Goal: Task Accomplishment & Management: Manage account settings

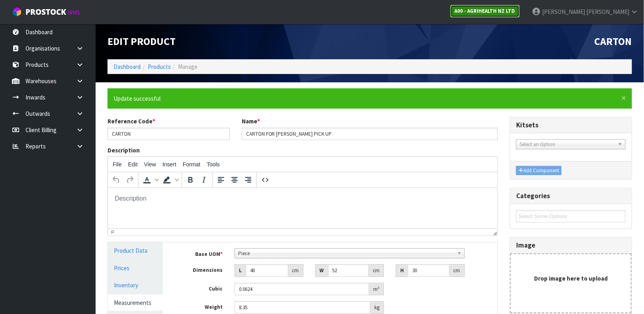
click at [519, 15] on link "A00 - AGRIHEALTH NZ LTD" at bounding box center [484, 11] width 69 height 13
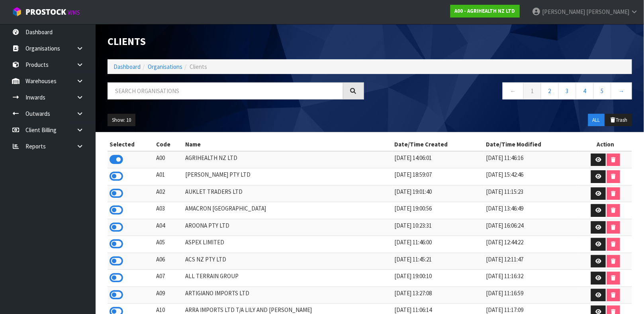
click at [218, 82] on div "Clients Dashboard Organisations Clients ← 1 2 3 4 5 → Show: 10 5 10 25 50 ALL T…" at bounding box center [369, 78] width 536 height 108
click at [183, 89] on input "text" at bounding box center [225, 90] width 236 height 17
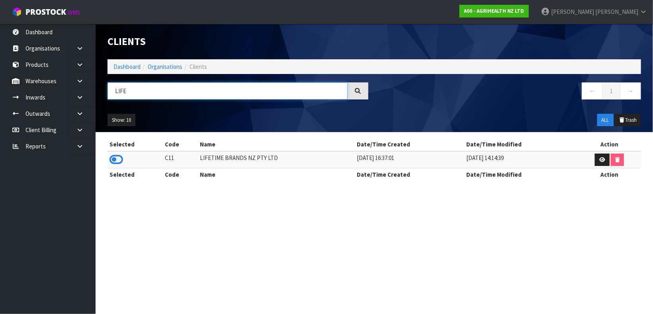
type input "LIFE"
click at [108, 163] on td at bounding box center [135, 159] width 56 height 17
click at [113, 160] on icon at bounding box center [116, 160] width 14 height 12
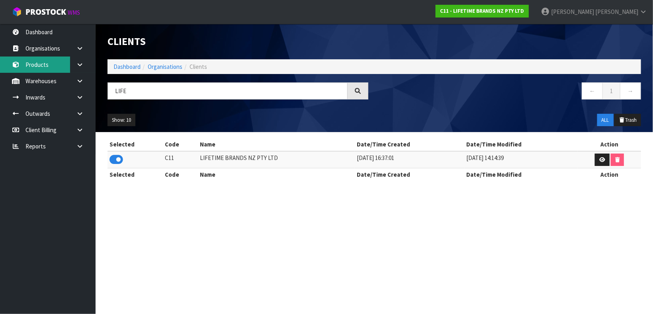
click at [51, 62] on link "Products" at bounding box center [48, 65] width 96 height 16
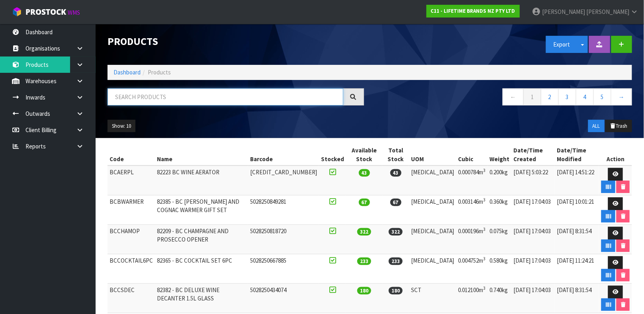
click at [151, 95] on input "text" at bounding box center [225, 96] width 236 height 17
type input "024131413935"
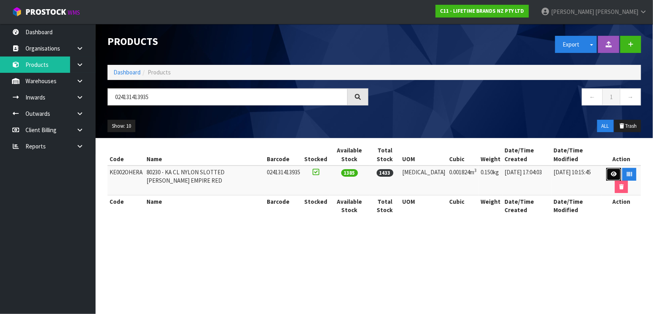
click at [610, 177] on icon at bounding box center [613, 174] width 6 height 5
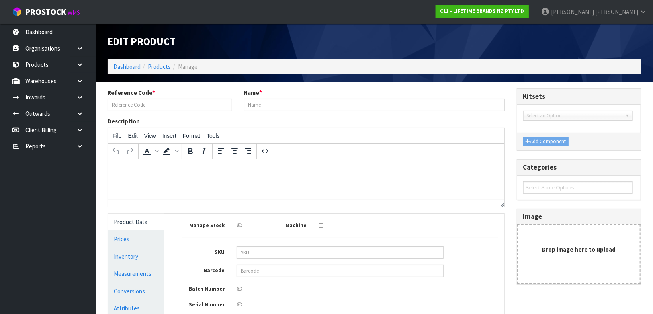
type input "KE002OHERA"
type input "80230 - KA CL NYLON SLOTTED [PERSON_NAME] EMPIRE RED"
type input "024131413935"
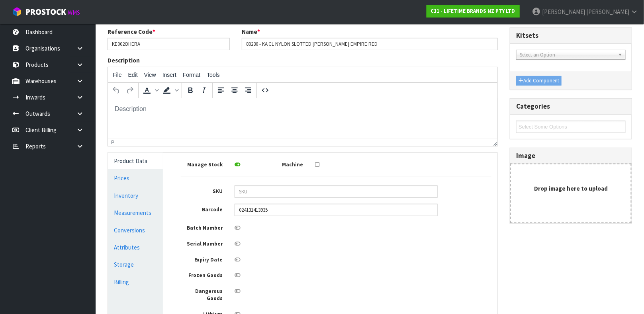
scroll to position [70, 0]
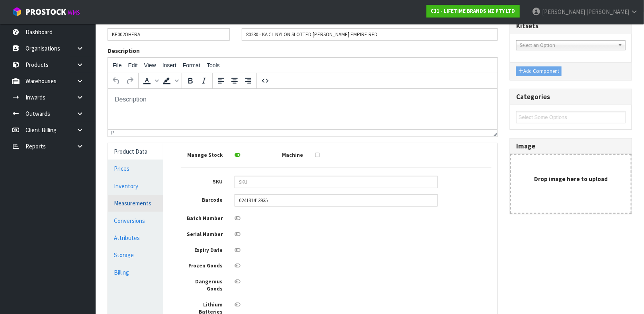
click at [152, 201] on link "Measurements" at bounding box center [135, 203] width 55 height 16
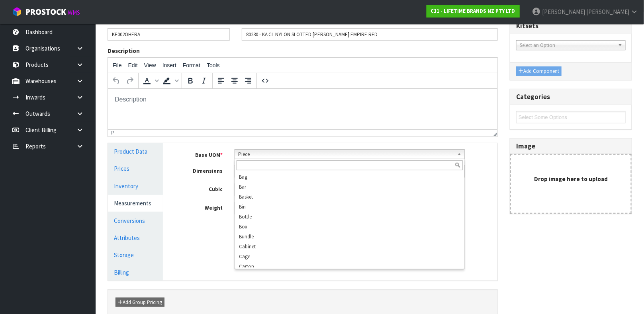
scroll to position [143, 0]
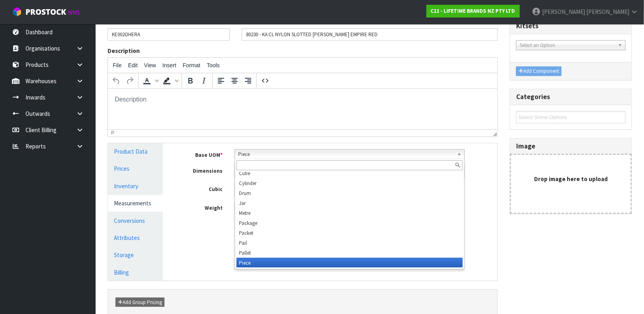
click at [330, 158] on div "Piece Bag Bar Basket Bin Bottle Box Bundle Cabinet Cage Carton Case Coil Cradle…" at bounding box center [349, 154] width 230 height 10
click at [330, 159] on div at bounding box center [349, 165] width 229 height 13
click at [490, 160] on div "Base UOM * Bag Bar Basket Bin Bottle Box Bundle Cabinet Cage Carton Case Coil C…" at bounding box center [336, 182] width 310 height 66
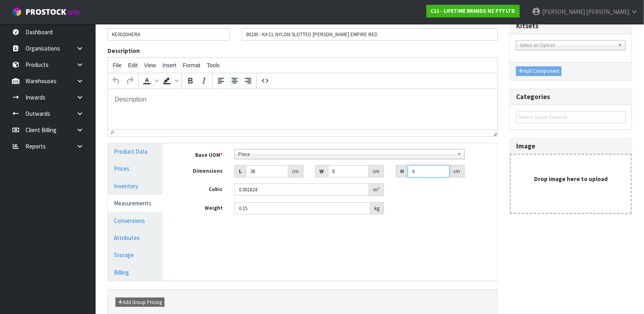
click at [424, 174] on input "6" at bounding box center [429, 171] width 42 height 12
type input "0.000001"
type input "4"
type input "0.001216"
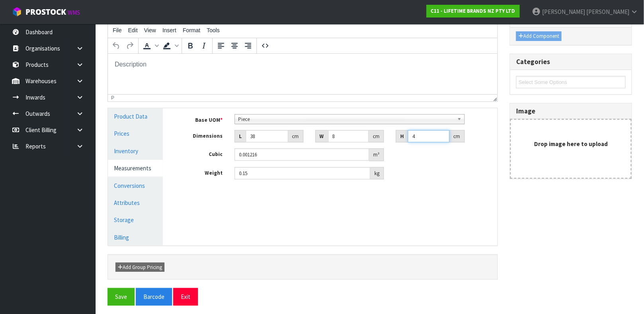
scroll to position [109, 0]
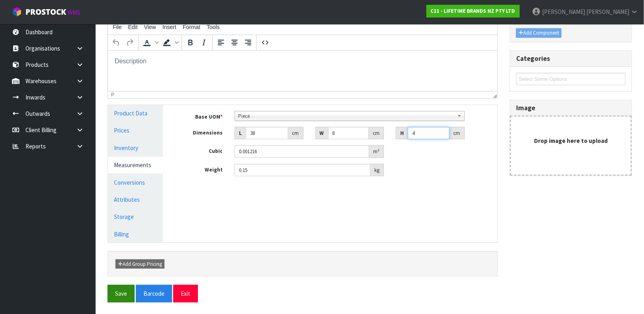
type input "4"
click at [125, 289] on button "Save" at bounding box center [120, 293] width 27 height 17
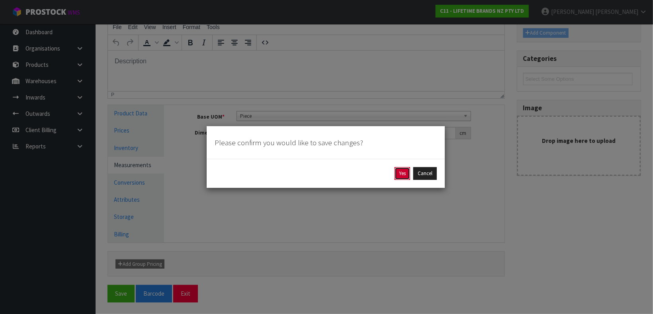
click at [398, 172] on button "Yes" at bounding box center [402, 173] width 16 height 13
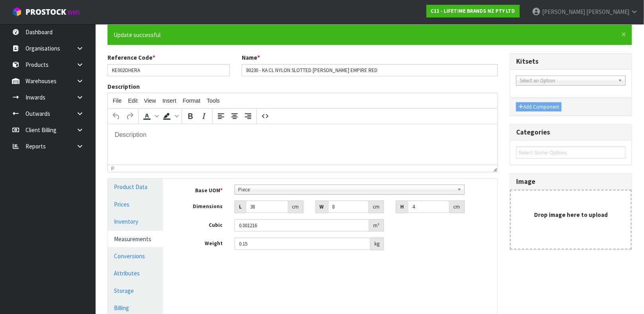
scroll to position [65, 0]
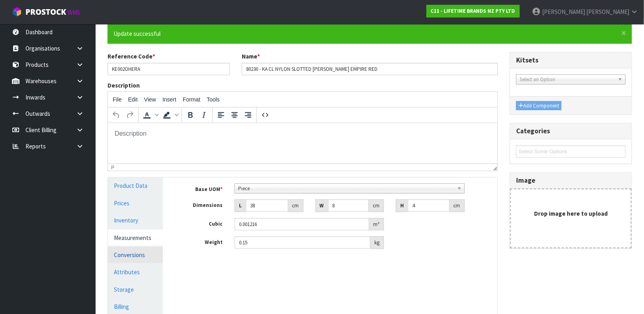
click at [144, 255] on link "Conversions" at bounding box center [135, 255] width 55 height 16
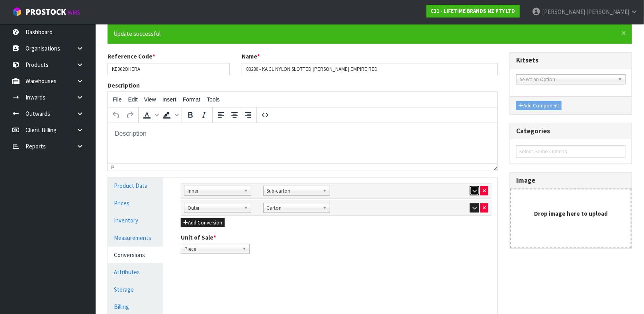
click at [470, 191] on button "button" at bounding box center [474, 191] width 9 height 10
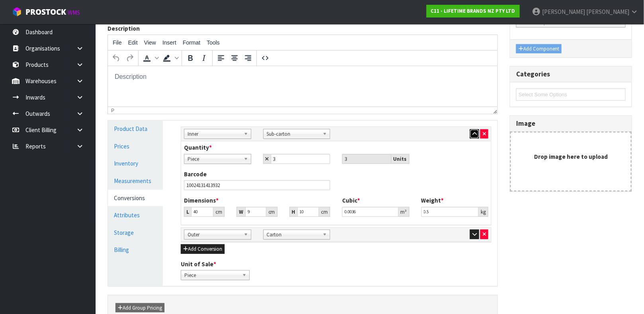
scroll to position [122, 0]
click at [472, 131] on icon "button" at bounding box center [474, 133] width 4 height 5
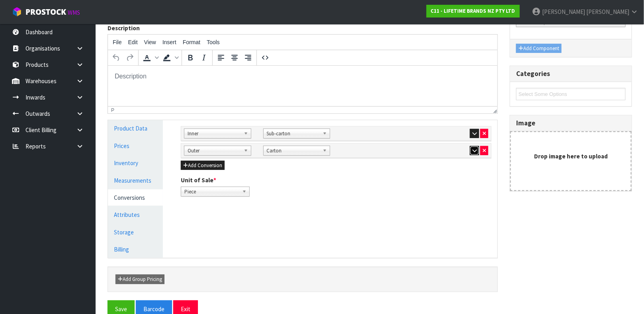
click at [472, 148] on icon "button" at bounding box center [474, 150] width 4 height 5
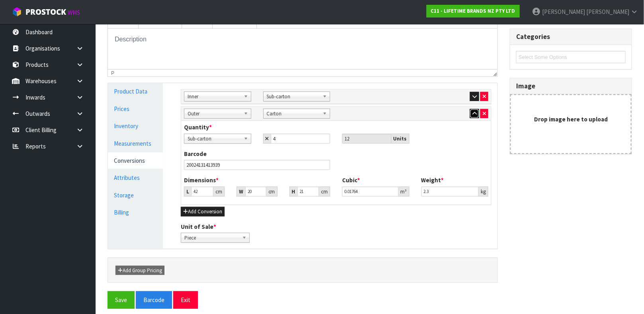
scroll to position [152, 0]
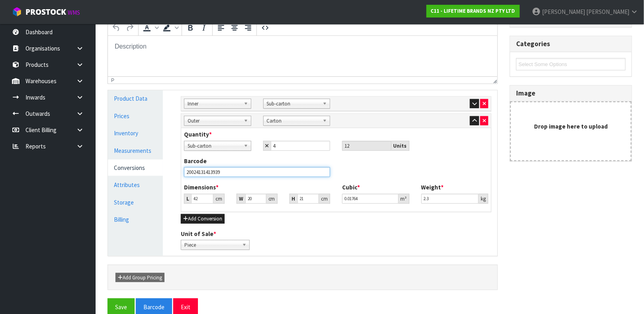
click at [238, 172] on input "20024131413939" at bounding box center [257, 172] width 146 height 10
type input "024131413935"
click at [107, 298] on button "Save" at bounding box center [120, 306] width 27 height 17
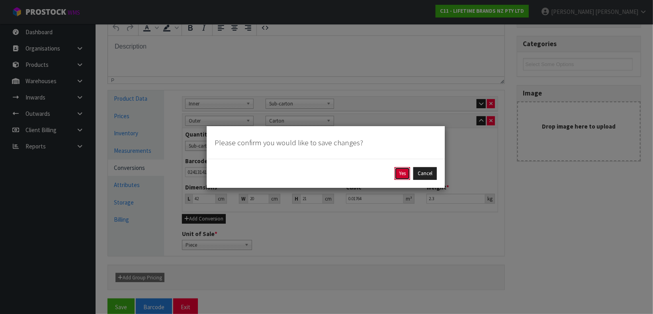
click at [402, 170] on button "Yes" at bounding box center [402, 173] width 16 height 13
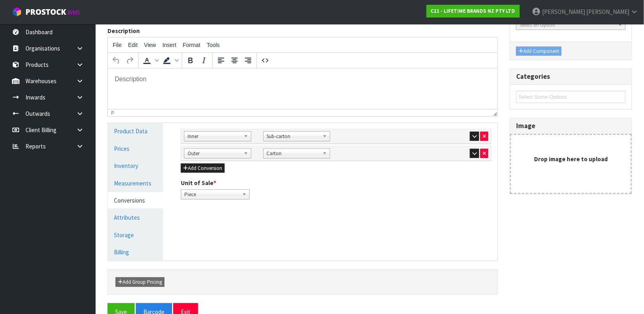
scroll to position [123, 0]
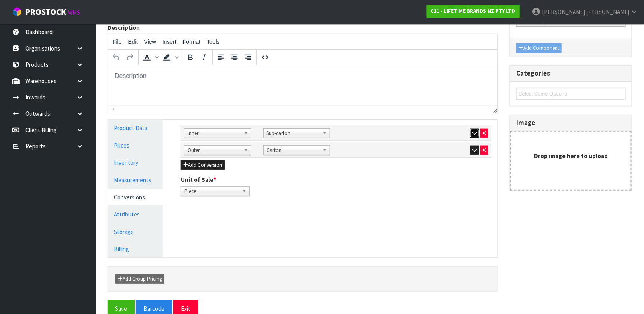
click at [472, 131] on icon "button" at bounding box center [474, 133] width 4 height 5
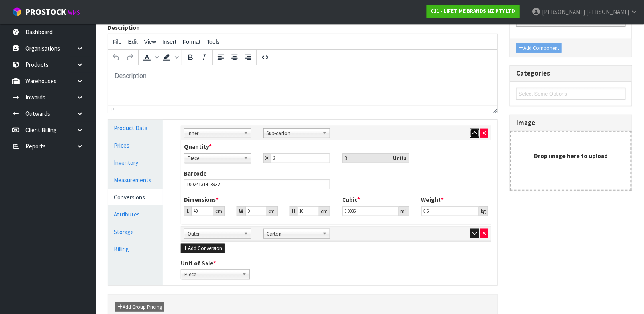
scroll to position [166, 0]
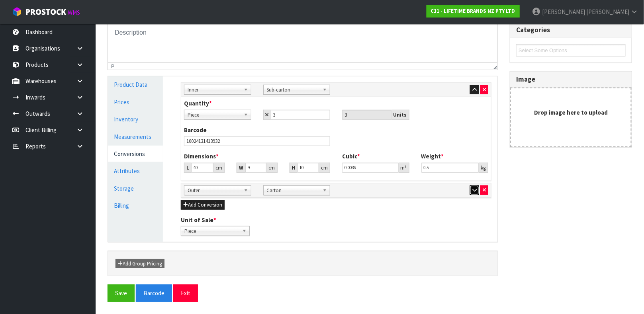
click at [471, 189] on button "button" at bounding box center [474, 190] width 9 height 10
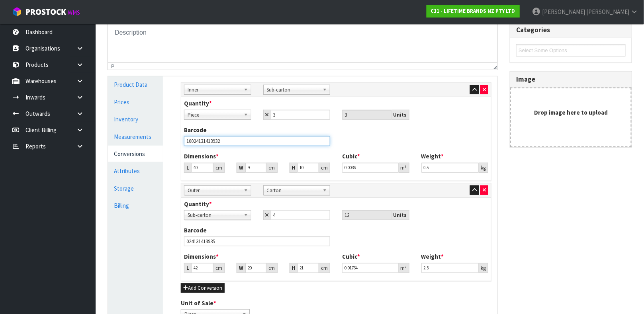
click at [233, 138] on input "10024131413932" at bounding box center [257, 141] width 146 height 10
click at [129, 135] on link "Measurements" at bounding box center [135, 137] width 55 height 16
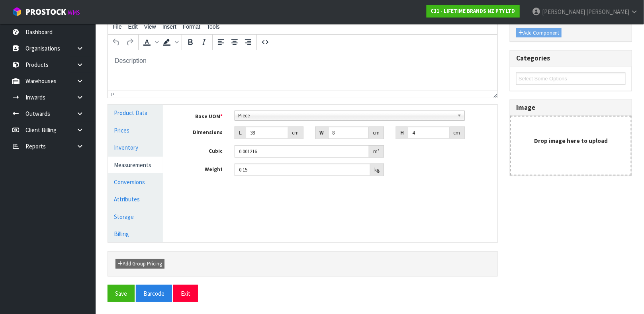
scroll to position [138, 0]
click at [135, 182] on link "Conversions" at bounding box center [135, 182] width 55 height 16
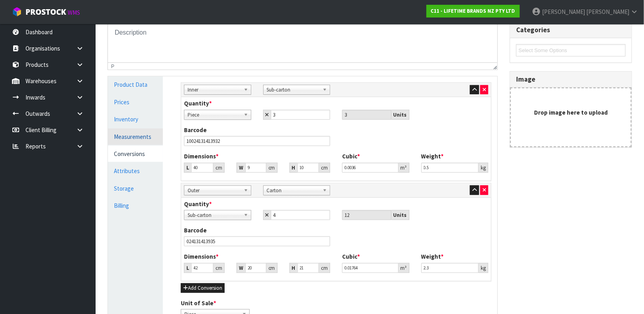
click at [128, 140] on link "Measurements" at bounding box center [135, 137] width 55 height 16
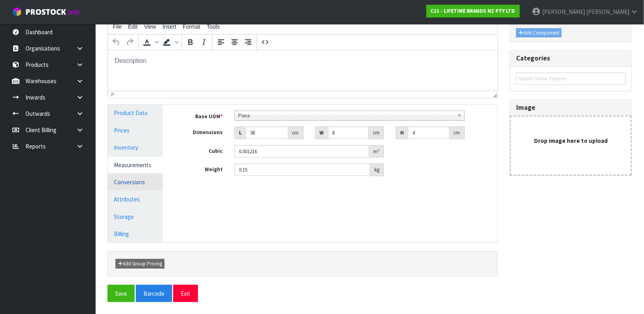
click at [137, 187] on link "Conversions" at bounding box center [135, 182] width 55 height 16
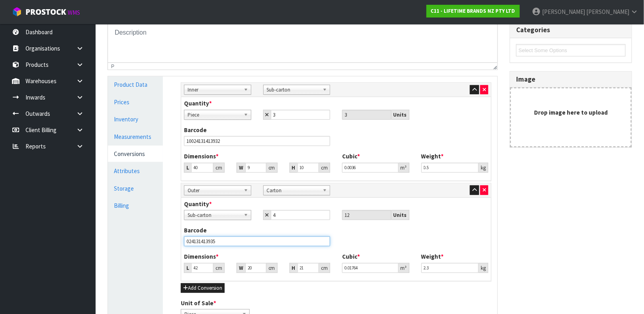
click at [220, 241] on input "024131413935" at bounding box center [257, 241] width 146 height 10
type input "0"
type input "20024131413939"
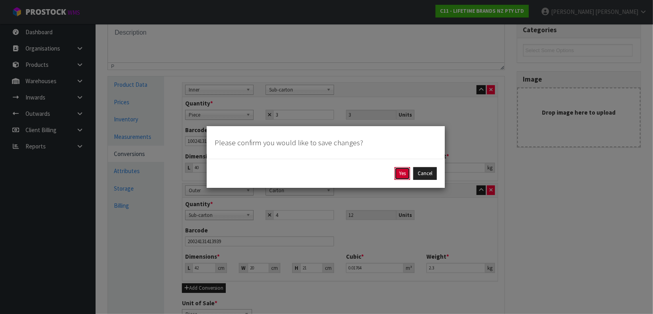
click at [406, 168] on button "Yes" at bounding box center [402, 173] width 16 height 13
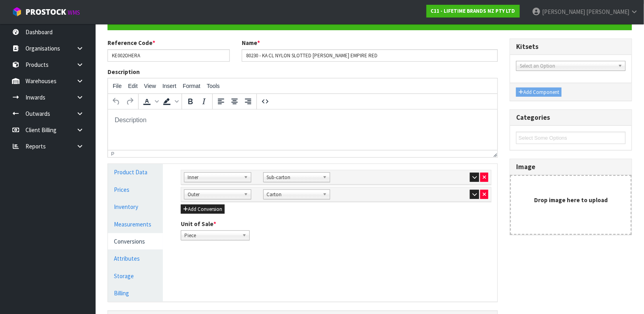
scroll to position [138, 0]
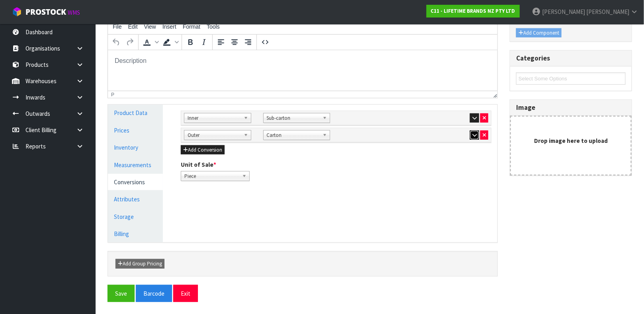
click at [470, 137] on button "button" at bounding box center [474, 136] width 9 height 10
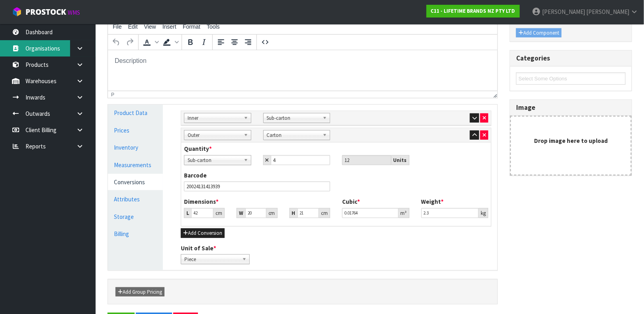
click at [40, 41] on link "Organisations" at bounding box center [48, 48] width 96 height 16
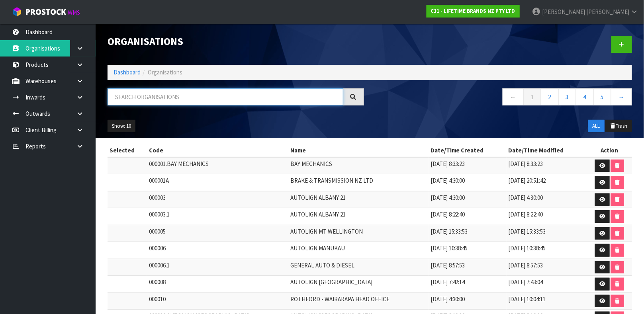
click at [131, 98] on input "text" at bounding box center [225, 96] width 236 height 17
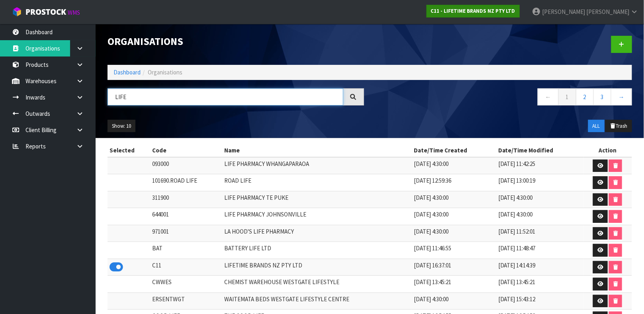
type input "LIFE"
click at [515, 13] on strong "C11 - LIFETIME BRANDS NZ PTY LTD" at bounding box center [473, 11] width 84 height 7
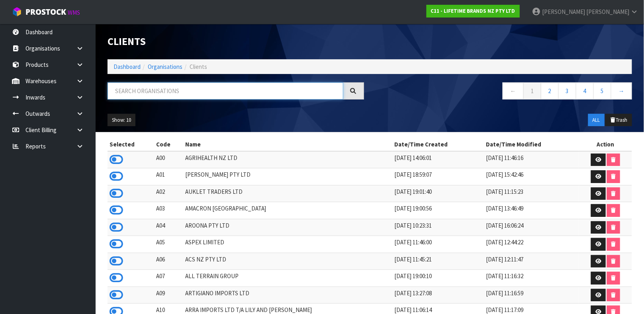
click at [154, 87] on input "text" at bounding box center [225, 90] width 236 height 17
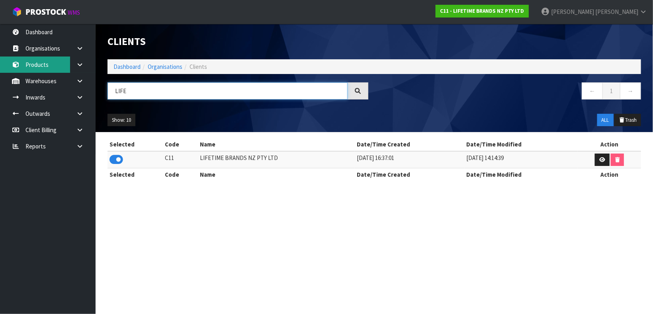
type input "LIFE"
click at [42, 66] on link "Products" at bounding box center [48, 65] width 96 height 16
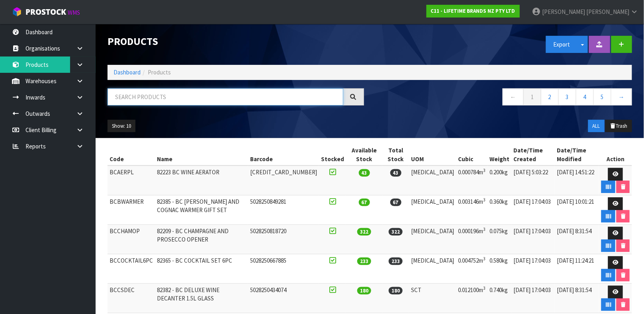
click at [150, 100] on input "text" at bounding box center [225, 96] width 236 height 17
type input "024131413935"
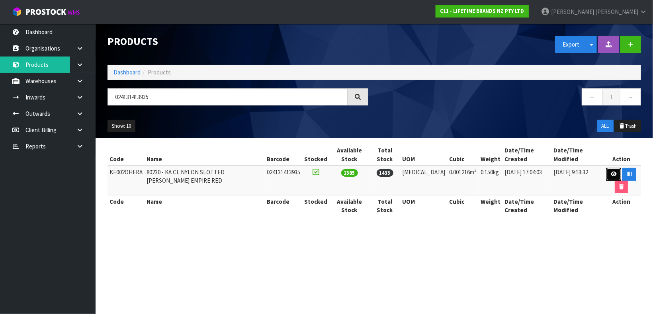
click at [606, 176] on link at bounding box center [613, 174] width 15 height 13
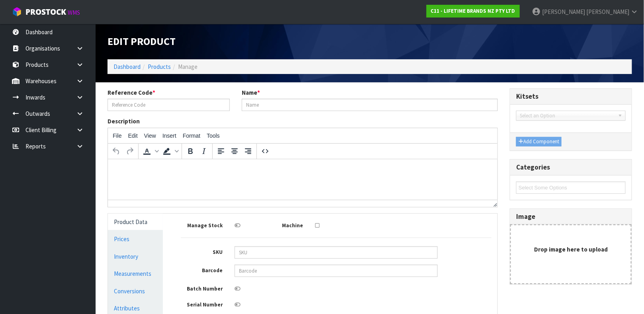
type input "KE002OHERA"
type input "80230 - KA CL NYLON SLOTTED [PERSON_NAME] EMPIRE RED"
type input "024131413935"
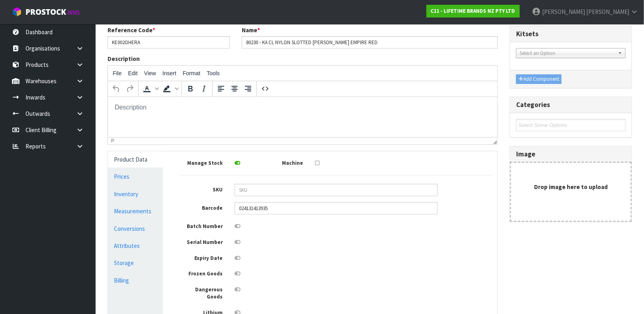
scroll to position [63, 0]
click at [137, 215] on link "Measurements" at bounding box center [135, 211] width 55 height 16
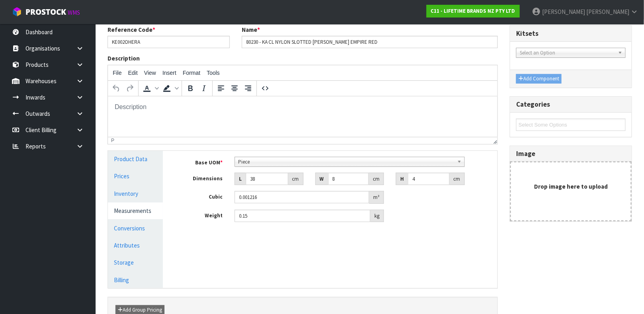
scroll to position [142, 0]
click at [307, 163] on span "Piece" at bounding box center [346, 162] width 216 height 10
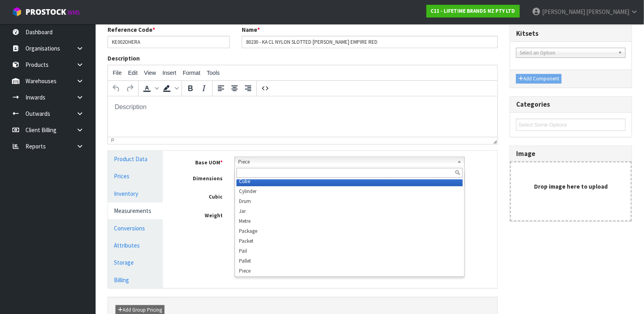
scroll to position [139, 0]
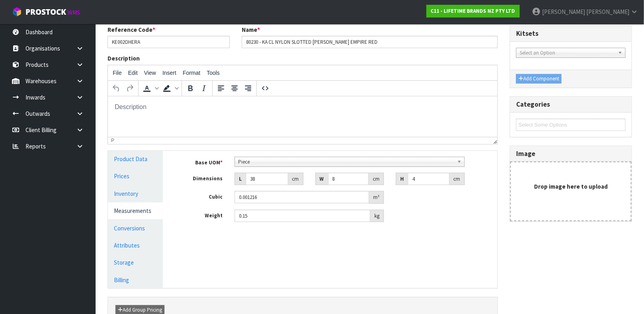
click at [250, 117] on html at bounding box center [301, 106] width 389 height 21
click at [259, 175] on input "38" at bounding box center [267, 179] width 43 height 12
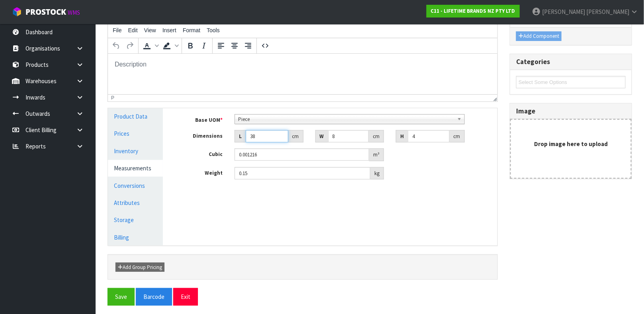
scroll to position [109, 0]
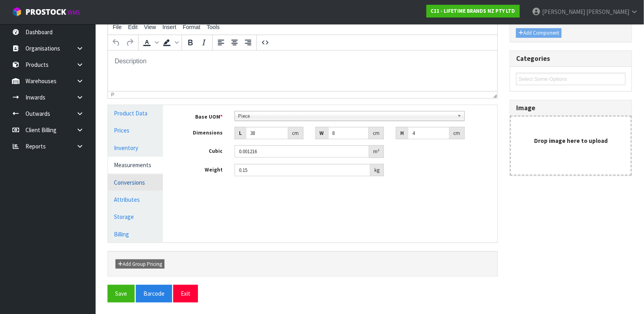
click at [127, 184] on link "Conversions" at bounding box center [135, 182] width 55 height 16
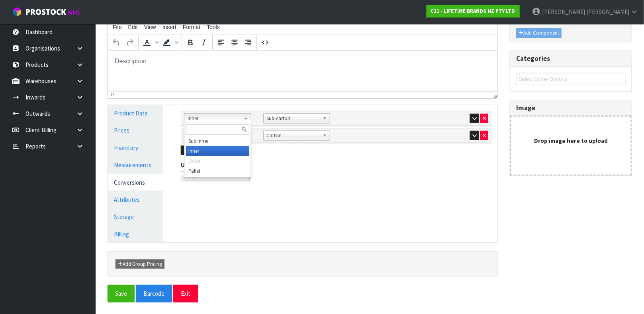
click at [238, 115] on span "Inner" at bounding box center [213, 119] width 53 height 10
click at [257, 72] on html at bounding box center [301, 60] width 389 height 21
click at [290, 114] on span "Sub-carton" at bounding box center [293, 119] width 53 height 10
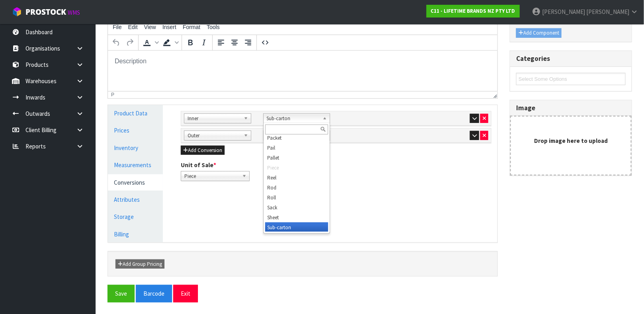
click at [268, 99] on div "Description File Edit View Insert Format Tools To open the popup, press Shift+E…" at bounding box center [302, 56] width 402 height 96
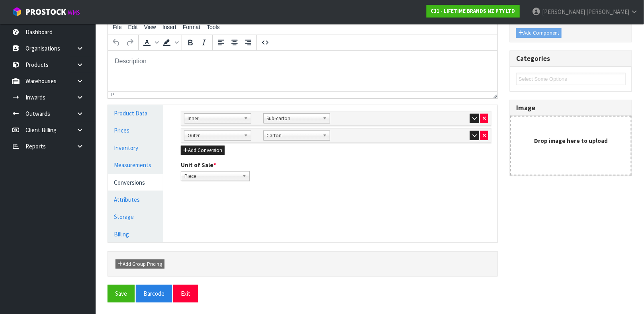
click at [234, 118] on span "Inner" at bounding box center [213, 119] width 53 height 10
click at [472, 114] on button "button" at bounding box center [474, 119] width 9 height 10
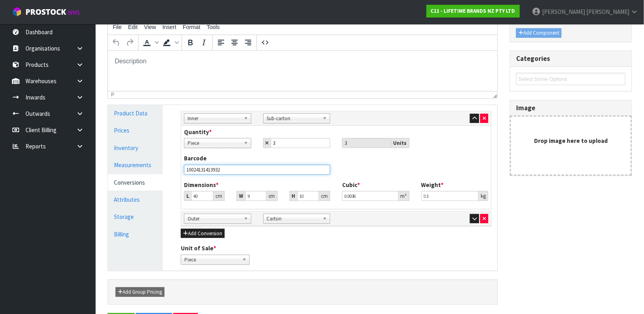
click at [235, 166] on input "10024131413932" at bounding box center [257, 170] width 146 height 10
type input "10024131413932"
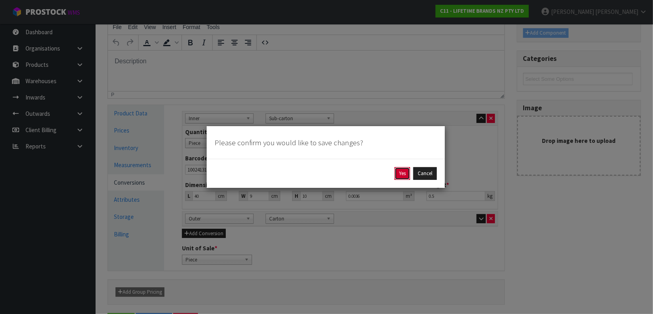
click at [401, 173] on button "Yes" at bounding box center [402, 173] width 16 height 13
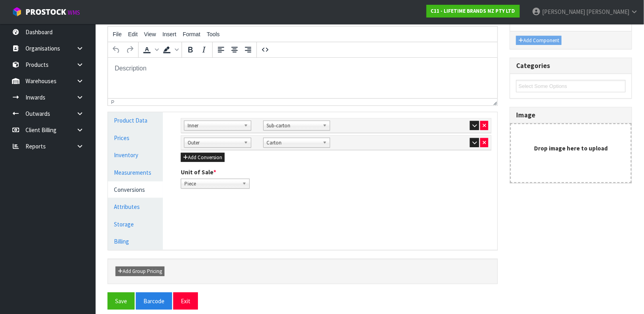
scroll to position [132, 0]
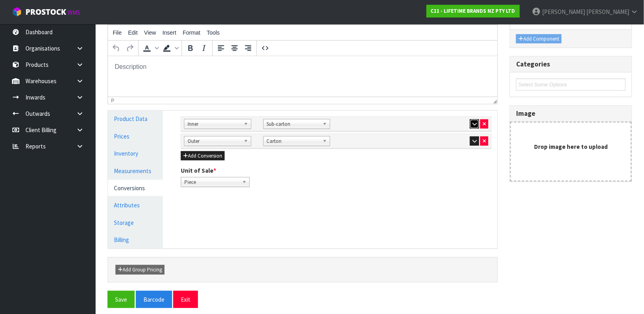
click at [470, 122] on button "button" at bounding box center [474, 124] width 9 height 10
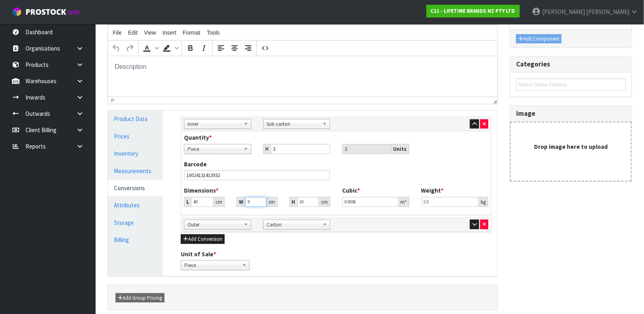
click at [256, 198] on input "9" at bounding box center [255, 202] width 21 height 10
type input "0.000001"
type input "1"
type input "0.0004"
type input "10"
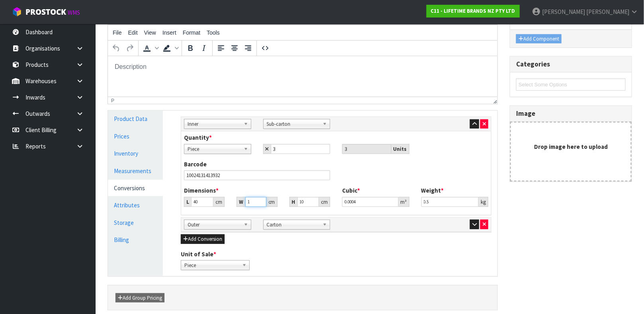
type input "0.004"
type input "10"
click at [307, 203] on input "10" at bounding box center [307, 202] width 21 height 10
type input "1"
type input "0.0004"
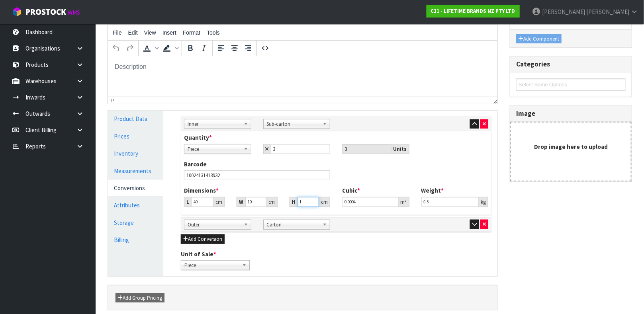
type input "0.000001"
type input "1"
type input "0.0004"
type input "11"
type input "0.0044"
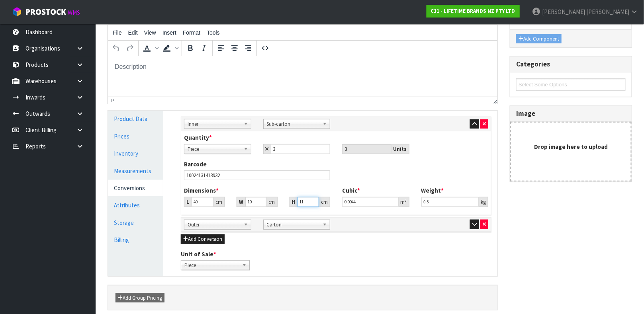
type input "11"
click at [419, 245] on div "Sub Inner Inner Outer Pallet Inner Bag Bar Basket Bin Bottle Box Bundle Cabinet…" at bounding box center [336, 194] width 322 height 166
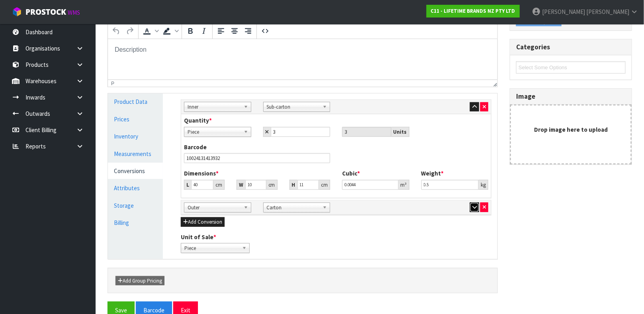
click at [472, 203] on button "button" at bounding box center [474, 208] width 9 height 10
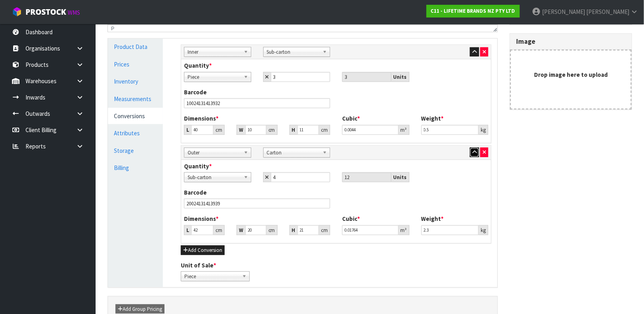
scroll to position [209, 0]
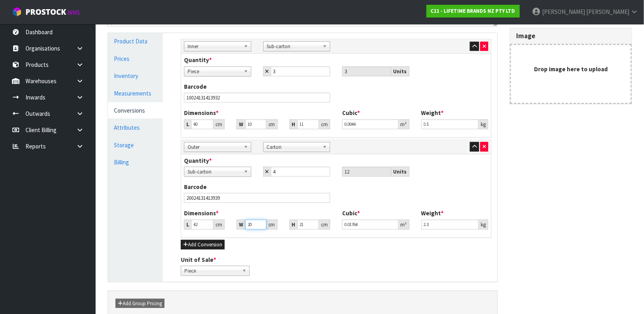
click at [255, 222] on input "20" at bounding box center [255, 225] width 21 height 10
type input "2"
type input "0.001764"
type input "21"
type input "0.018522"
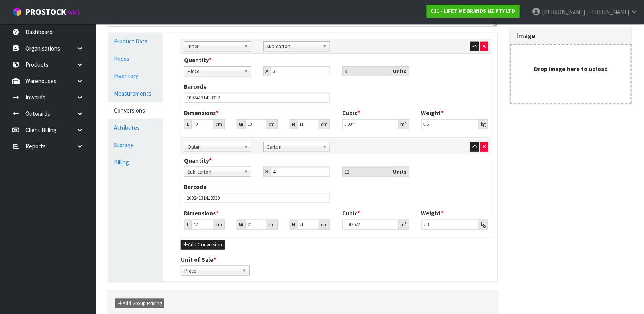
click at [311, 263] on div "Unit of Sale * Piece Sub-carton Carton Piece" at bounding box center [336, 265] width 322 height 20
type input "21.001"
type input "0.018523"
click at [257, 223] on input "21.001" at bounding box center [255, 225] width 21 height 10
type input "21.002"
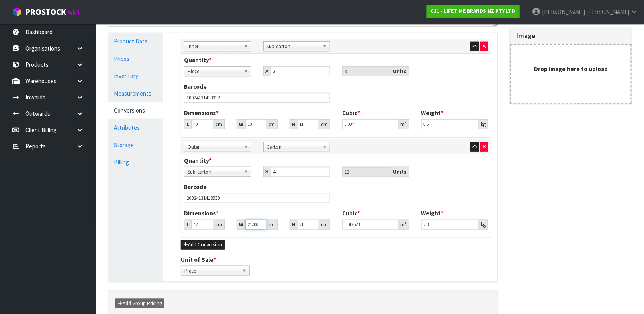
type input "0.018524"
type input "21.002"
click at [257, 223] on input "21.002" at bounding box center [255, 225] width 21 height 10
click at [255, 225] on input "21.002" at bounding box center [255, 225] width 21 height 10
click at [262, 239] on div "Sub Inner Inner Outer Pallet Inner Bag Bar Basket Bin Bottle Box Bundle Cabinet…" at bounding box center [336, 157] width 322 height 249
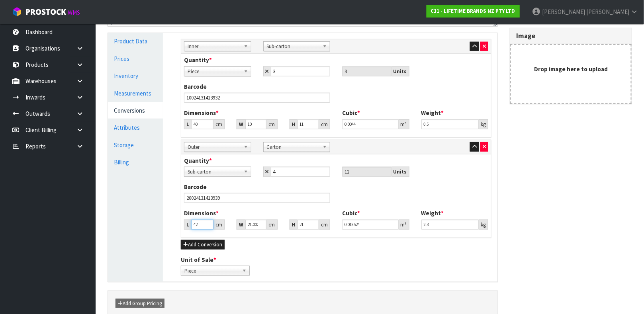
click at [198, 226] on input "42" at bounding box center [202, 225] width 22 height 10
type input "4"
type input "0.001764"
type input "0.000001"
type input "2"
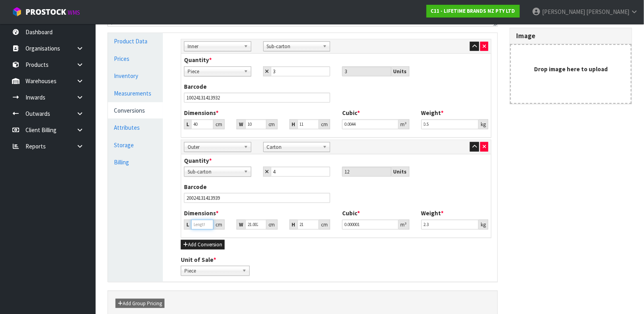
type input "0.000882"
type input "21"
type input "0.009262"
type input "21"
click at [240, 244] on div "Add Conversion" at bounding box center [336, 245] width 310 height 10
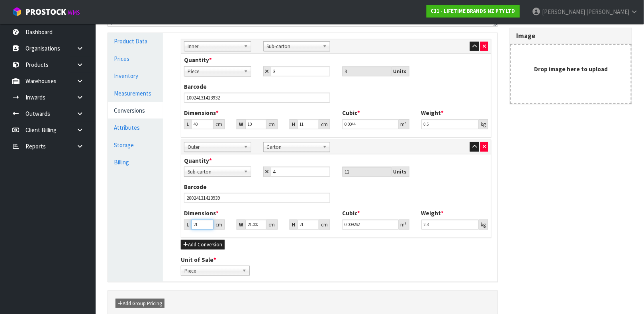
click at [200, 220] on input "21" at bounding box center [202, 225] width 22 height 10
type input "0.000001"
type input "4"
type input "0.001764"
type input "42"
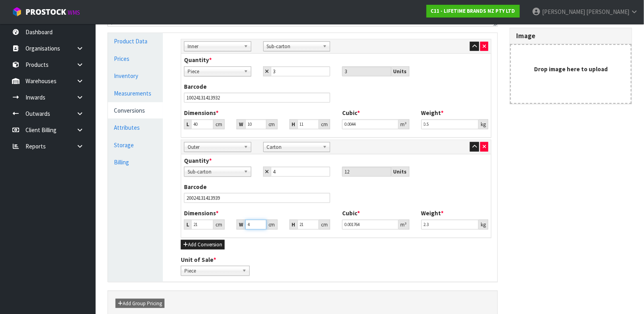
type input "0.018522"
type input "42"
type input "2"
type input "0.001764"
type input "22"
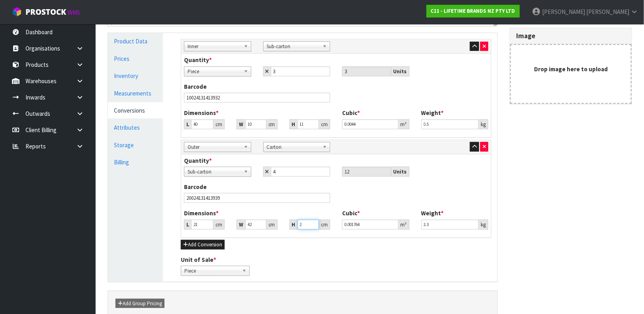
type input "0.019404"
type input "22"
click at [283, 246] on div "Add Conversion" at bounding box center [336, 245] width 310 height 10
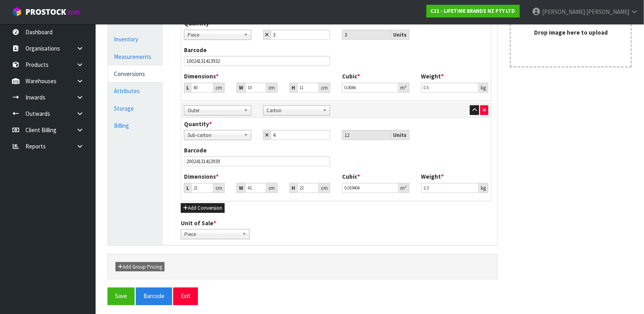
scroll to position [249, 0]
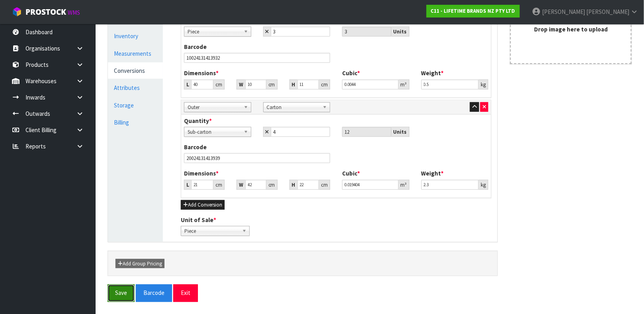
click at [117, 288] on button "Save" at bounding box center [120, 293] width 27 height 17
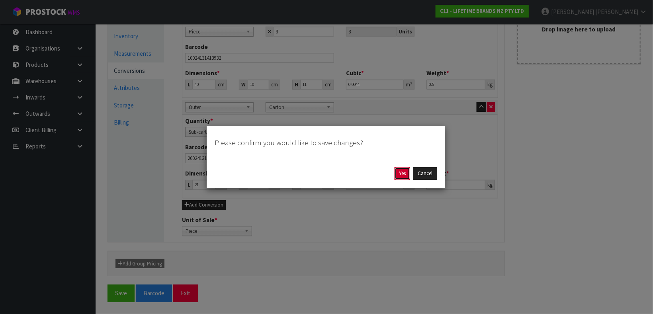
click at [400, 177] on button "Yes" at bounding box center [402, 173] width 16 height 13
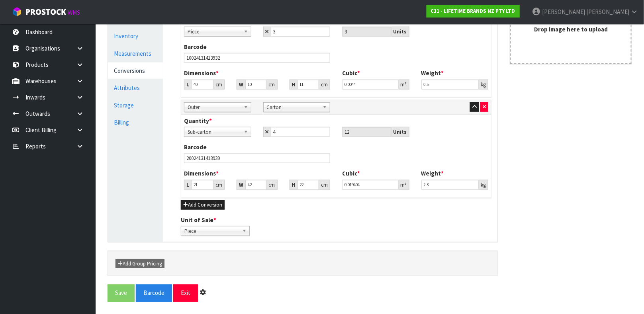
scroll to position [0, 0]
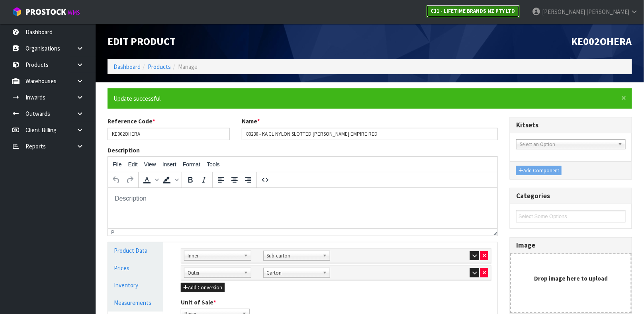
click at [507, 12] on strong "C11 - LIFETIME BRANDS NZ PTY LTD" at bounding box center [473, 11] width 84 height 7
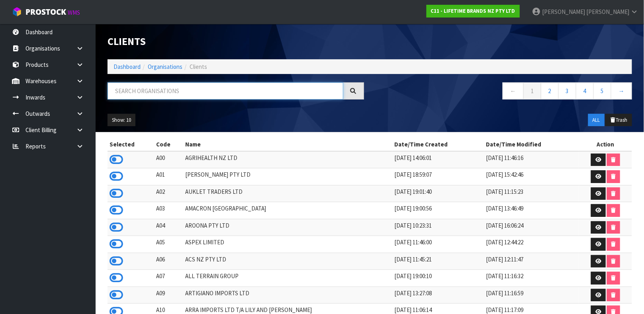
click at [163, 94] on input "text" at bounding box center [225, 90] width 236 height 17
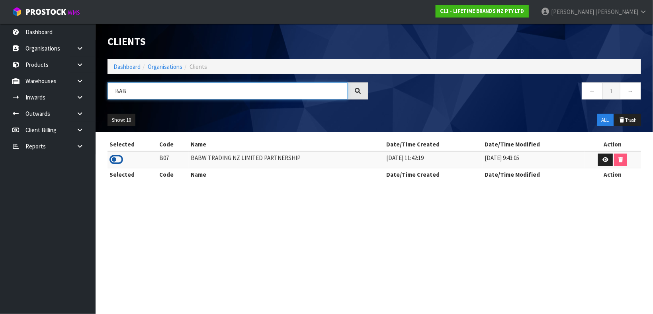
type input "BAB"
click at [115, 158] on icon at bounding box center [116, 160] width 14 height 12
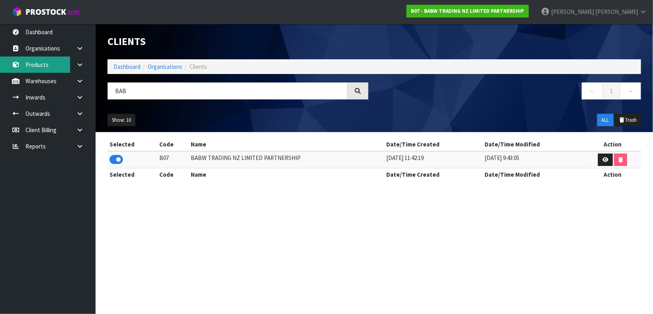
click at [48, 64] on link "Products" at bounding box center [48, 65] width 96 height 16
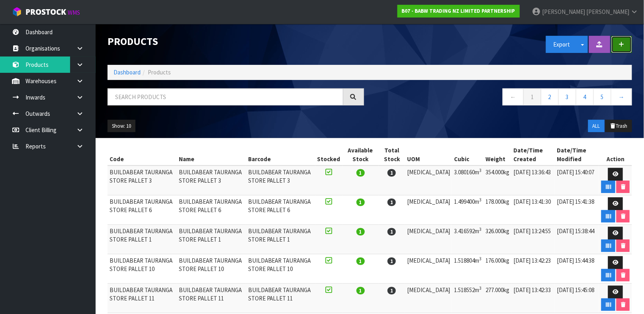
drag, startPoint x: 620, startPoint y: 46, endPoint x: 482, endPoint y: 86, distance: 144.5
click at [488, 84] on div "Products Export Split button! SOH Summary Measurements Dangerous Goods Import P…" at bounding box center [369, 81] width 536 height 114
click at [246, 100] on input "text" at bounding box center [225, 96] width 236 height 17
type input "9338697060849"
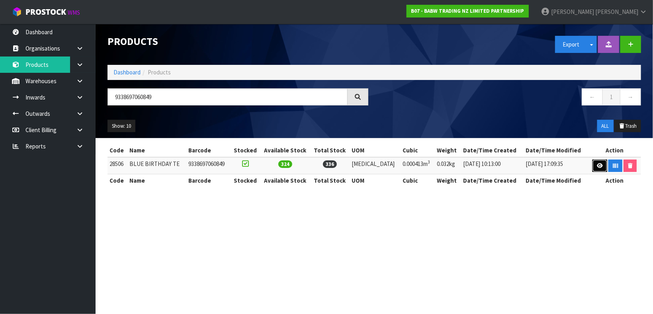
click at [600, 170] on link at bounding box center [599, 166] width 15 height 13
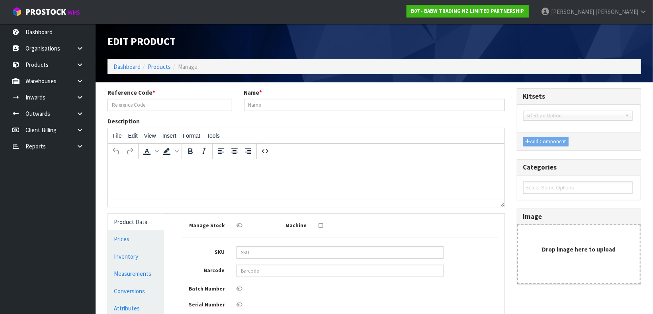
type input "28506"
type input "BLUE BIRTHDAY TE"
type input "9338697060849"
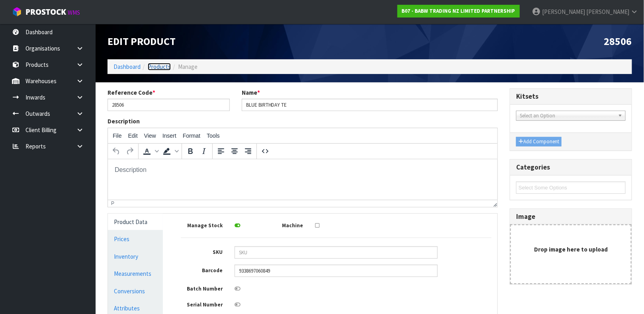
click at [162, 68] on link "Products" at bounding box center [159, 67] width 23 height 8
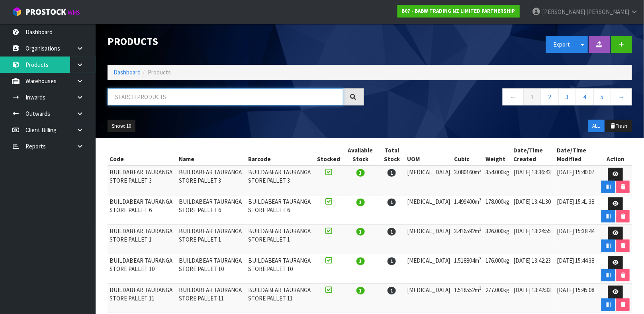
click at [225, 90] on input "text" at bounding box center [225, 96] width 236 height 17
type input "9338697060849"
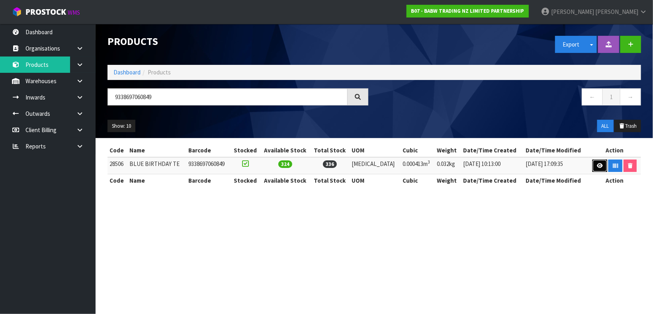
click at [593, 166] on link at bounding box center [599, 166] width 15 height 13
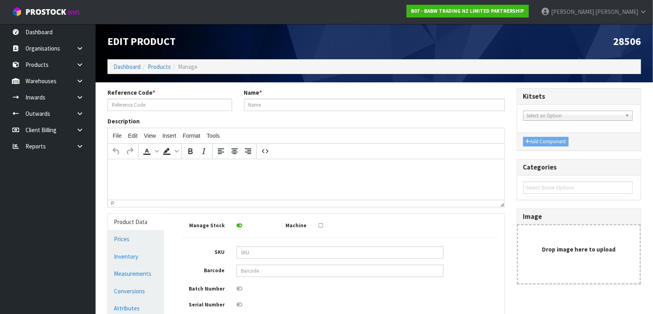
type input "28506"
type input "BLUE BIRTHDAY TE"
type input "9338697060849"
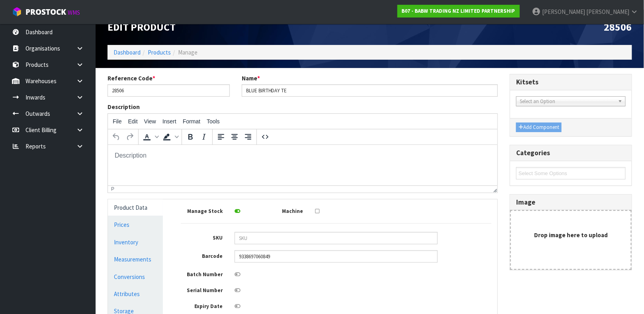
scroll to position [29, 0]
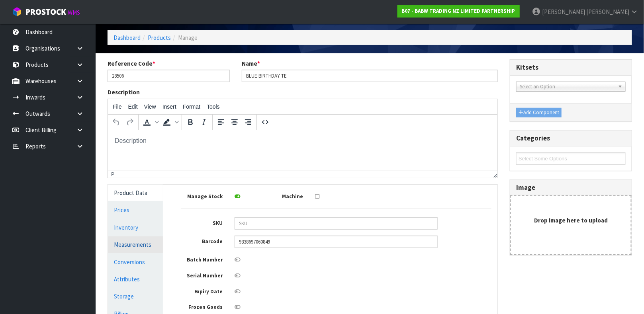
click at [144, 244] on link "Measurements" at bounding box center [135, 244] width 55 height 16
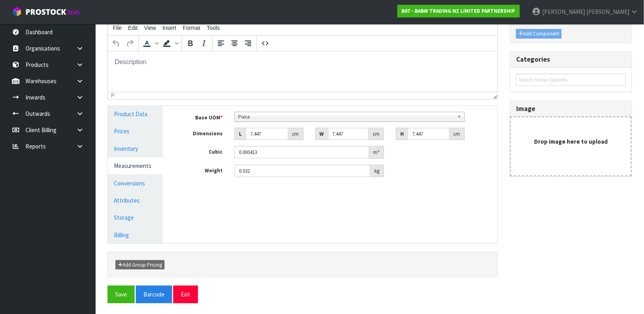
scroll to position [109, 0]
click at [137, 184] on link "Conversions" at bounding box center [135, 182] width 55 height 16
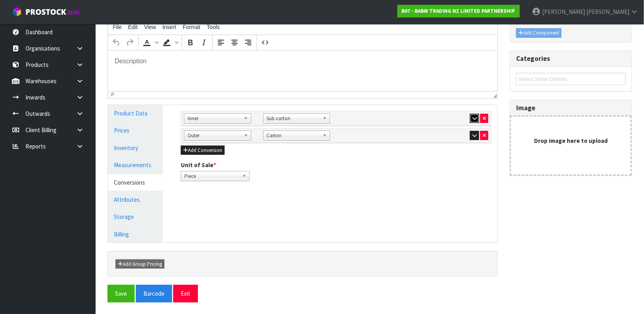
click at [474, 114] on button "button" at bounding box center [474, 119] width 9 height 10
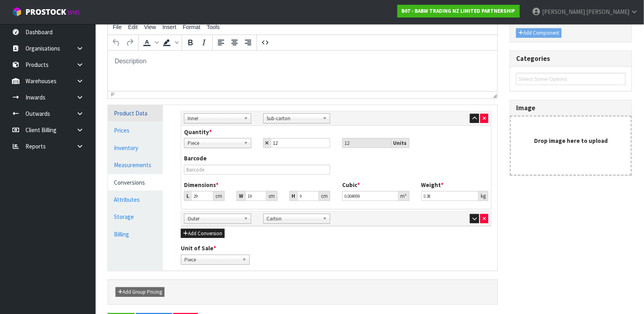
click at [142, 113] on link "Product Data" at bounding box center [135, 113] width 55 height 16
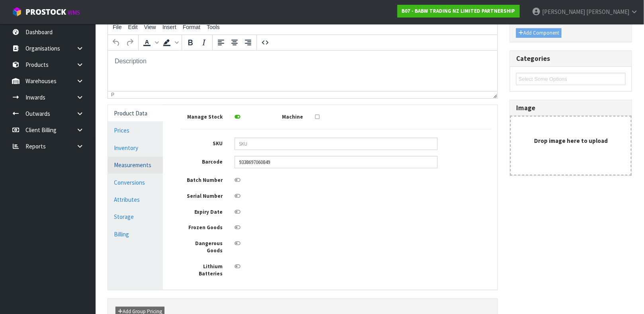
click at [150, 167] on link "Measurements" at bounding box center [135, 165] width 55 height 16
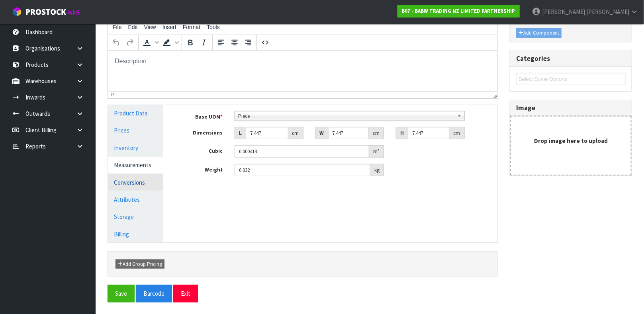
click at [126, 177] on link "Conversions" at bounding box center [135, 182] width 55 height 16
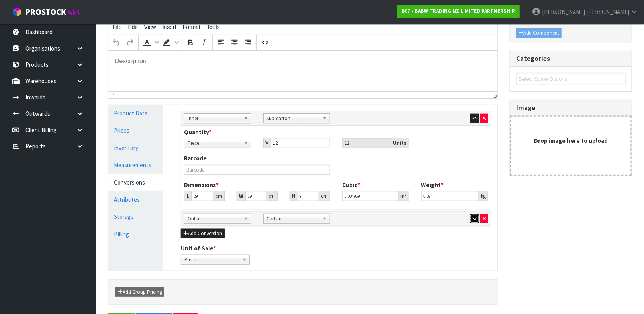
click at [472, 218] on icon "button" at bounding box center [474, 218] width 4 height 5
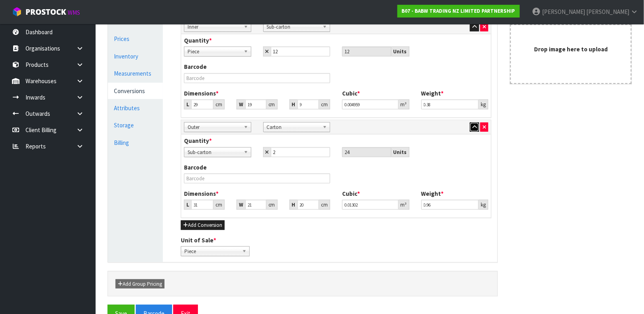
scroll to position [210, 0]
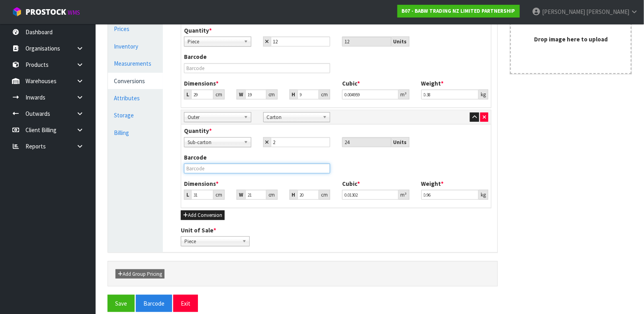
click at [246, 169] on input "text" at bounding box center [257, 169] width 146 height 10
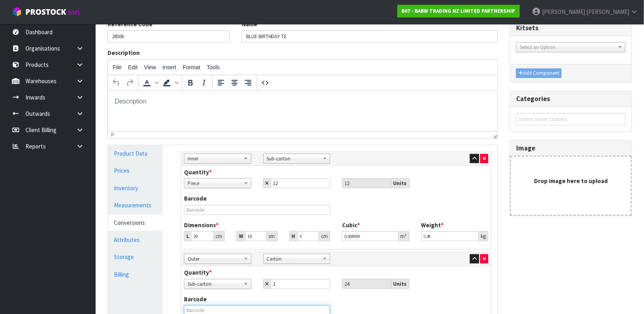
scroll to position [81, 0]
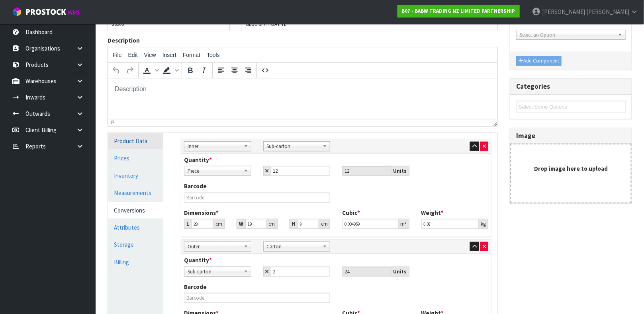
click at [137, 139] on link "Product Data" at bounding box center [135, 141] width 55 height 16
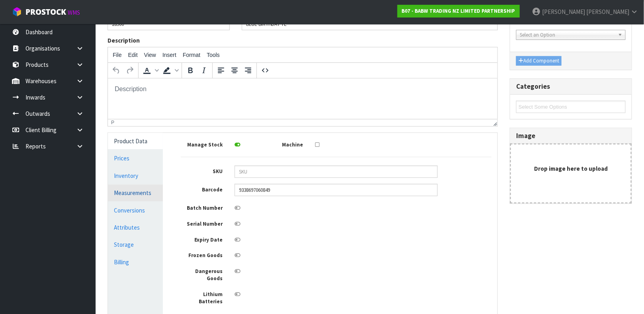
click at [133, 193] on link "Measurements" at bounding box center [135, 193] width 55 height 16
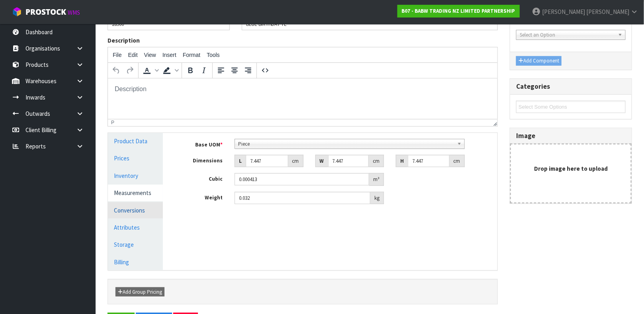
click at [123, 208] on link "Conversions" at bounding box center [135, 210] width 55 height 16
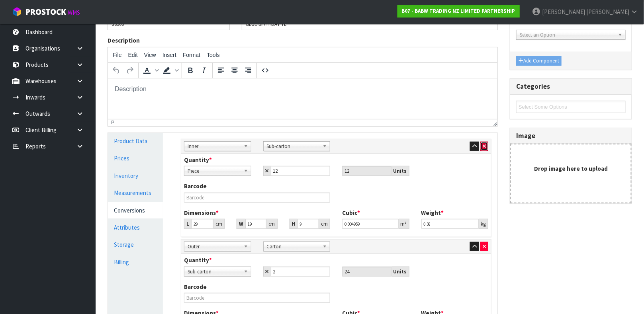
click at [484, 146] on icon "button" at bounding box center [483, 146] width 3 height 5
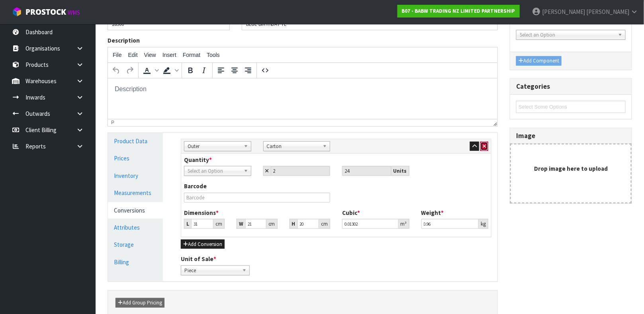
click at [486, 146] on button "button" at bounding box center [484, 147] width 8 height 10
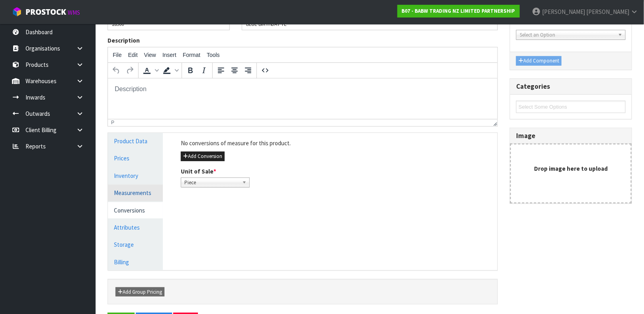
click at [154, 193] on link "Measurements" at bounding box center [135, 193] width 55 height 16
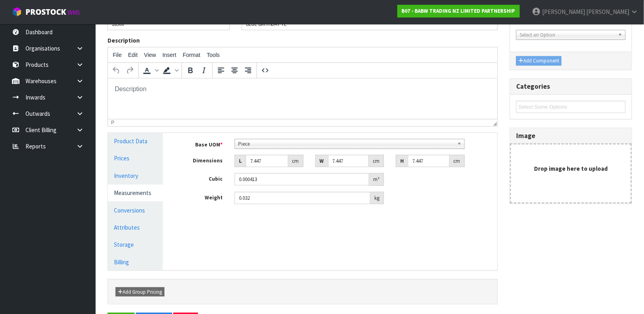
click at [274, 153] on div "Base UOM * Bag Bar Basket Bin Bottle Box Bundle Cabinet Cage Carton Case Coil C…" at bounding box center [336, 172] width 310 height 66
click at [269, 158] on input "7.447" at bounding box center [267, 161] width 43 height 12
type input "7.4"
type input "0.00041"
type input "7"
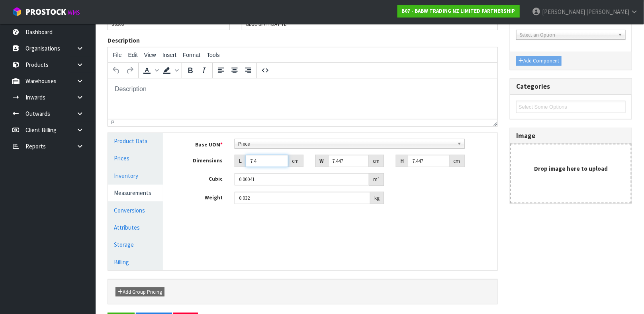
type input "0.000388"
type input "0.000001"
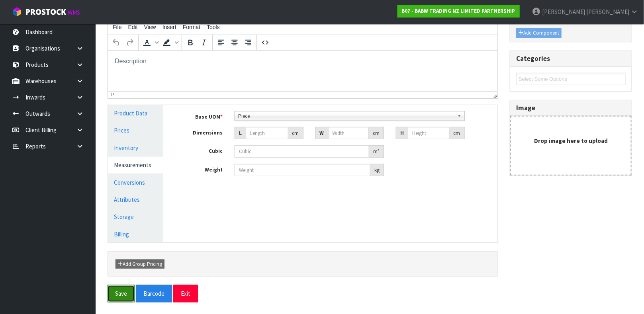
click at [120, 298] on button "Save" at bounding box center [120, 293] width 27 height 17
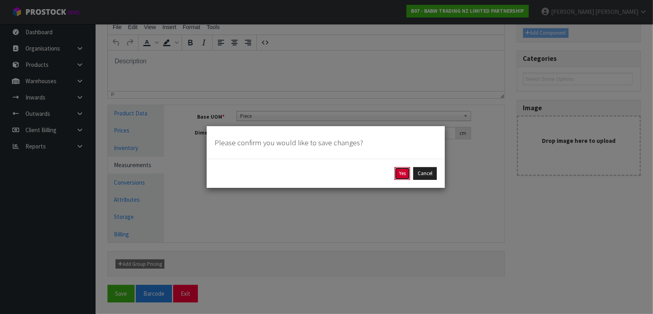
click at [400, 177] on button "Yes" at bounding box center [402, 173] width 16 height 13
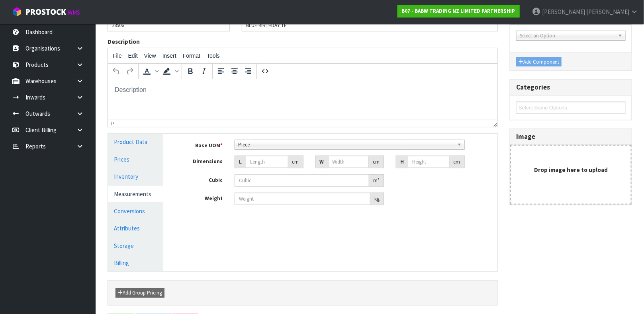
scroll to position [0, 0]
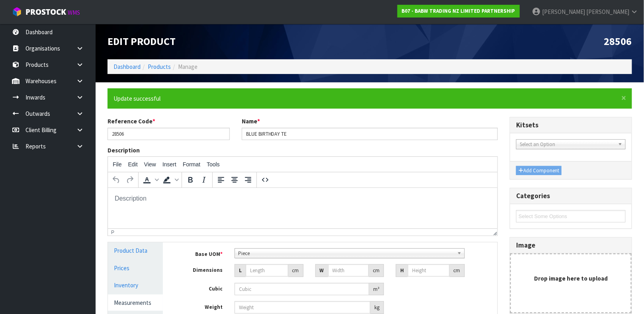
type input "0"
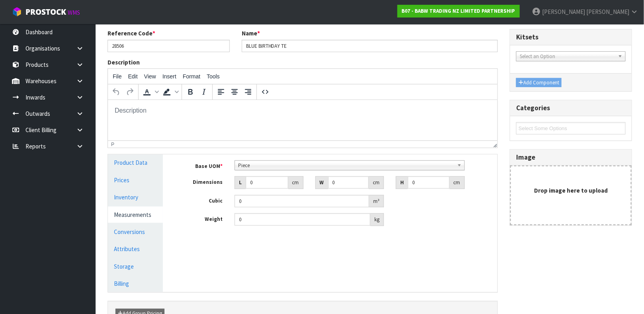
scroll to position [89, 0]
click at [263, 183] on input "0" at bounding box center [267, 181] width 43 height 12
type input "0.000001"
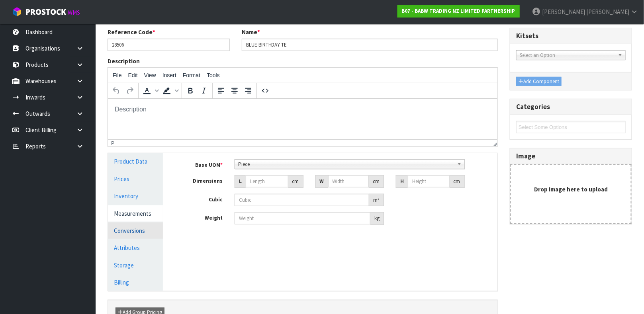
click at [144, 231] on link "Conversions" at bounding box center [135, 230] width 55 height 16
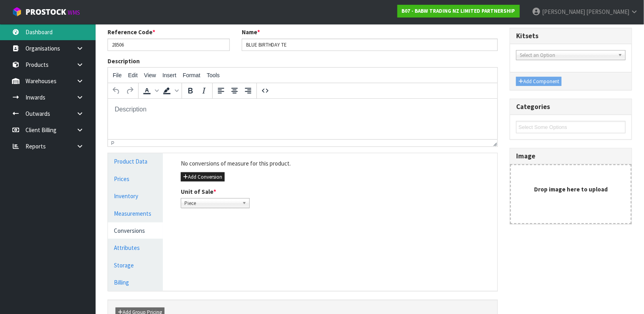
click at [59, 34] on link "Dashboard" at bounding box center [48, 32] width 96 height 16
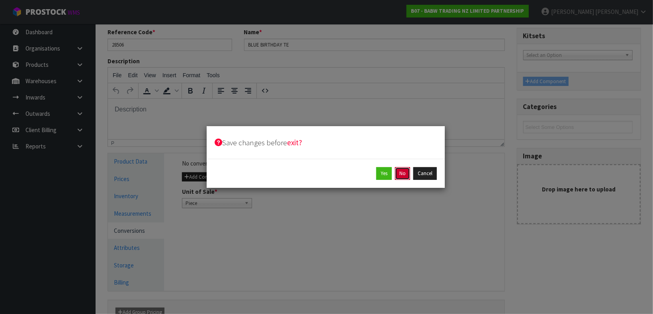
click at [407, 177] on button "No" at bounding box center [402, 173] width 15 height 13
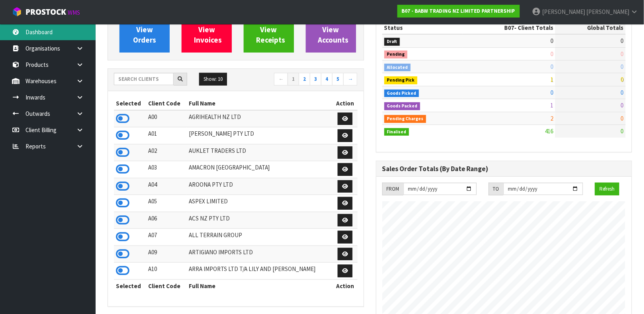
scroll to position [604, 268]
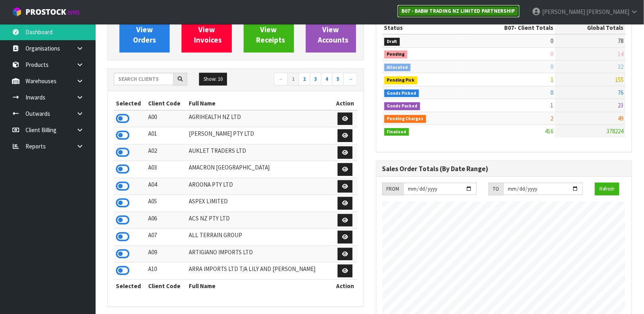
click at [515, 10] on strong "B07 - BABW TRADING NZ LIMITED PARTNERSHIP" at bounding box center [458, 11] width 113 height 7
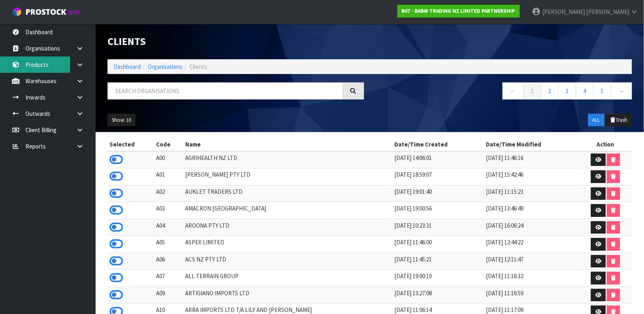
click at [27, 63] on link "Products" at bounding box center [48, 65] width 96 height 16
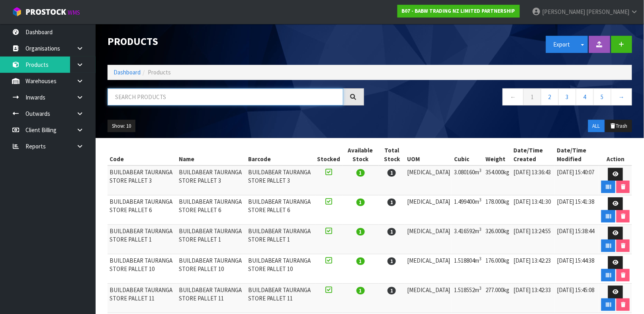
click at [145, 96] on input "text" at bounding box center [225, 96] width 236 height 17
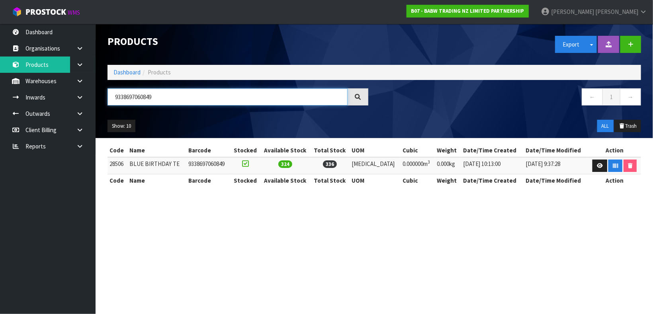
click at [187, 101] on input "9338697060849" at bounding box center [227, 96] width 240 height 17
type input "28506"
click at [597, 168] on icon at bounding box center [600, 165] width 6 height 5
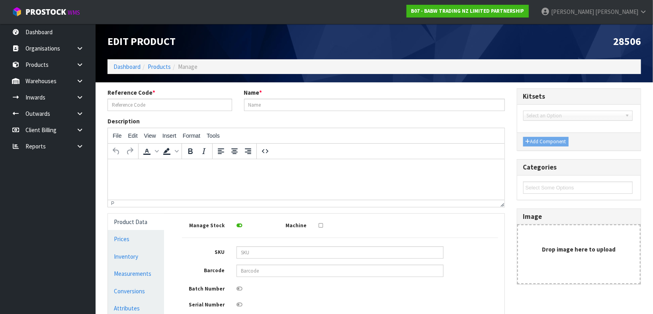
type input "28506"
type input "BLUE BIRTHDAY TE"
type input "9338697060849"
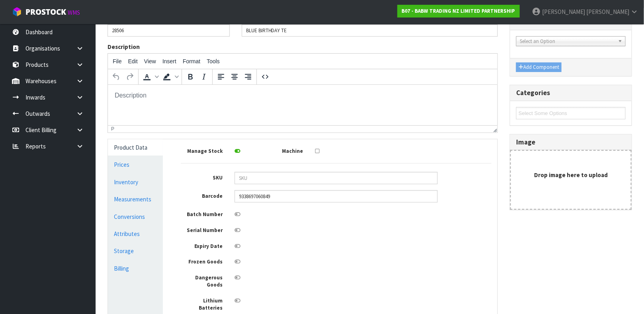
scroll to position [79, 0]
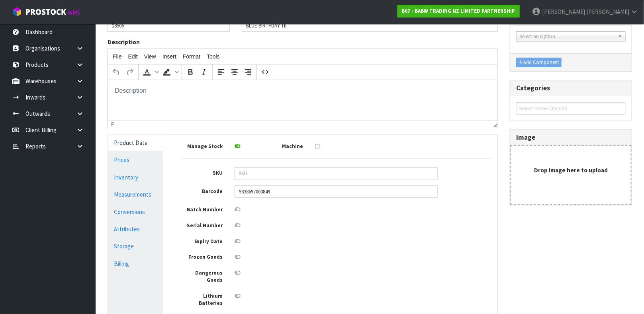
click at [132, 149] on link "Product Data" at bounding box center [135, 143] width 55 height 16
click at [132, 191] on link "Measurements" at bounding box center [135, 194] width 55 height 16
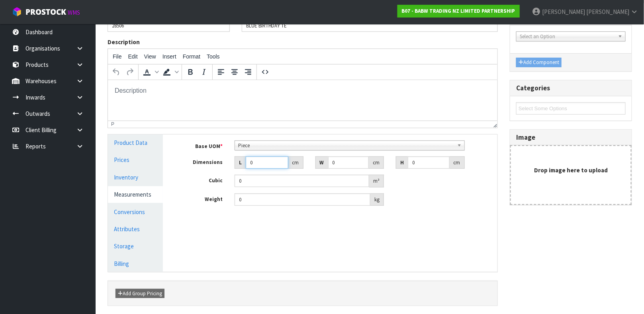
click at [263, 166] on input "0" at bounding box center [267, 162] width 43 height 12
type input "0.000001"
click at [142, 216] on link "Conversions" at bounding box center [135, 212] width 55 height 16
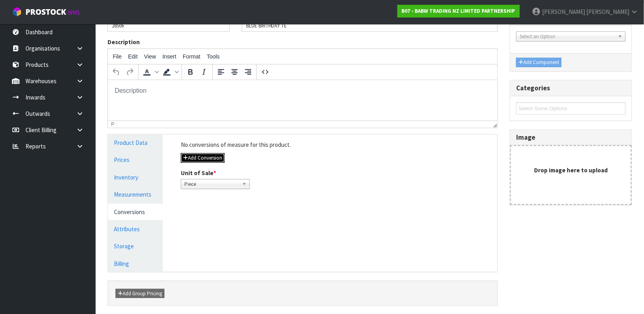
click at [197, 155] on button "Add Conversion" at bounding box center [203, 158] width 44 height 10
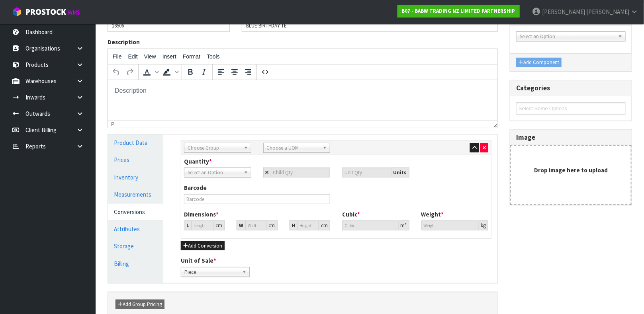
click at [216, 148] on span "Choose Group" at bounding box center [213, 148] width 53 height 10
click at [202, 179] on li "Inner" at bounding box center [217, 181] width 63 height 10
click at [290, 152] on div "Choose a UOM" at bounding box center [296, 148] width 67 height 10
type input "S"
click at [277, 188] on li "S ub-carton" at bounding box center [296, 190] width 63 height 10
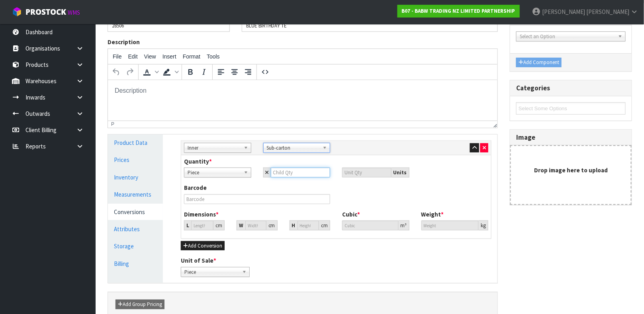
click at [289, 171] on input "number" at bounding box center [301, 173] width 60 height 10
type input "1"
type input "12"
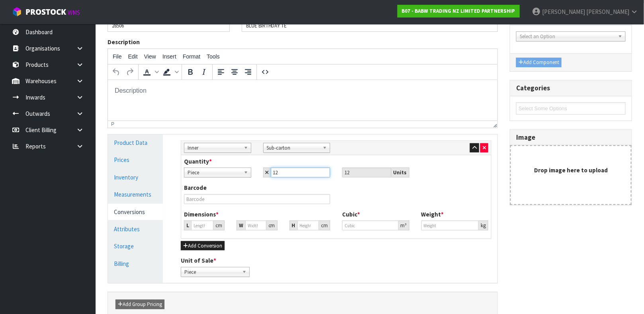
type input "12"
type input "1"
type input "0.000001"
type input "19"
type input "29"
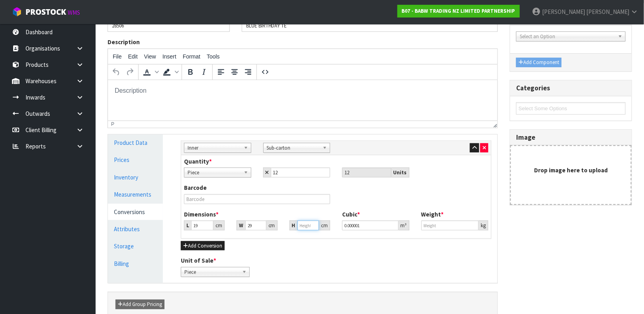
type input "9"
type input "0.004959"
type input "9"
type input "0.4"
click at [215, 245] on button "Add Conversion" at bounding box center [203, 246] width 44 height 10
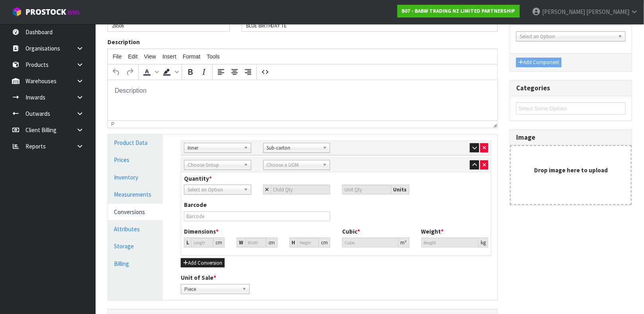
click at [234, 165] on span "Choose Group" at bounding box center [213, 165] width 53 height 10
click at [199, 210] on li "Outer" at bounding box center [217, 208] width 63 height 10
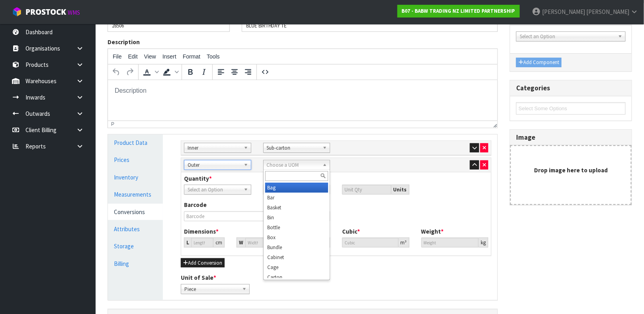
click at [299, 160] on span "Choose a UOM" at bounding box center [293, 165] width 53 height 10
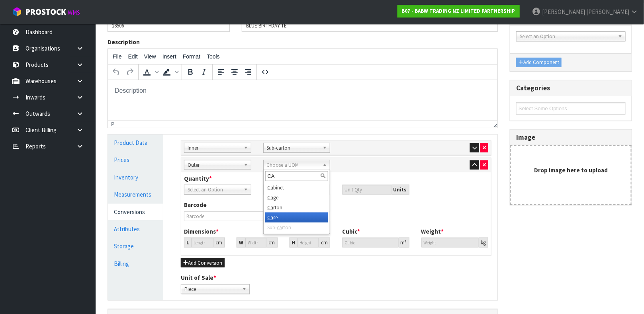
type input "CAR"
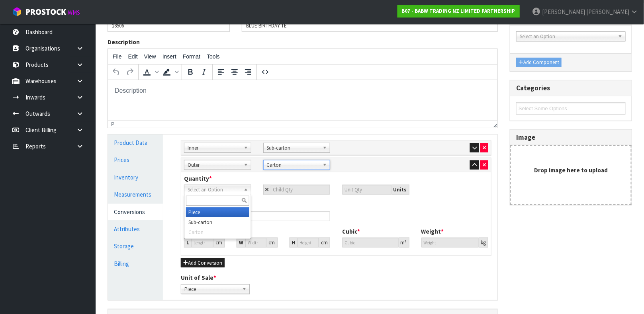
click at [228, 187] on span "Select an Option" at bounding box center [213, 190] width 53 height 10
click at [201, 222] on li "Sub-carton" at bounding box center [217, 222] width 63 height 10
click at [297, 187] on input "number" at bounding box center [301, 190] width 60 height 10
type input "2"
type input "24"
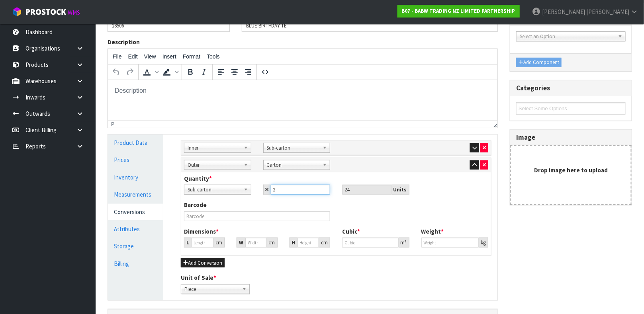
type input "2"
type input "21.481"
type input "0.009912"
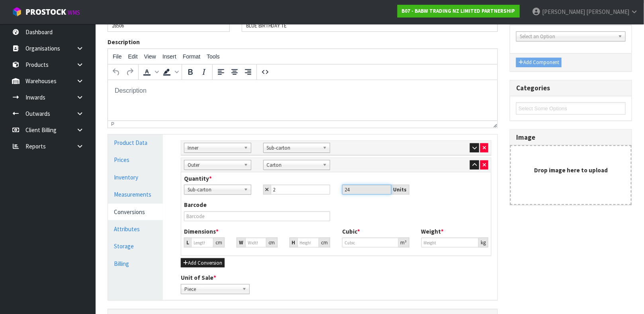
type input "0.792"
type input "2"
type input "0.000923"
type input "22"
type input "0.010152"
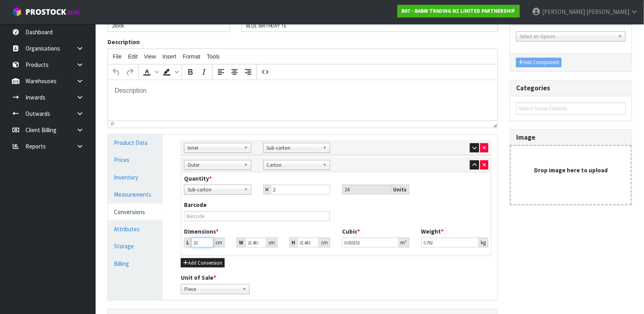
type input "22"
type input "3"
type input "0.001418"
type input "31"
type input "0.01465"
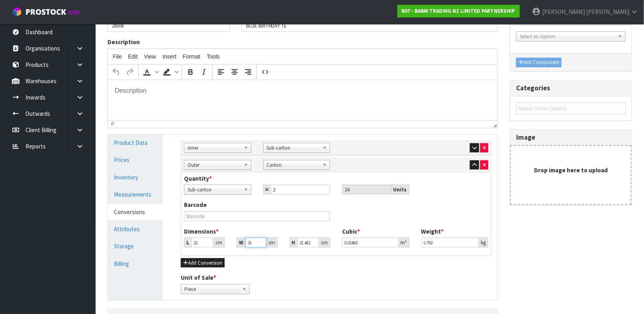
type input "31"
type input "1"
type input "0.000682"
type input "19"
type input "0.012958"
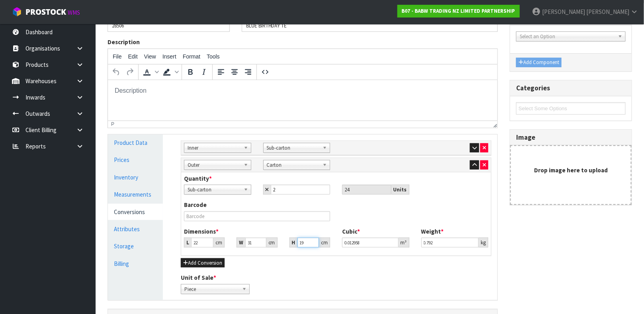
type input "19"
click at [428, 240] on input "0.6" at bounding box center [450, 243] width 58 height 10
type input "0"
click at [431, 240] on input "number" at bounding box center [450, 243] width 58 height 10
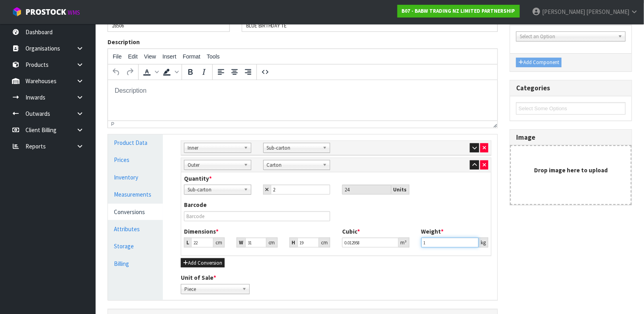
type input "1"
click at [448, 206] on div "Barcode" at bounding box center [336, 214] width 316 height 26
click at [222, 289] on span "Piece" at bounding box center [211, 290] width 55 height 10
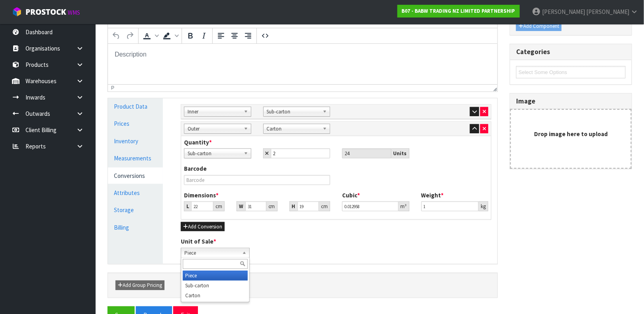
scroll to position [118, 0]
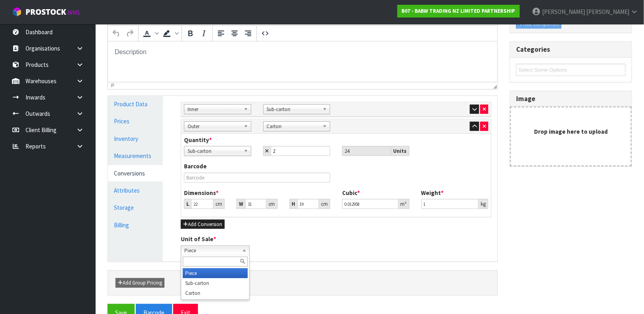
click at [332, 224] on div "Add Conversion" at bounding box center [336, 224] width 310 height 10
click at [314, 227] on div "Add Conversion" at bounding box center [336, 224] width 310 height 10
click at [474, 107] on icon "button" at bounding box center [474, 109] width 4 height 5
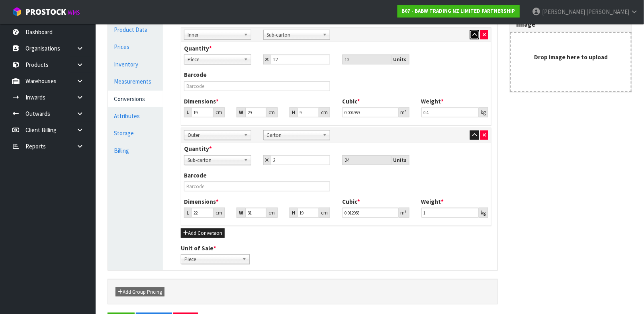
scroll to position [220, 0]
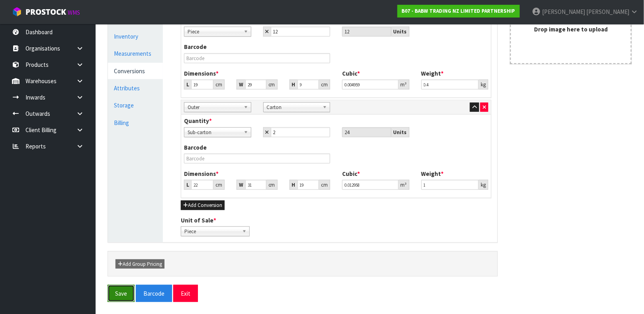
click at [111, 292] on button "Save" at bounding box center [120, 293] width 27 height 17
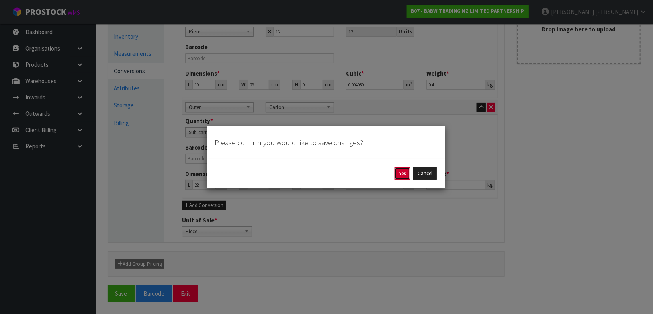
click at [398, 169] on button "Yes" at bounding box center [402, 173] width 16 height 13
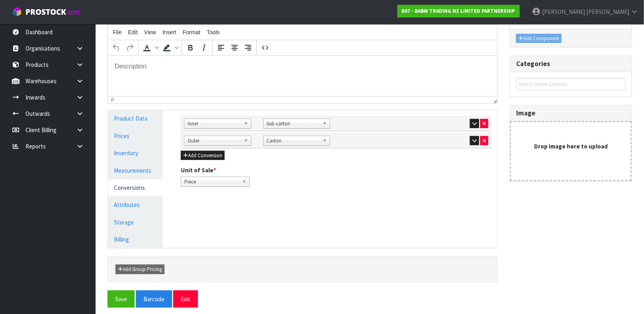
scroll to position [138, 0]
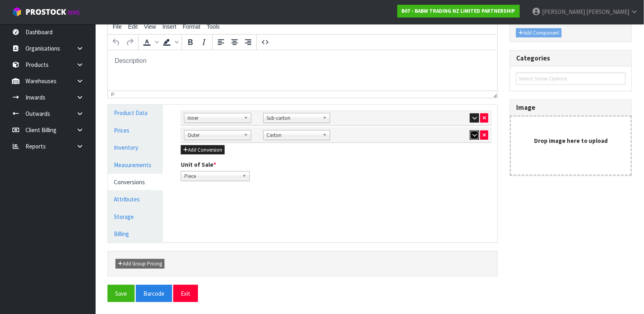
click at [471, 133] on button "button" at bounding box center [474, 136] width 9 height 10
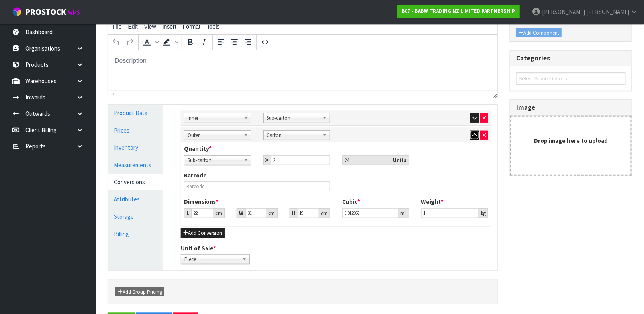
drag, startPoint x: 471, startPoint y: 133, endPoint x: 533, endPoint y: 297, distance: 175.3
click at [533, 297] on div "Reference Code * 28506 Name * BLUE BIRTHDAY TE Description File Edit View Inser…" at bounding box center [369, 145] width 536 height 333
drag, startPoint x: 533, startPoint y: 297, endPoint x: 575, endPoint y: 269, distance: 50.7
click at [575, 269] on div "Reference Code * 28506 Name * BLUE BIRTHDAY TE Description File Edit View Inser…" at bounding box center [369, 145] width 536 height 333
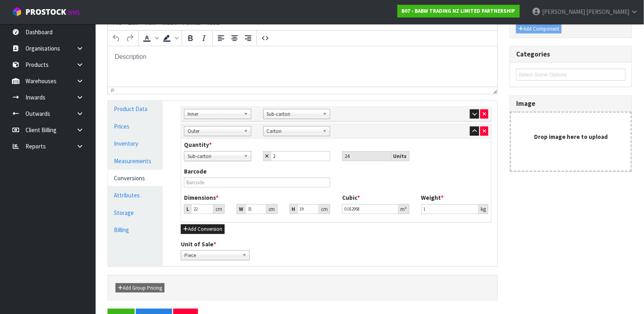
scroll to position [166, 0]
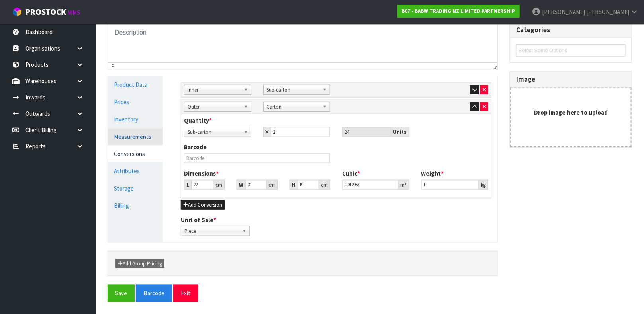
click at [133, 140] on link "Measurements" at bounding box center [135, 137] width 55 height 16
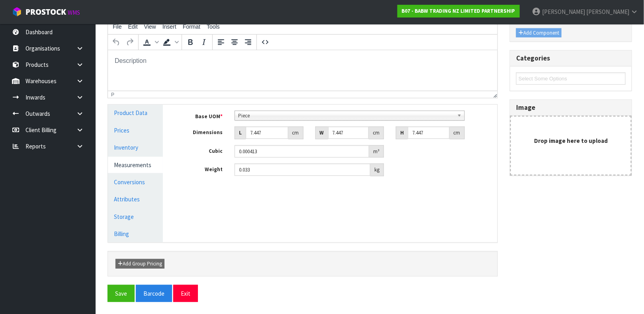
scroll to position [138, 0]
click at [127, 181] on link "Conversions" at bounding box center [135, 182] width 55 height 16
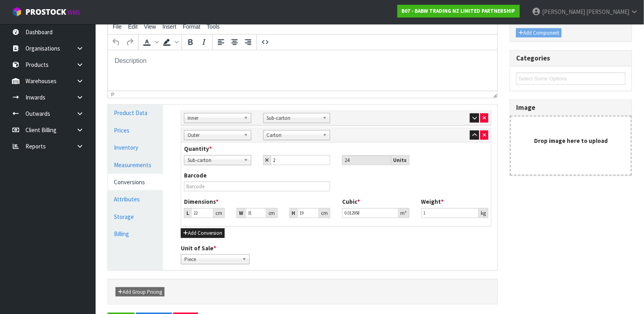
scroll to position [166, 0]
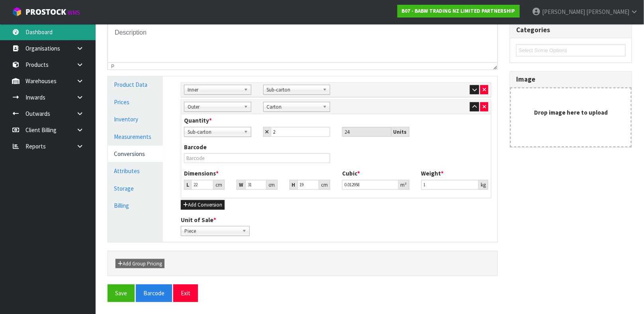
click at [52, 31] on link "Dashboard" at bounding box center [48, 32] width 96 height 16
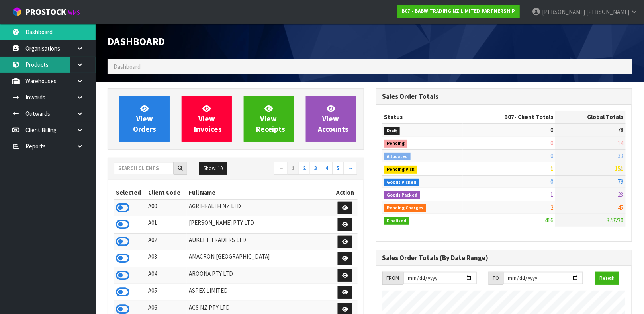
click at [42, 66] on link "Products" at bounding box center [48, 65] width 96 height 16
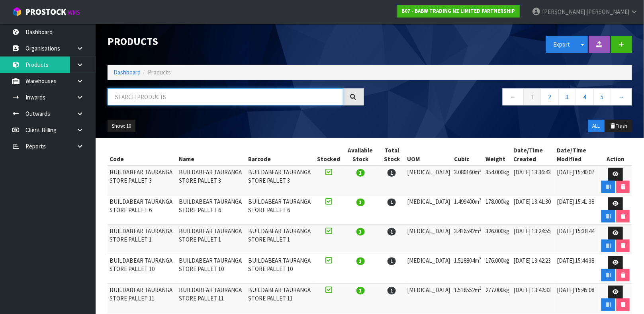
click at [287, 96] on input "text" at bounding box center [225, 96] width 236 height 17
type input "9338697030651"
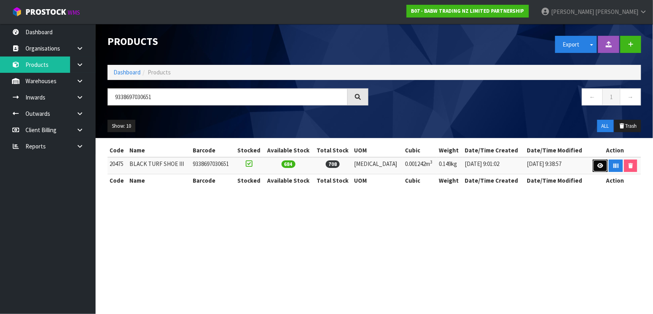
click at [600, 168] on link at bounding box center [600, 166] width 15 height 13
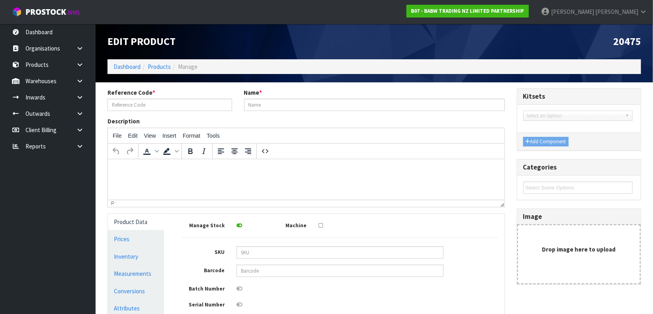
type input "20475"
type input "BLACK TURF SHOE III"
type input "9338697030651"
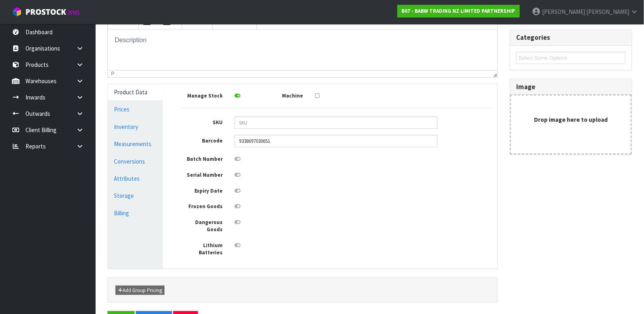
scroll to position [135, 0]
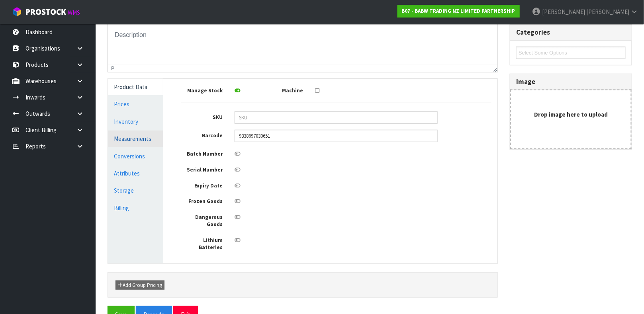
click at [132, 136] on link "Measurements" at bounding box center [135, 139] width 55 height 16
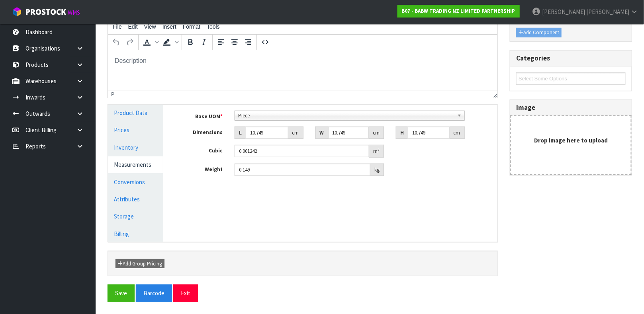
scroll to position [109, 0]
click at [130, 177] on link "Conversions" at bounding box center [135, 182] width 55 height 16
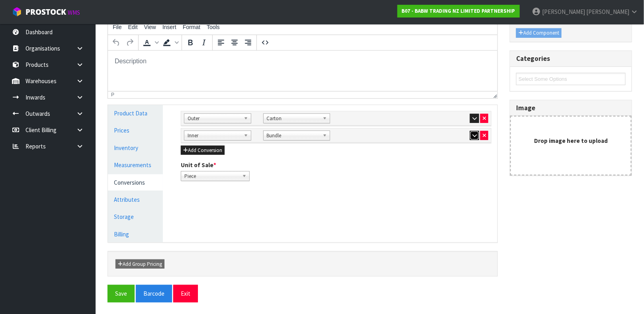
click at [476, 137] on icon "button" at bounding box center [474, 135] width 4 height 5
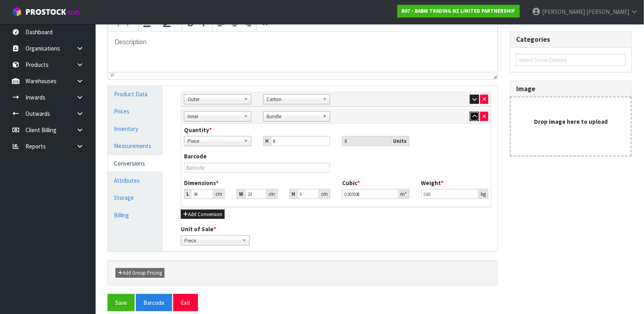
scroll to position [137, 0]
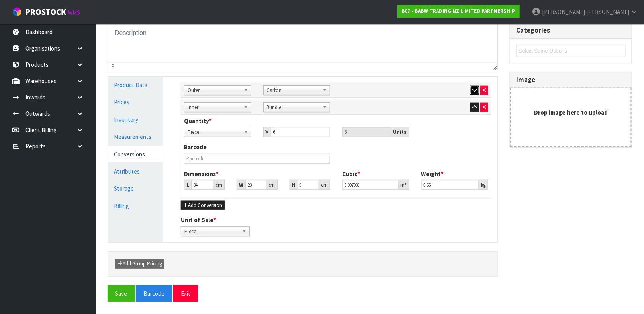
click at [471, 86] on button "button" at bounding box center [474, 91] width 9 height 10
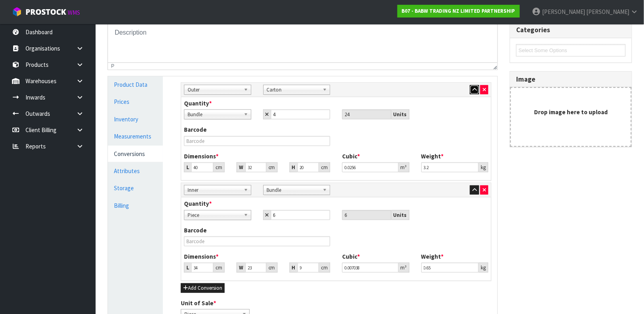
click at [471, 86] on button "button" at bounding box center [474, 90] width 9 height 10
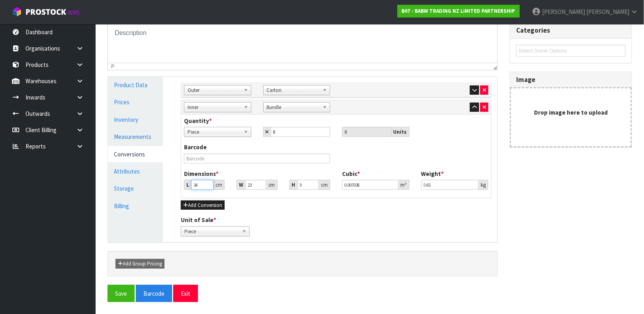
click at [198, 189] on input "34" at bounding box center [202, 185] width 22 height 10
type input "3"
type input "0.000621"
type input "0.000001"
type input "1"
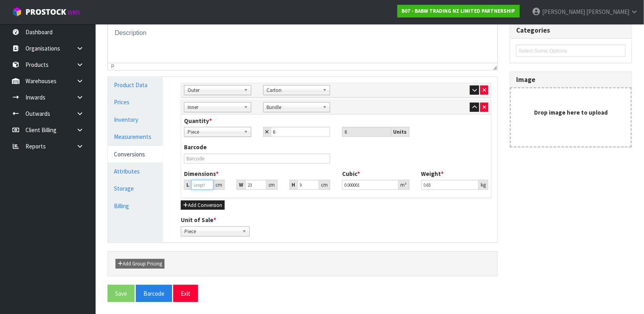
type input "0.000207"
type input "19"
type input "0.003933"
type input "19"
type input "3"
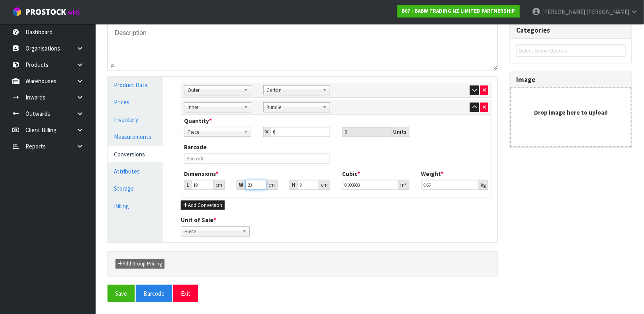
type input "0.000513"
type input "32"
type input "0.005472"
type input "32"
type input "8"
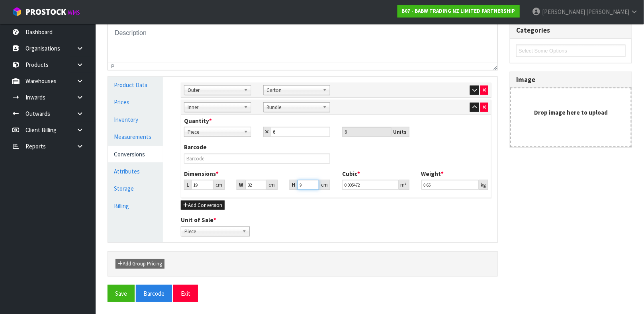
type input "0.004864"
type input "8"
click at [434, 184] on input "0.65" at bounding box center [450, 185] width 58 height 10
type input "0.7"
click at [405, 217] on div "Unit of Sale * Piece Carton Bundle Piece" at bounding box center [336, 226] width 322 height 20
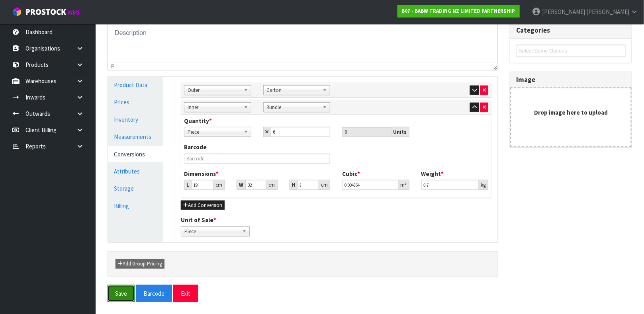
click at [113, 293] on button "Save" at bounding box center [120, 293] width 27 height 17
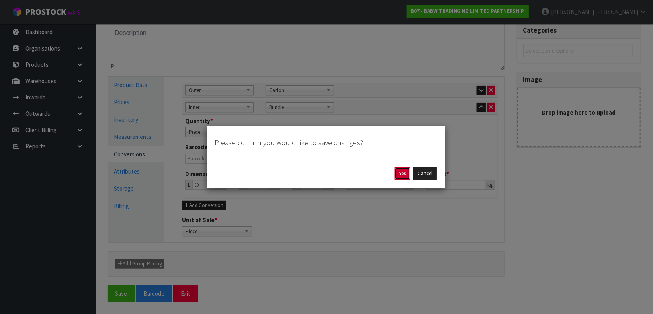
click at [405, 176] on button "Yes" at bounding box center [402, 173] width 16 height 13
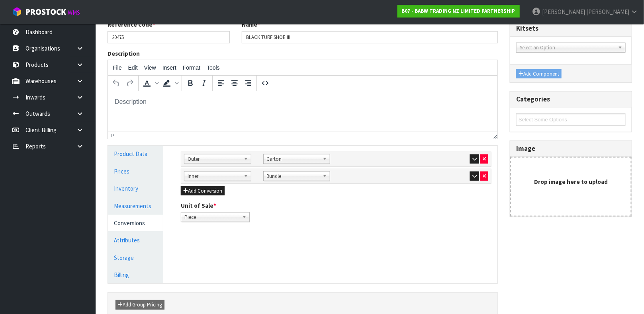
scroll to position [138, 0]
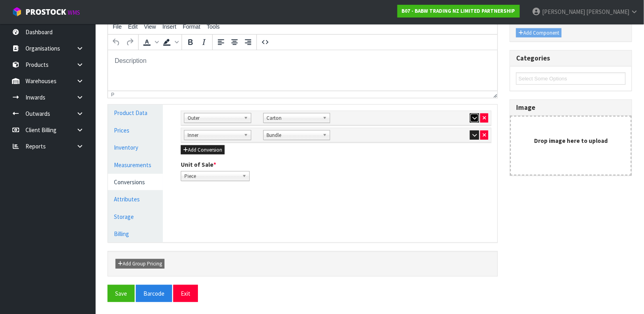
click at [471, 117] on button "button" at bounding box center [474, 118] width 9 height 10
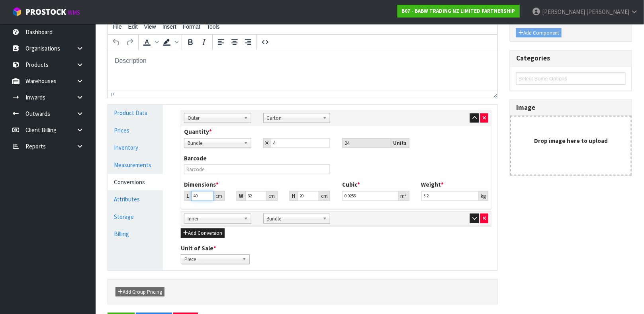
click at [199, 198] on input "40" at bounding box center [202, 196] width 22 height 10
type input "4"
type input "0.00256"
type input "0.000001"
type input "3"
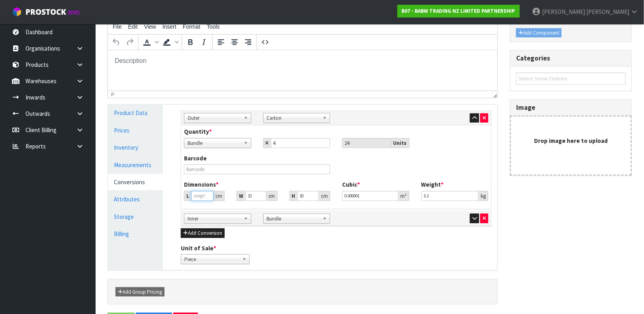
type input "0.00192"
type input "34"
type input "0.02176"
type input "34"
type input "0.000001"
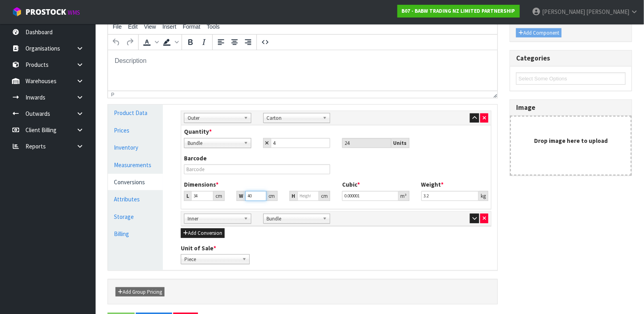
type input "40"
type input "2"
type input "0.00272"
type input "21"
type input "0.02856"
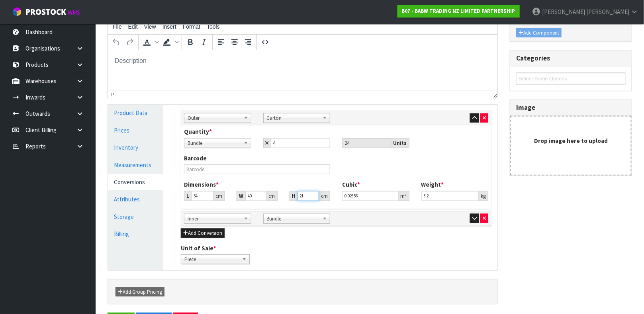
type input "21"
click at [448, 193] on input "3.2" at bounding box center [450, 196] width 58 height 10
type input "3"
type input "3.2"
click at [549, 229] on div "Reference Code * 20475 Name * BLACK TURF SHOE III Description File Edit View In…" at bounding box center [369, 145] width 536 height 333
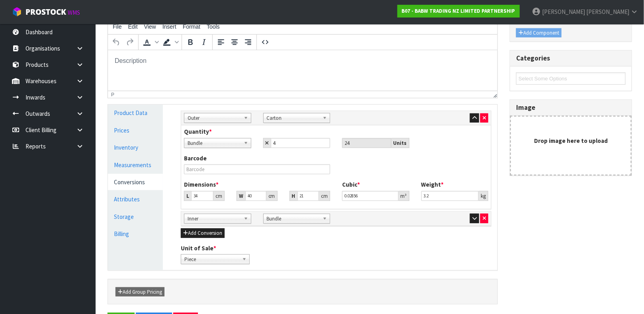
scroll to position [166, 0]
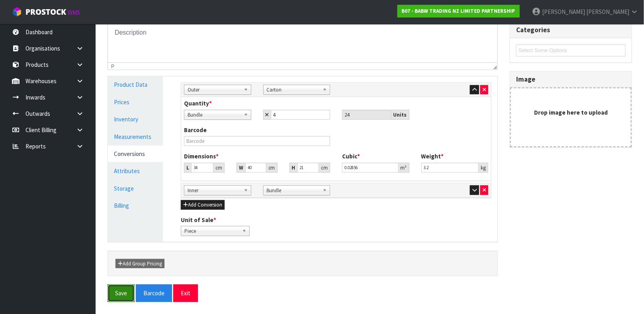
click at [109, 291] on button "Save" at bounding box center [120, 293] width 27 height 17
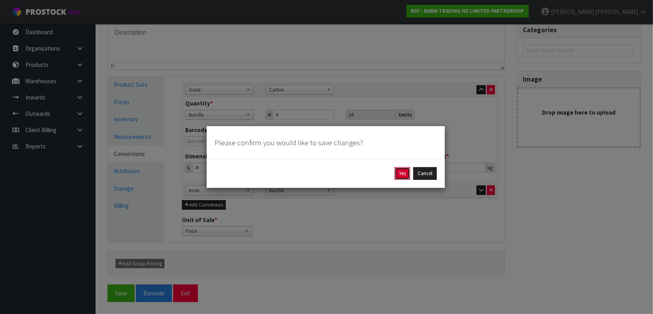
click at [400, 172] on button "Yes" at bounding box center [402, 173] width 16 height 13
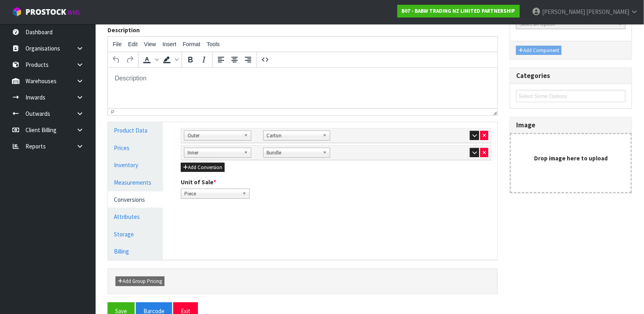
scroll to position [121, 0]
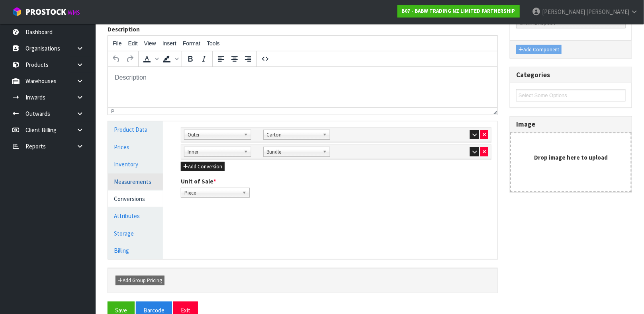
click at [140, 178] on link "Measurements" at bounding box center [135, 182] width 55 height 16
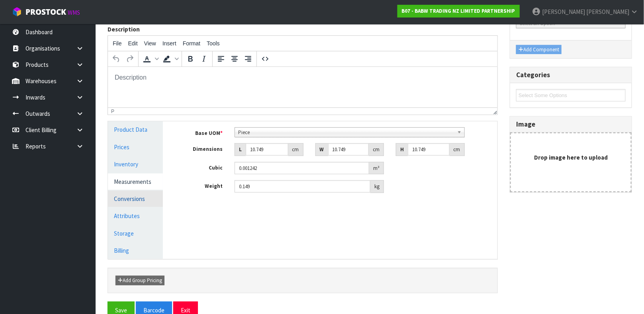
click at [141, 199] on link "Conversions" at bounding box center [135, 199] width 55 height 16
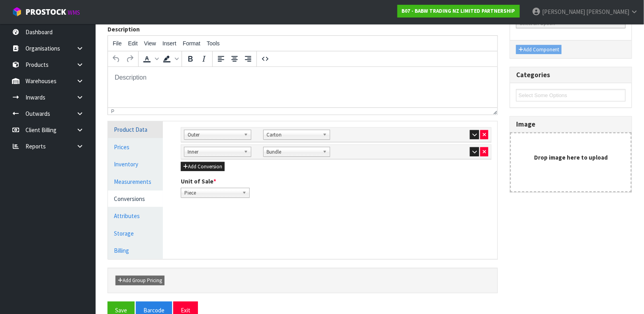
click at [133, 130] on link "Product Data" at bounding box center [135, 129] width 55 height 16
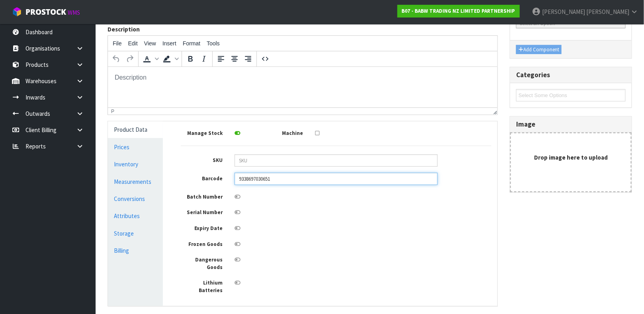
click at [299, 182] on input "9338697030651" at bounding box center [335, 179] width 203 height 12
click at [581, 220] on div "Reference Code * 20475 Name * BLACK TURF SHOE III Description File Edit View In…" at bounding box center [369, 172] width 536 height 352
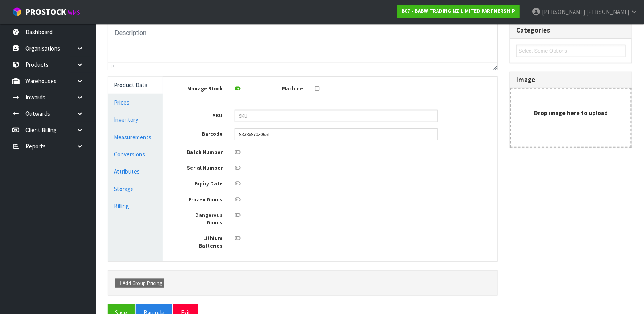
scroll to position [171, 0]
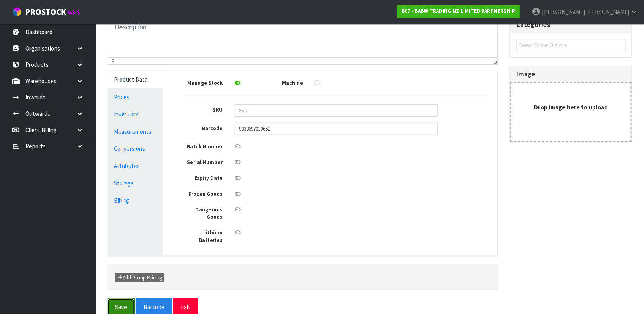
click at [121, 298] on button "Save" at bounding box center [120, 306] width 27 height 17
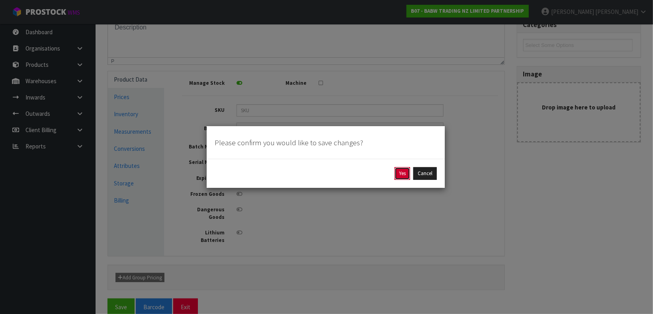
click at [398, 170] on button "Yes" at bounding box center [402, 173] width 16 height 13
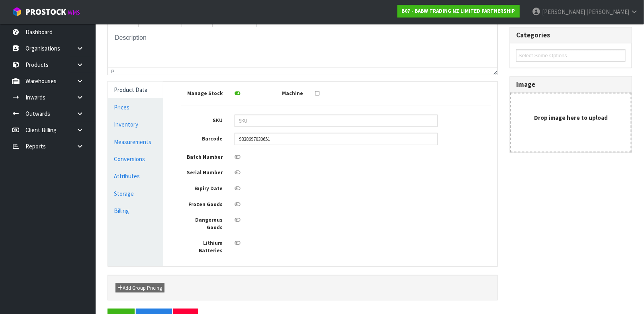
scroll to position [162, 0]
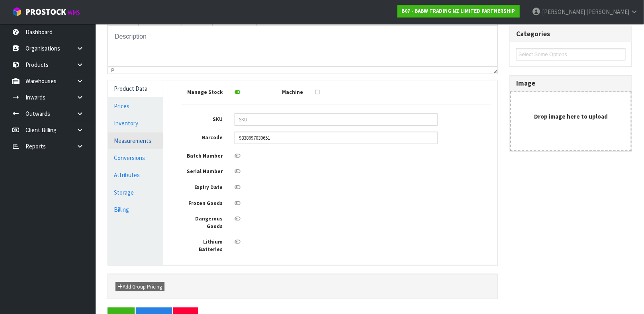
click at [127, 144] on link "Measurements" at bounding box center [135, 141] width 55 height 16
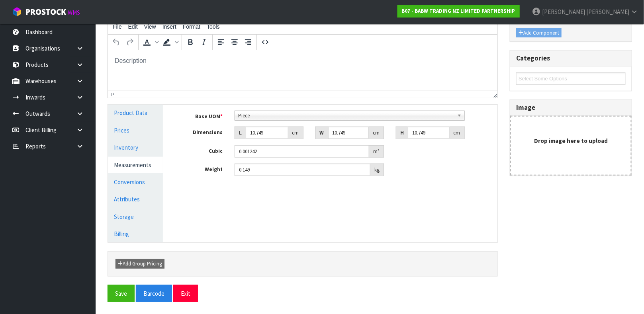
scroll to position [138, 0]
click at [128, 172] on link "Measurements" at bounding box center [135, 165] width 55 height 16
click at [128, 176] on link "Conversions" at bounding box center [135, 182] width 55 height 16
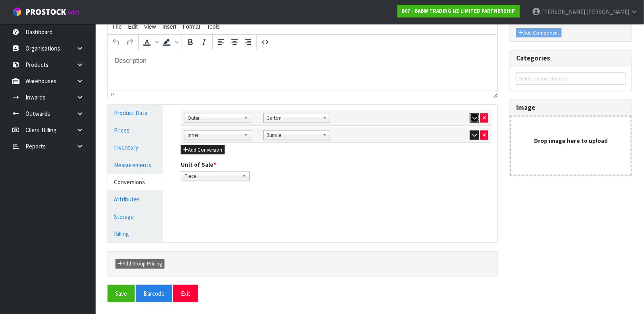
click at [470, 117] on button "button" at bounding box center [474, 118] width 9 height 10
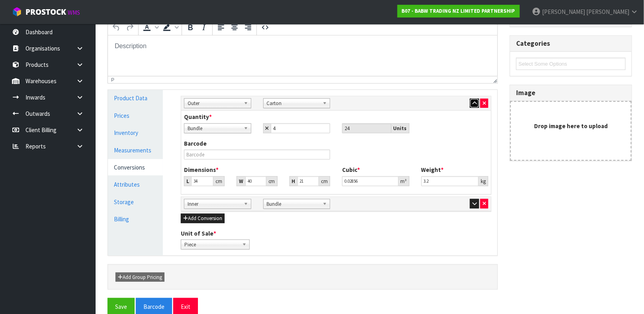
scroll to position [154, 0]
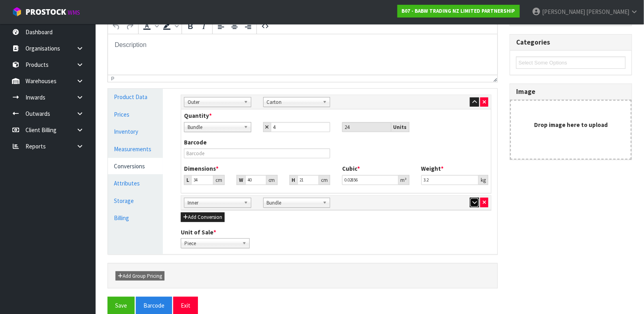
click at [471, 203] on button "button" at bounding box center [474, 203] width 9 height 10
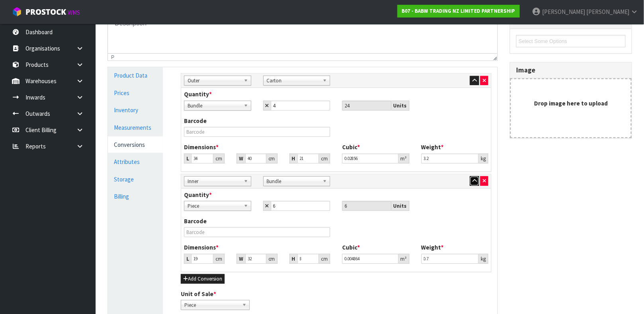
scroll to position [177, 0]
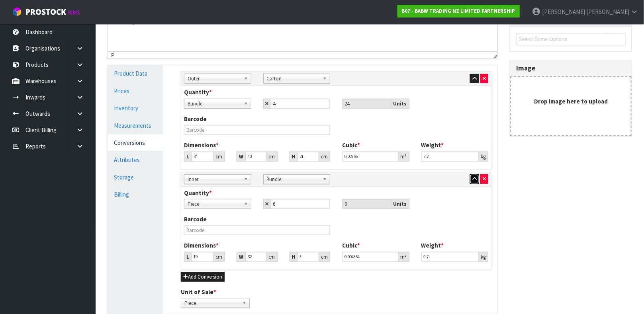
click at [472, 177] on icon "button" at bounding box center [474, 178] width 4 height 5
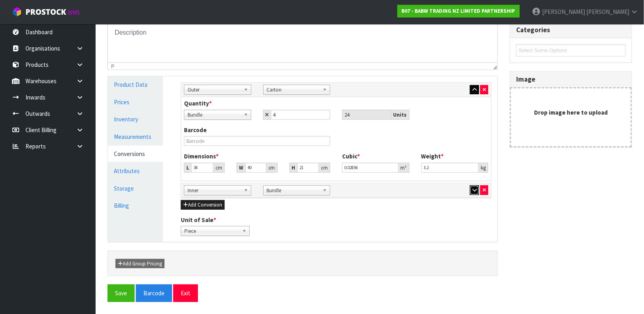
scroll to position [166, 0]
click at [474, 86] on button "button" at bounding box center [474, 90] width 9 height 10
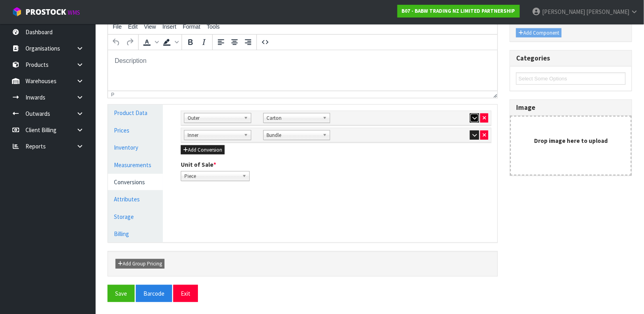
scroll to position [0, 0]
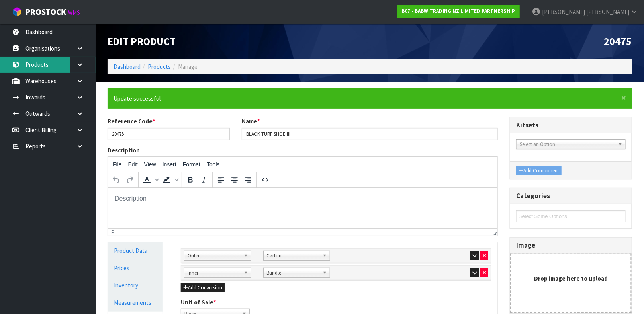
click at [45, 68] on link "Products" at bounding box center [48, 65] width 96 height 16
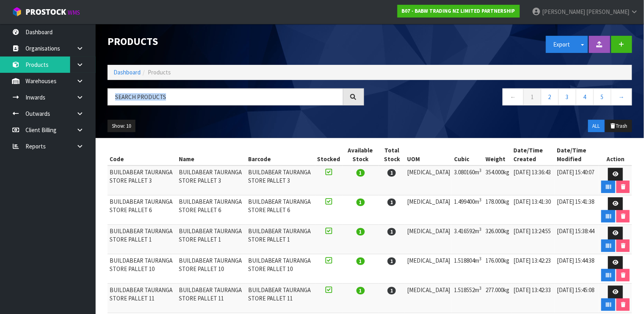
drag, startPoint x: 282, startPoint y: 108, endPoint x: 281, endPoint y: 101, distance: 6.4
click at [281, 103] on div at bounding box center [235, 99] width 268 height 23
click at [281, 101] on input "text" at bounding box center [225, 96] width 236 height 17
type input "9338697059966"
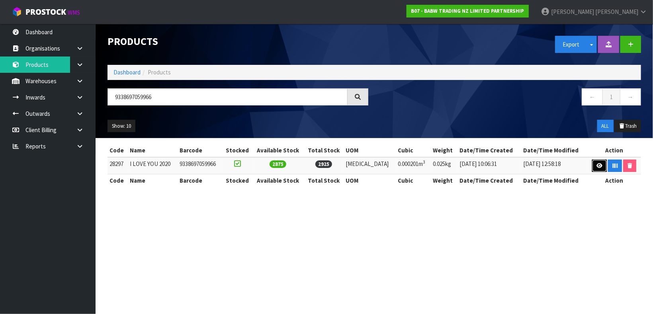
click at [593, 162] on link at bounding box center [599, 166] width 15 height 13
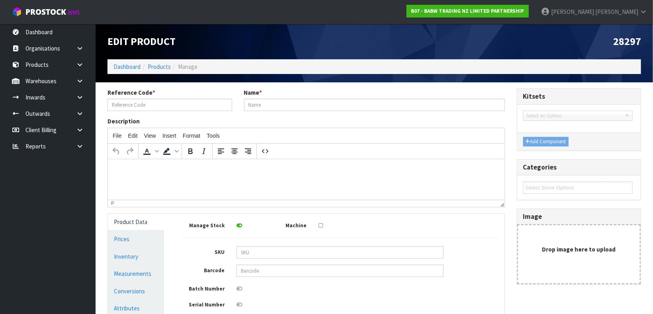
type input "28297"
type input "I LOVE YOU 2020"
type input "9338697059966"
type input "5.858"
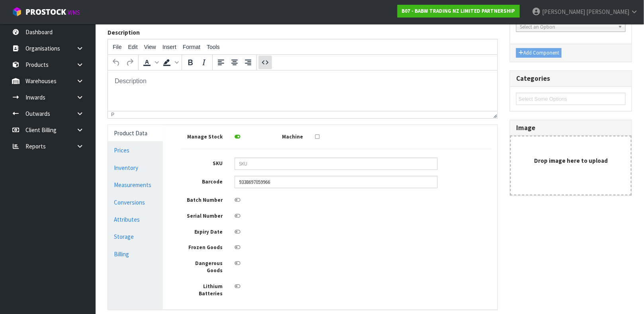
scroll to position [89, 0]
click at [138, 182] on link "Measurements" at bounding box center [135, 184] width 55 height 16
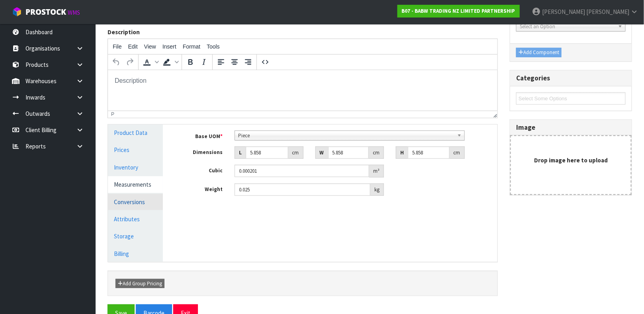
click at [134, 198] on link "Conversions" at bounding box center [135, 202] width 55 height 16
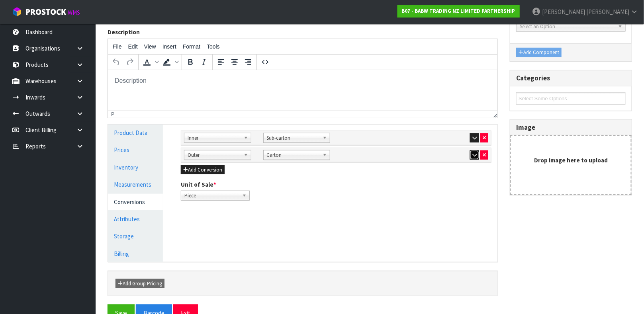
click at [470, 155] on button "button" at bounding box center [474, 155] width 9 height 10
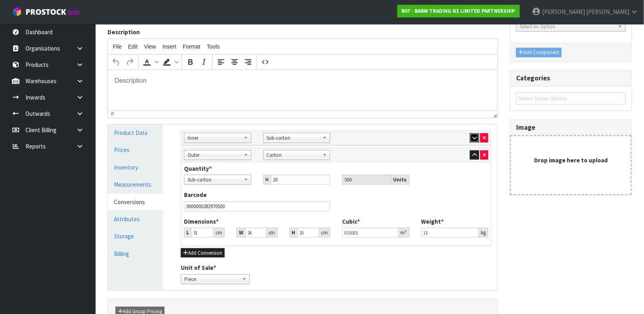
click at [470, 140] on button "button" at bounding box center [474, 138] width 9 height 10
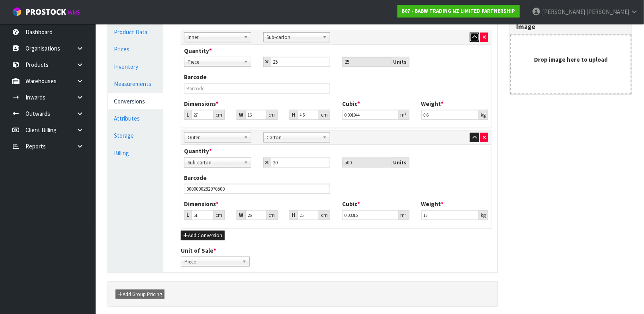
scroll to position [190, 0]
click at [470, 136] on button "button" at bounding box center [474, 138] width 9 height 10
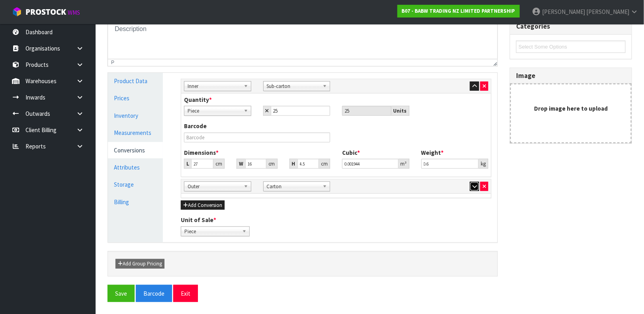
scroll to position [137, 0]
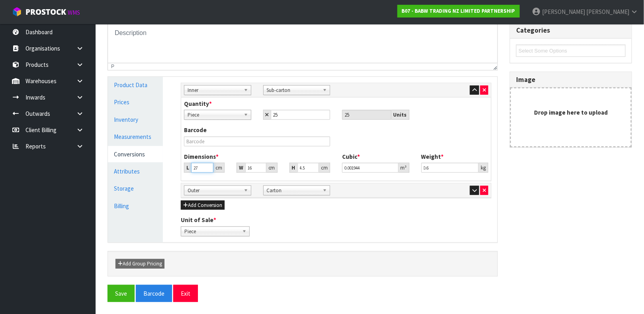
click at [203, 164] on input "27" at bounding box center [202, 168] width 22 height 10
click at [514, 217] on div "Reference Code * 28297 Name * I LOVE YOU 2020 Description File Edit View Insert…" at bounding box center [369, 117] width 536 height 333
click at [474, 91] on icon "button" at bounding box center [474, 90] width 4 height 5
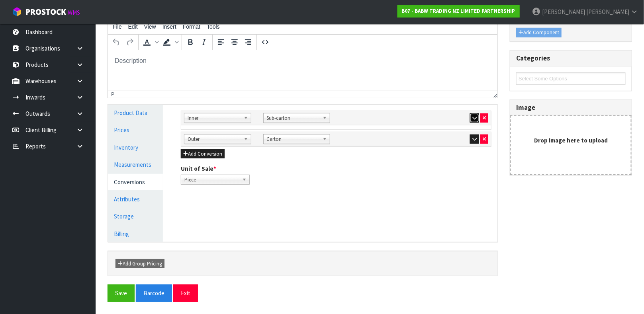
scroll to position [109, 0]
click at [470, 132] on button "button" at bounding box center [474, 136] width 9 height 10
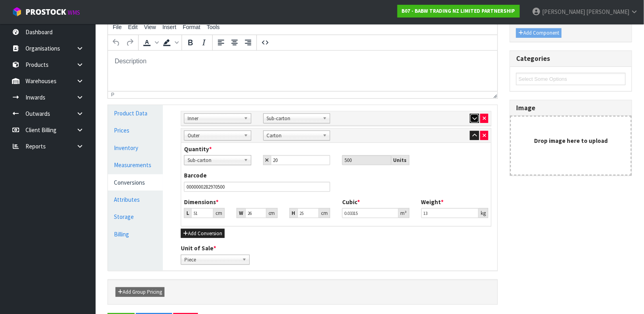
click at [470, 120] on button "button" at bounding box center [474, 119] width 9 height 10
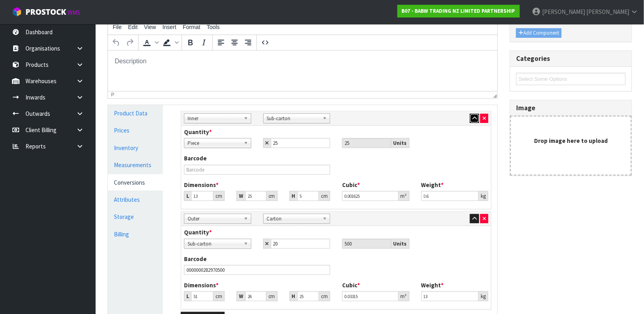
click at [472, 118] on icon "button" at bounding box center [474, 118] width 4 height 5
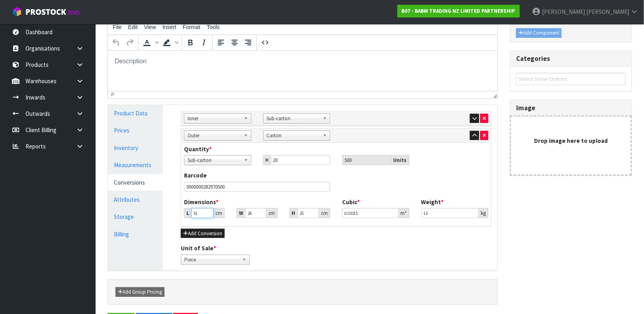
click at [200, 213] on input "51" at bounding box center [202, 213] width 22 height 10
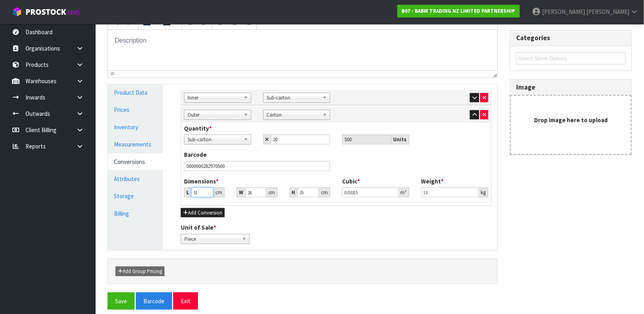
scroll to position [137, 0]
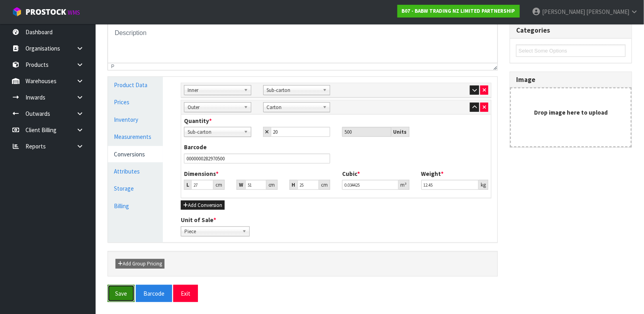
click at [120, 300] on button "Save" at bounding box center [120, 293] width 27 height 17
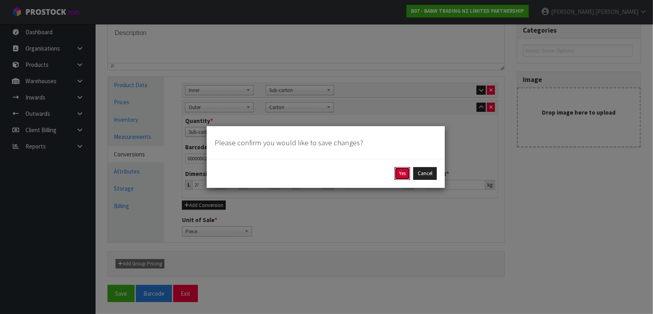
click at [403, 168] on button "Yes" at bounding box center [402, 173] width 16 height 13
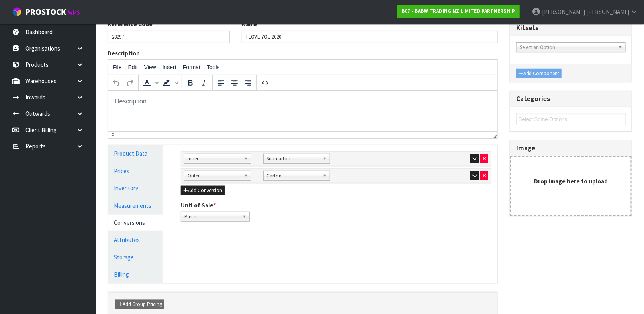
scroll to position [116, 0]
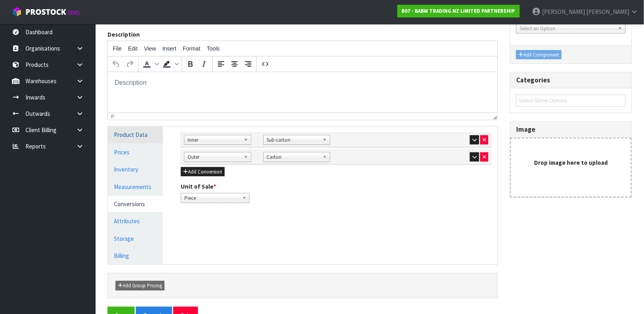
click at [116, 130] on link "Product Data" at bounding box center [135, 135] width 55 height 16
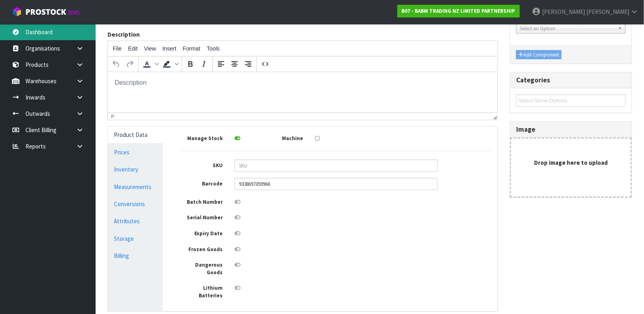
click at [63, 29] on link "Dashboard" at bounding box center [48, 32] width 96 height 16
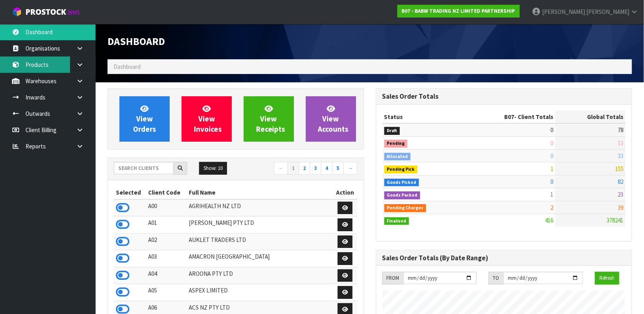
click at [41, 69] on link "Products" at bounding box center [48, 65] width 96 height 16
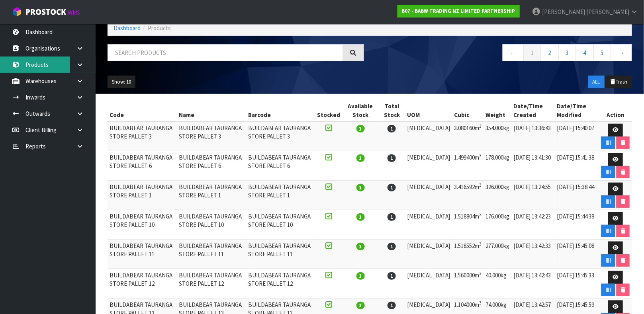
scroll to position [45, 0]
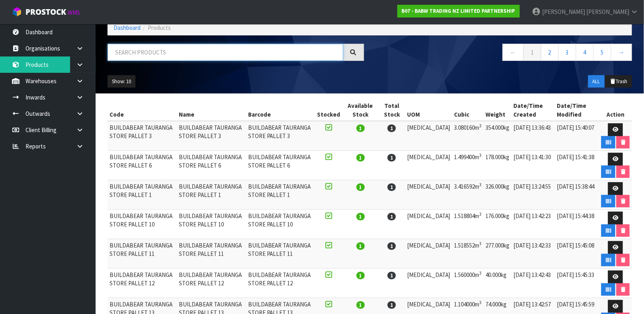
click at [309, 55] on input "text" at bounding box center [225, 52] width 236 height 17
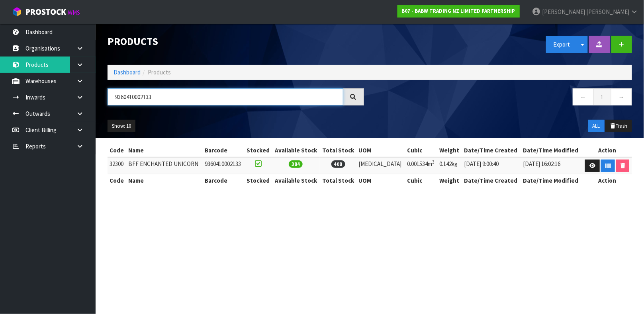
scroll to position [0, 0]
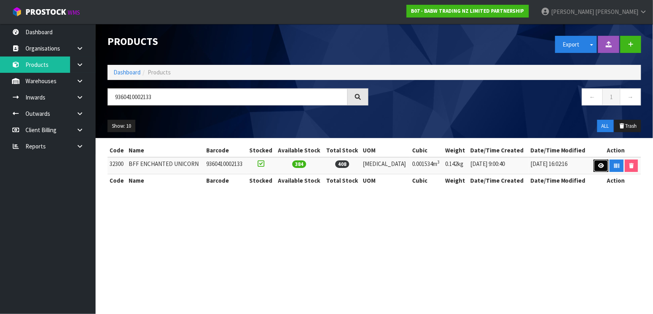
click at [594, 163] on link at bounding box center [600, 166] width 15 height 13
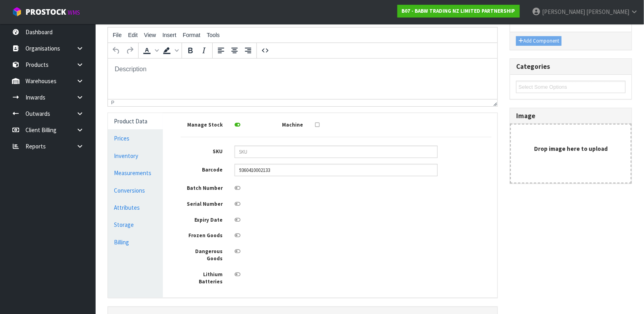
scroll to position [122, 0]
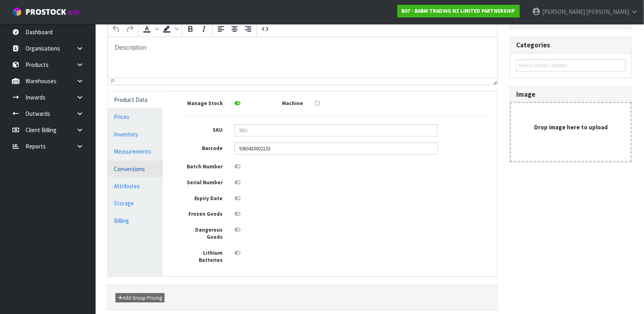
click at [127, 168] on link "Conversions" at bounding box center [135, 169] width 55 height 16
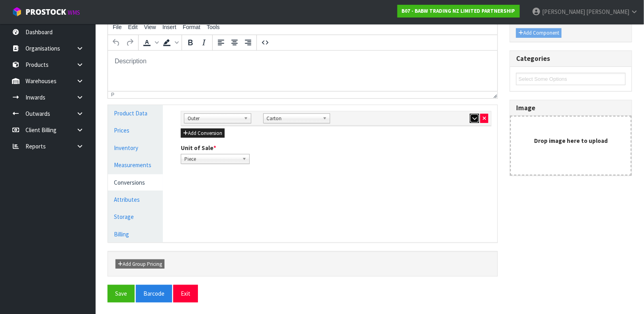
click at [473, 117] on icon "button" at bounding box center [474, 118] width 4 height 5
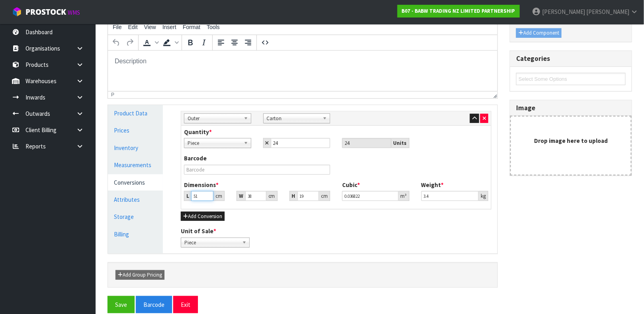
click at [199, 199] on input "51" at bounding box center [202, 196] width 22 height 10
click at [107, 296] on button "Save" at bounding box center [120, 304] width 27 height 17
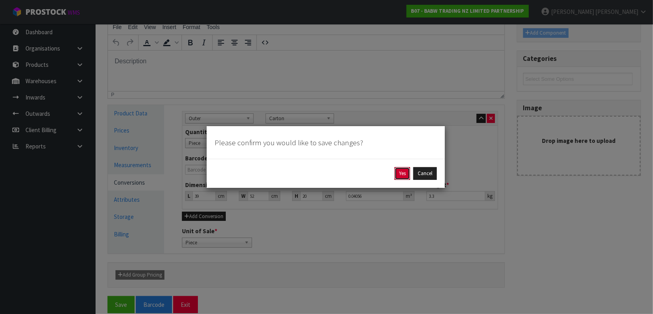
click at [394, 167] on button "Yes" at bounding box center [402, 173] width 16 height 13
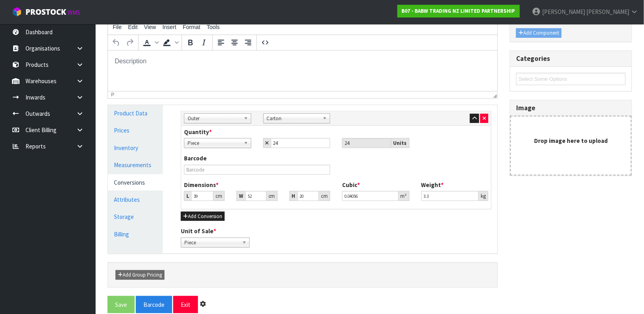
scroll to position [0, 0]
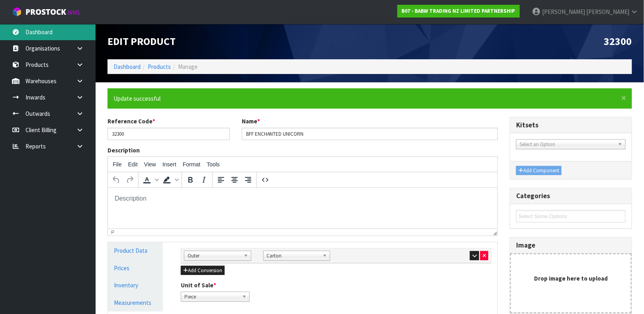
click at [34, 29] on link "Dashboard" at bounding box center [48, 32] width 96 height 16
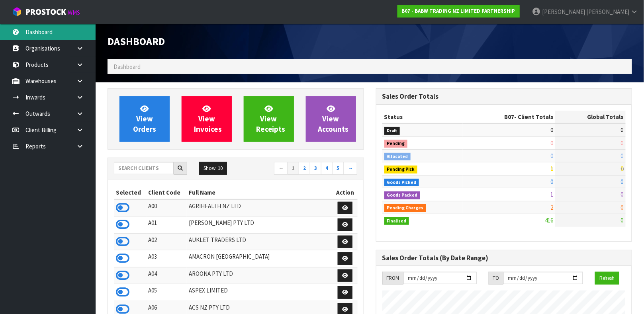
scroll to position [604, 268]
click at [150, 161] on div "Show: 10 5 10 25 50 ← 1 2 3 4 5 →" at bounding box center [235, 169] width 255 height 22
click at [146, 168] on input "text" at bounding box center [144, 168] width 60 height 12
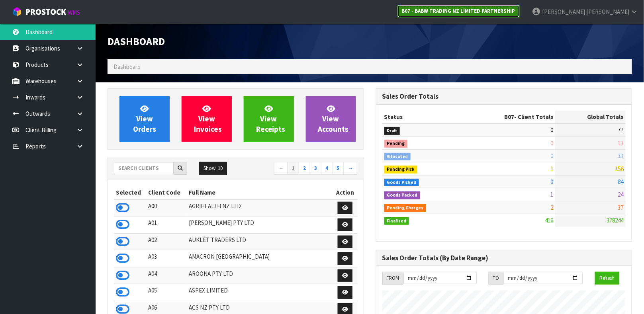
click at [515, 8] on strong "B07 - BABW TRADING NZ LIMITED PARTNERSHIP" at bounding box center [458, 11] width 113 height 7
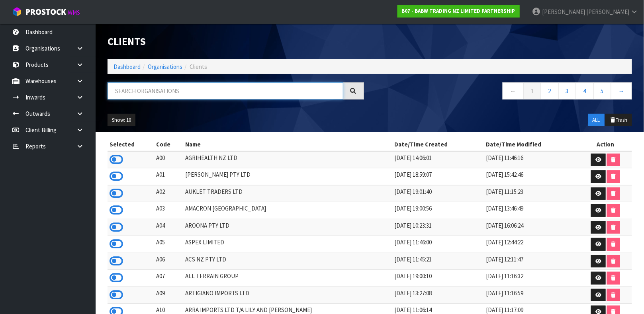
click at [169, 96] on input "text" at bounding box center [225, 90] width 236 height 17
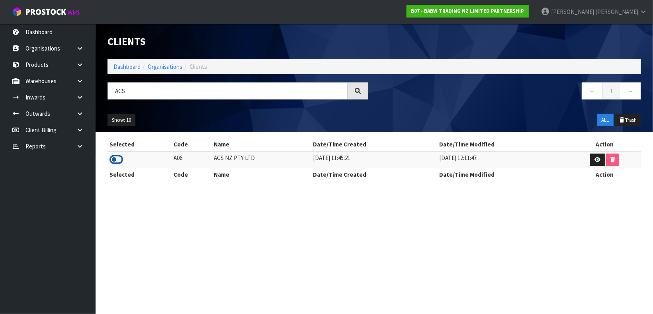
click at [118, 158] on icon at bounding box center [116, 160] width 14 height 12
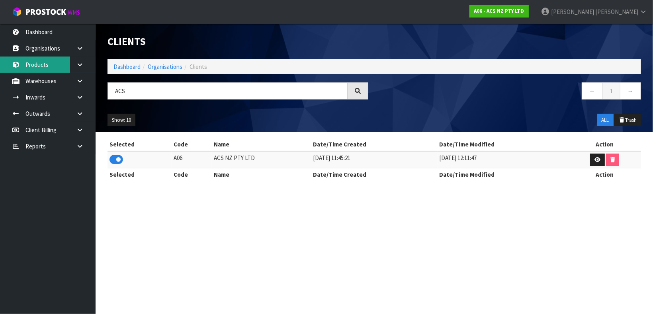
click at [40, 69] on link "Products" at bounding box center [48, 65] width 96 height 16
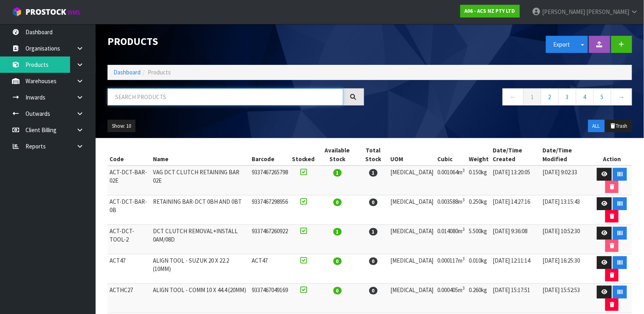
click at [151, 94] on input "text" at bounding box center [225, 96] width 236 height 17
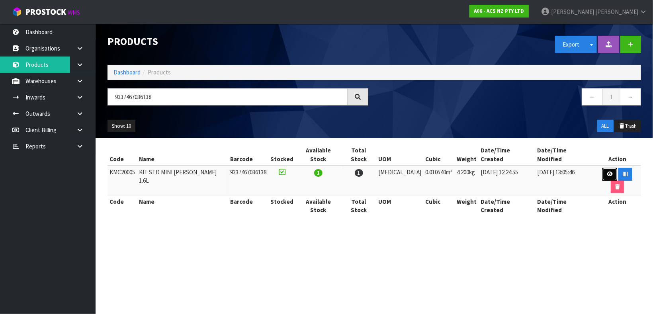
click at [607, 172] on icon at bounding box center [610, 174] width 6 height 5
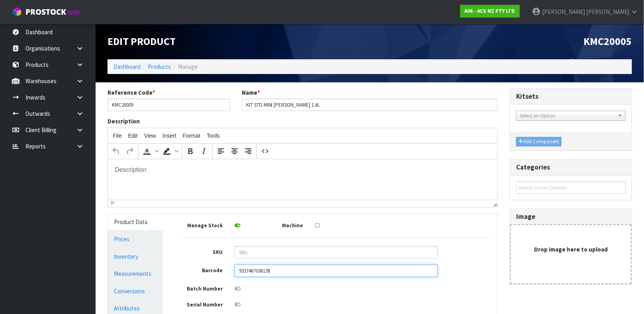
click at [285, 273] on input "9337467036138" at bounding box center [335, 271] width 203 height 12
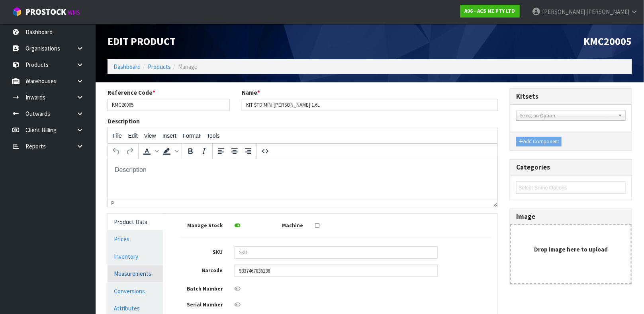
click at [145, 273] on link "Measurements" at bounding box center [135, 273] width 55 height 16
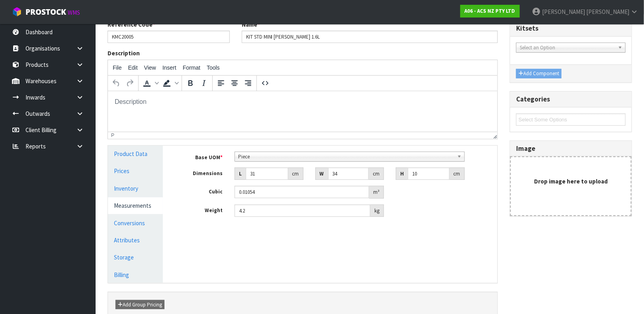
scroll to position [78, 0]
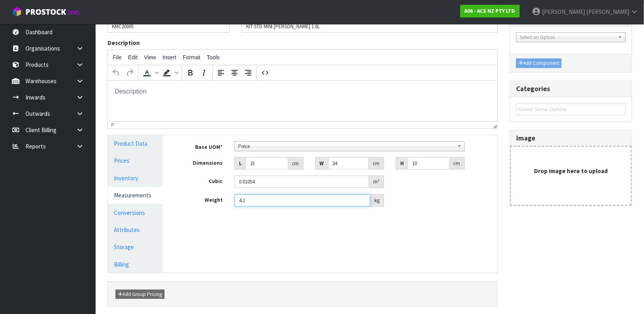
click at [293, 205] on input "4.2" at bounding box center [302, 200] width 136 height 12
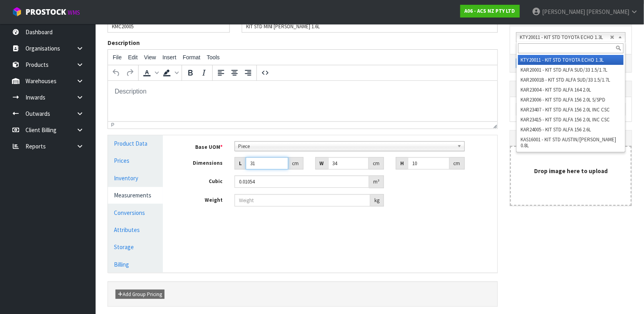
click at [266, 161] on input "31" at bounding box center [267, 163] width 43 height 12
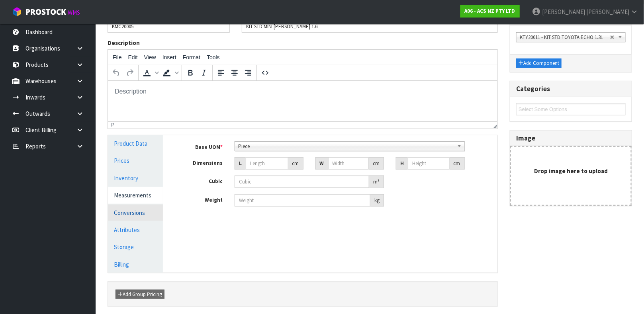
click at [156, 217] on link "Conversions" at bounding box center [135, 213] width 55 height 16
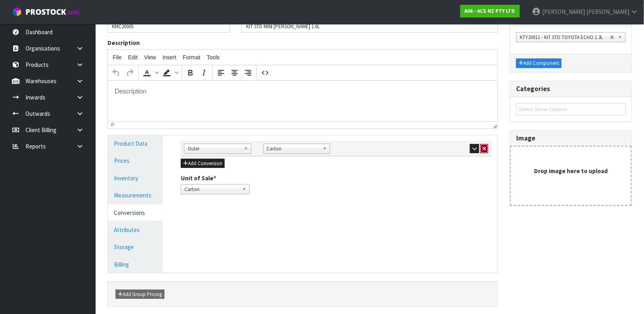
click at [482, 149] on icon "button" at bounding box center [483, 148] width 3 height 5
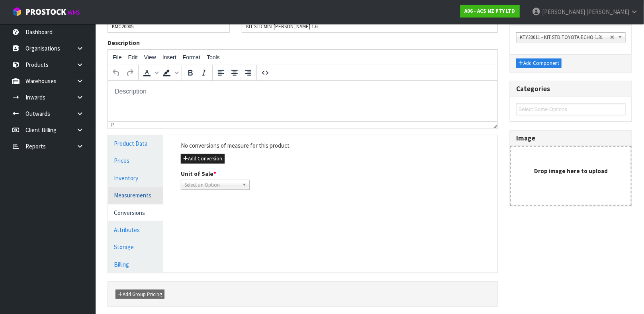
click at [152, 192] on link "Measurements" at bounding box center [135, 195] width 55 height 16
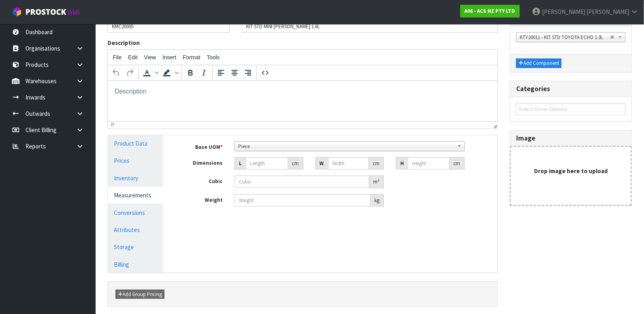
scroll to position [142, 0]
click at [285, 147] on span "Piece" at bounding box center [346, 147] width 216 height 10
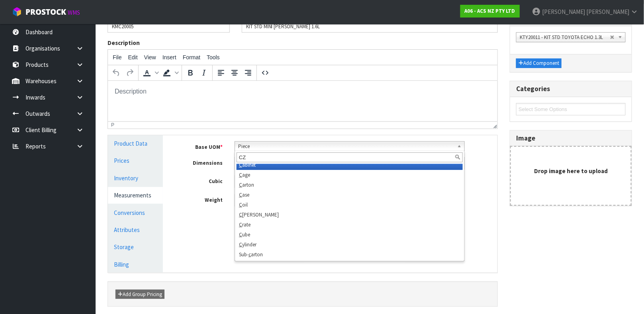
scroll to position [0, 0]
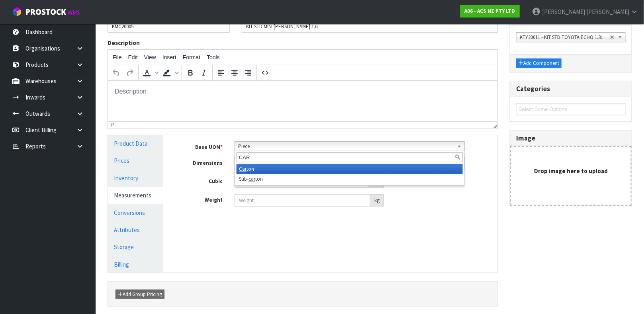
click at [273, 165] on li "Car ton" at bounding box center [349, 169] width 226 height 10
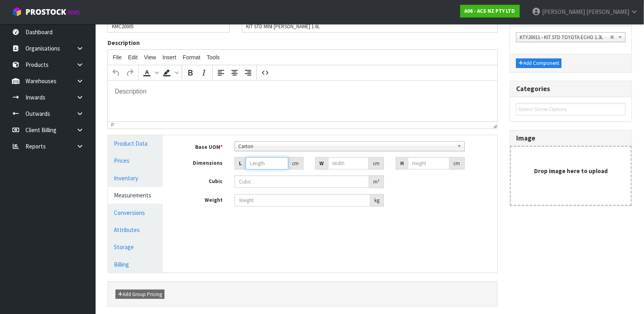
click at [273, 166] on input "number" at bounding box center [267, 163] width 43 height 12
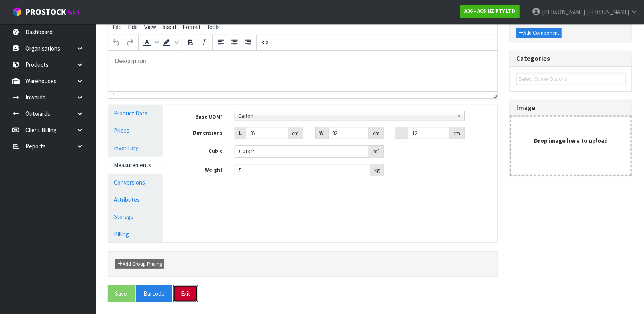
click at [183, 294] on button "Exit" at bounding box center [185, 293] width 25 height 17
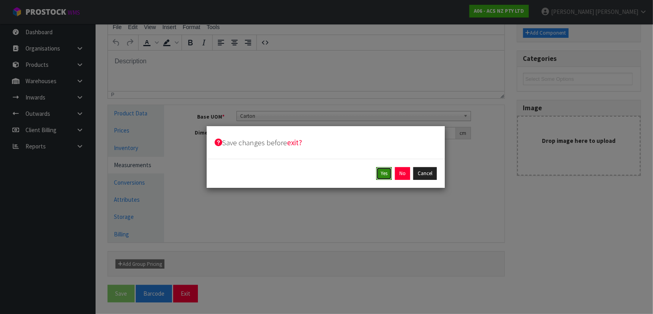
click at [379, 172] on button "Yes" at bounding box center [384, 173] width 16 height 13
click at [402, 176] on button "Yes" at bounding box center [402, 173] width 16 height 13
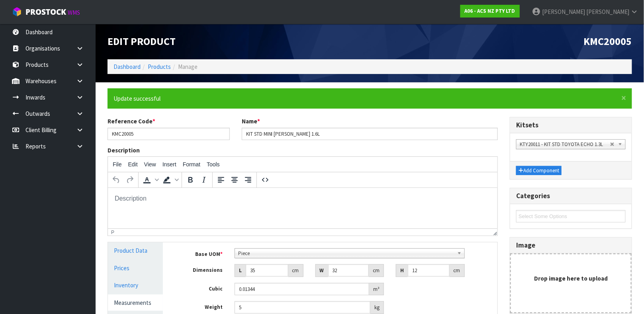
scroll to position [138, 0]
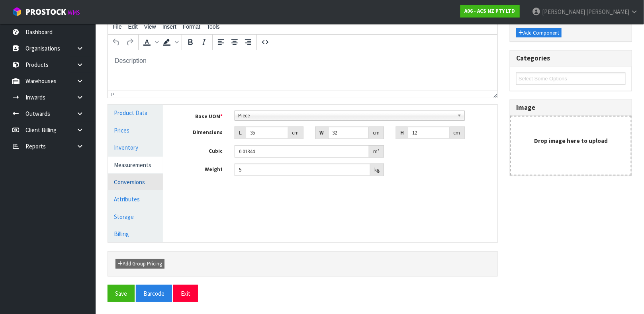
click at [129, 179] on link "Conversions" at bounding box center [135, 182] width 55 height 16
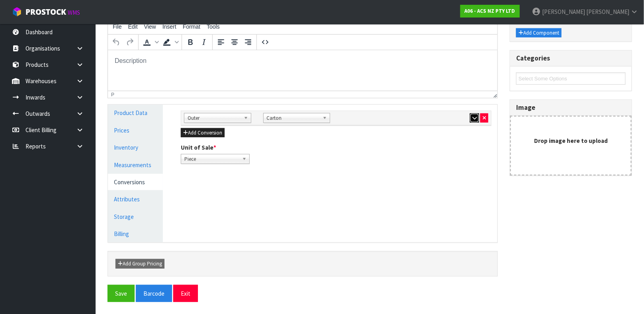
click at [473, 119] on icon "button" at bounding box center [474, 117] width 4 height 5
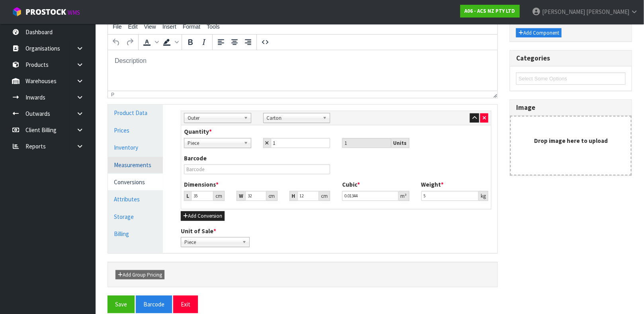
click at [132, 166] on link "Measurements" at bounding box center [135, 165] width 55 height 16
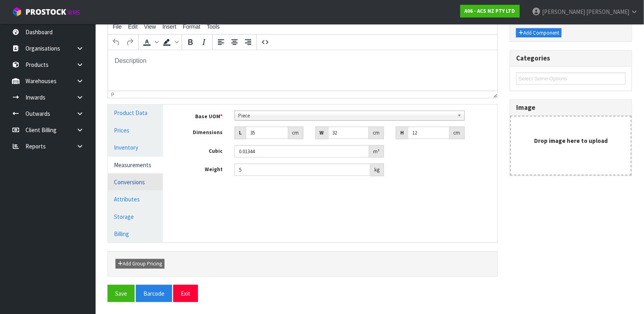
click at [130, 179] on link "Conversions" at bounding box center [135, 182] width 55 height 16
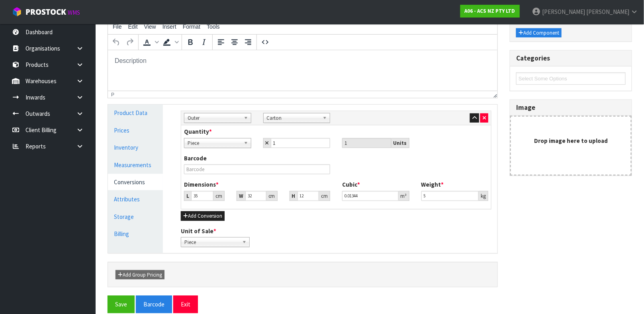
click at [130, 179] on link "Conversions" at bounding box center [135, 182] width 55 height 16
click at [115, 160] on link "Measurements" at bounding box center [135, 165] width 55 height 16
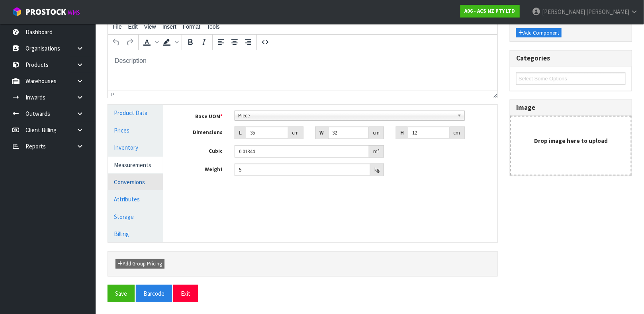
click at [133, 186] on link "Conversions" at bounding box center [135, 182] width 55 height 16
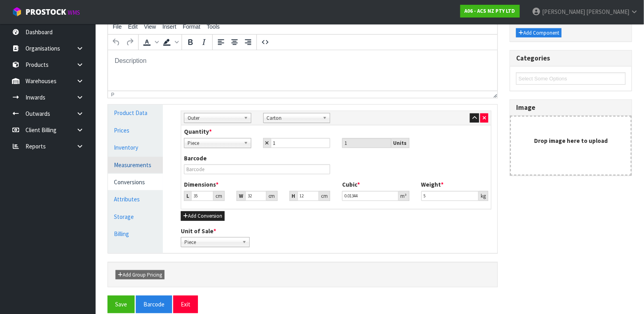
click at [138, 163] on link "Measurements" at bounding box center [135, 165] width 55 height 16
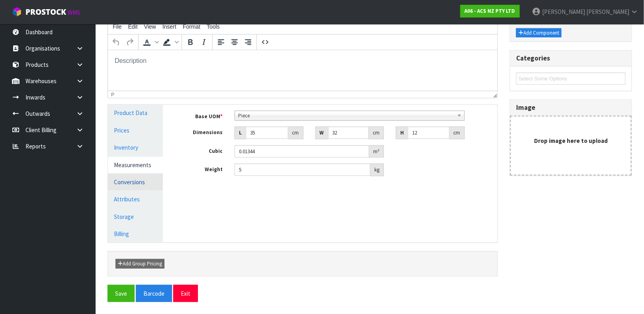
click at [134, 178] on link "Conversions" at bounding box center [135, 182] width 55 height 16
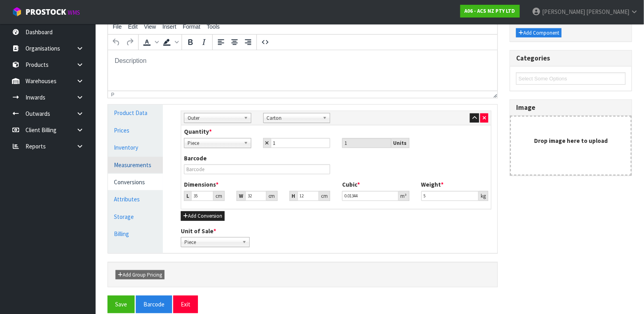
click at [131, 166] on link "Measurements" at bounding box center [135, 165] width 55 height 16
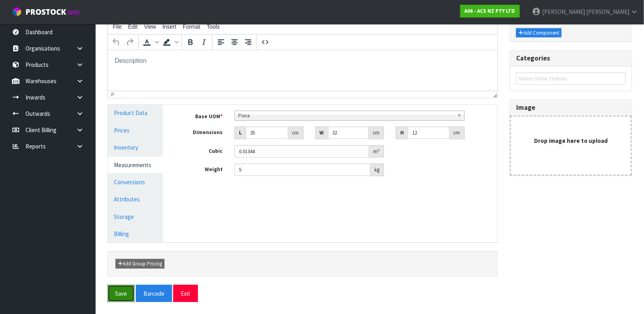
click at [119, 297] on button "Save" at bounding box center [120, 293] width 27 height 17
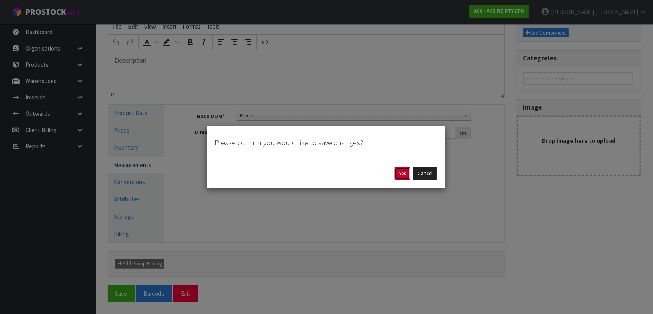
click at [400, 175] on button "Yes" at bounding box center [402, 173] width 16 height 13
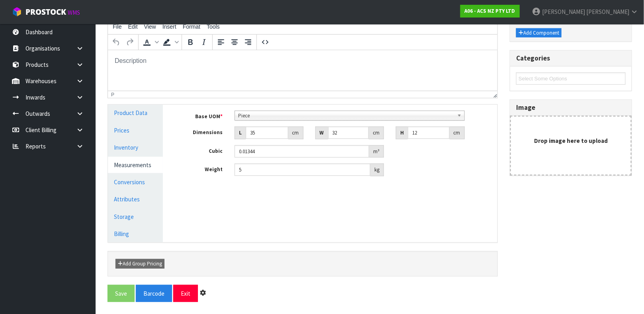
scroll to position [0, 0]
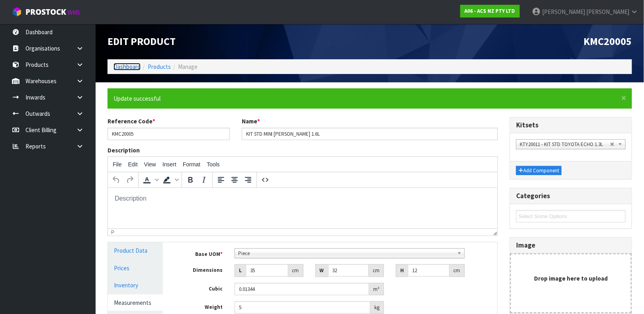
click at [130, 66] on link "Dashboard" at bounding box center [126, 67] width 27 height 8
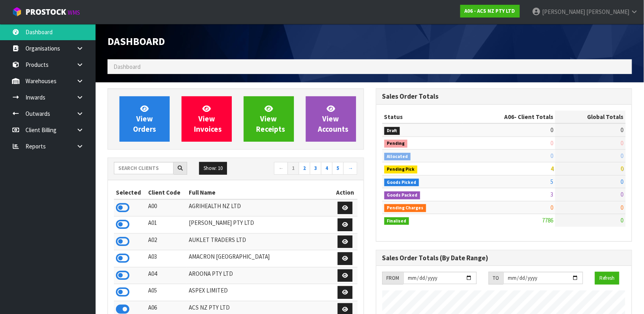
scroll to position [604, 268]
click at [144, 174] on input "text" at bounding box center [144, 168] width 60 height 12
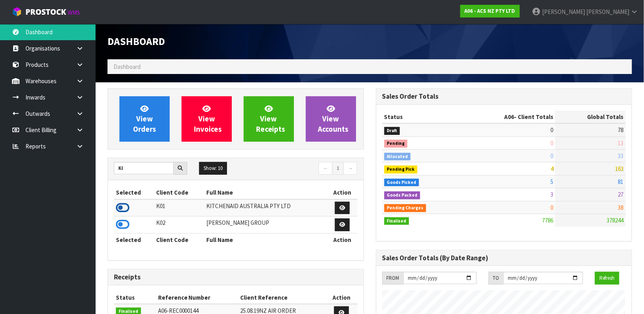
click at [121, 206] on icon at bounding box center [123, 208] width 14 height 12
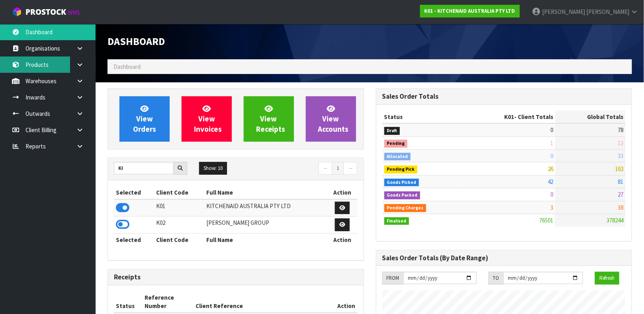
click at [35, 62] on link "Products" at bounding box center [48, 65] width 96 height 16
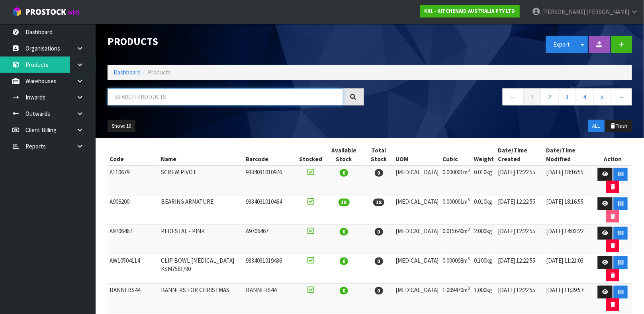
click at [176, 101] on input "text" at bounding box center [225, 96] width 236 height 17
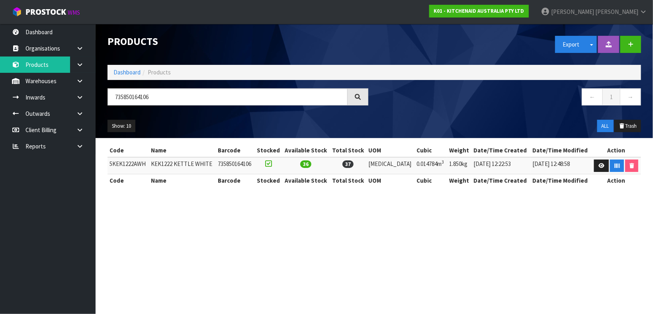
click at [130, 160] on td "5KEK1222AWH" at bounding box center [127, 165] width 41 height 17
copy td "5KEK1222AWH"
click at [157, 99] on input "735850164106" at bounding box center [227, 96] width 240 height 17
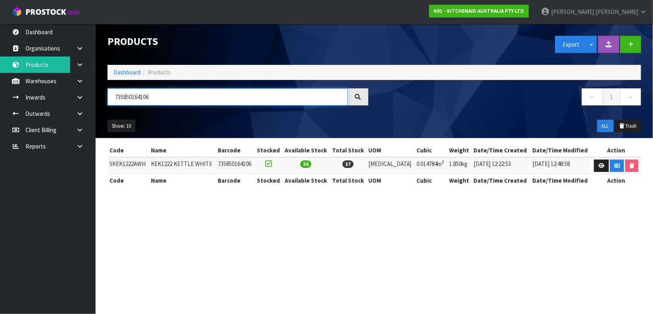
paste input "5KEK1222AWH"
click at [598, 167] on icon at bounding box center [601, 165] width 6 height 5
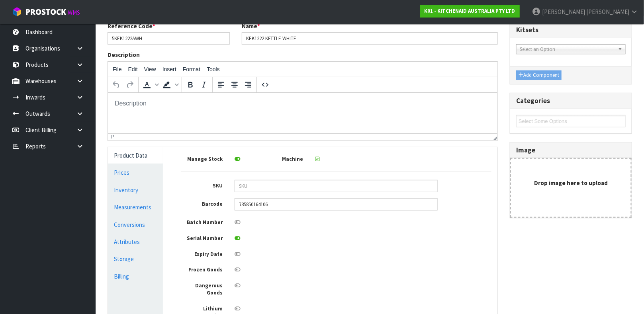
scroll to position [142, 0]
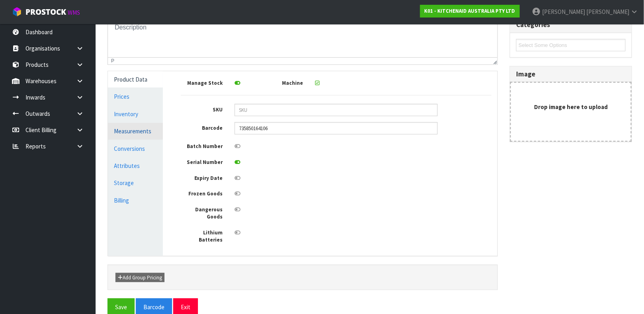
click at [145, 130] on link "Measurements" at bounding box center [135, 131] width 55 height 16
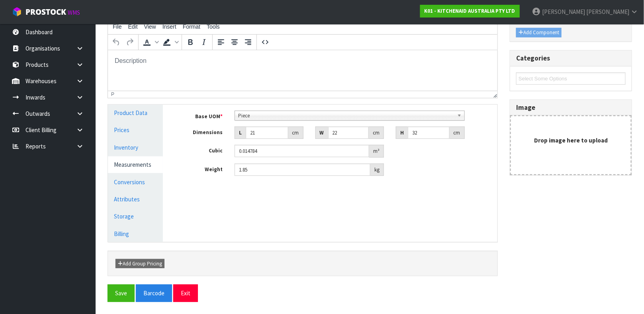
scroll to position [109, 0]
click at [133, 180] on link "Conversions" at bounding box center [135, 182] width 55 height 16
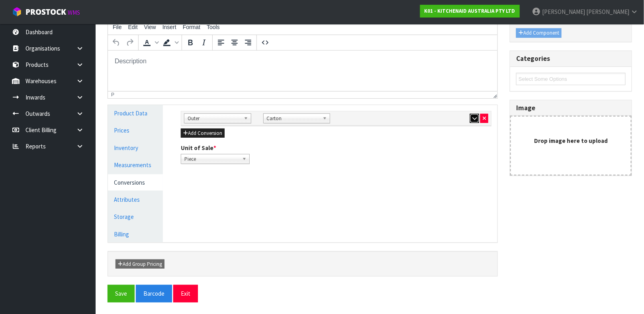
click at [474, 119] on icon "button" at bounding box center [474, 118] width 4 height 5
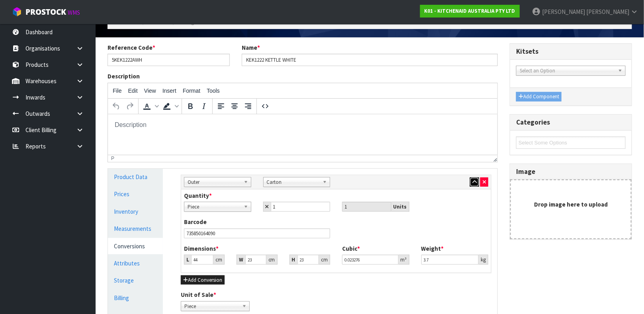
scroll to position [85, 0]
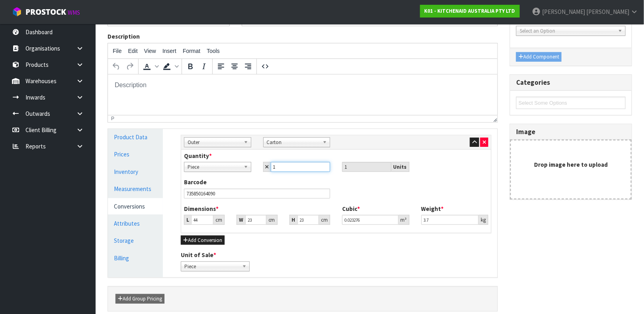
click at [309, 168] on input "1" at bounding box center [301, 167] width 60 height 10
click at [332, 154] on div "Quantity * Piece Carton Piece 1 1 Units" at bounding box center [336, 162] width 316 height 20
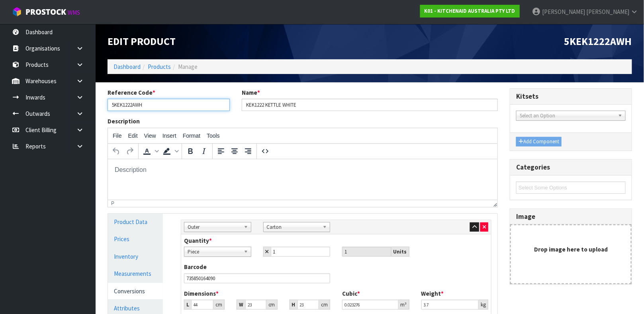
click at [149, 103] on input "5KEK1222AWH" at bounding box center [168, 105] width 122 height 12
click at [291, 248] on input "1" at bounding box center [301, 252] width 60 height 10
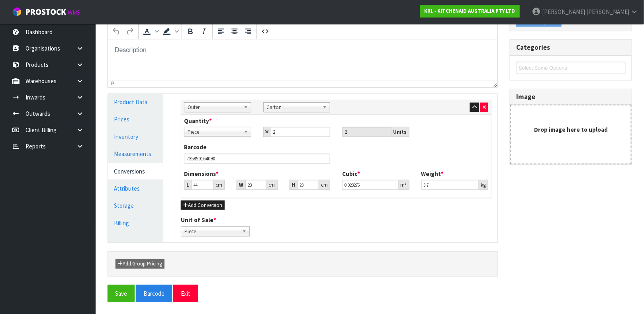
click at [316, 251] on div "Add Group Pricing" at bounding box center [302, 263] width 390 height 25
click at [123, 292] on button "Save" at bounding box center [120, 293] width 27 height 17
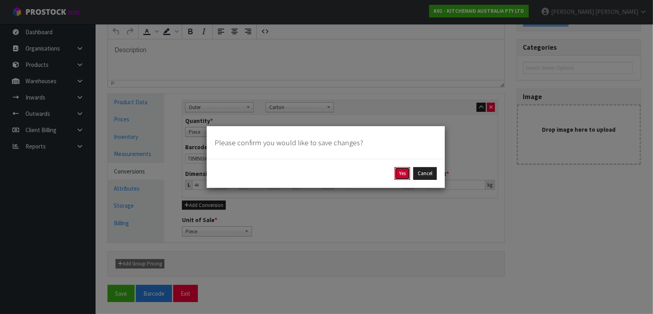
click at [404, 173] on button "Yes" at bounding box center [402, 173] width 16 height 13
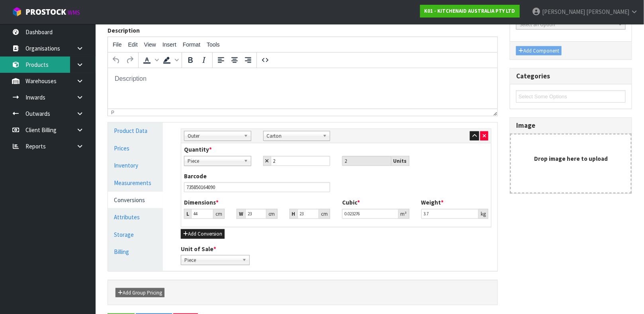
scroll to position [0, 0]
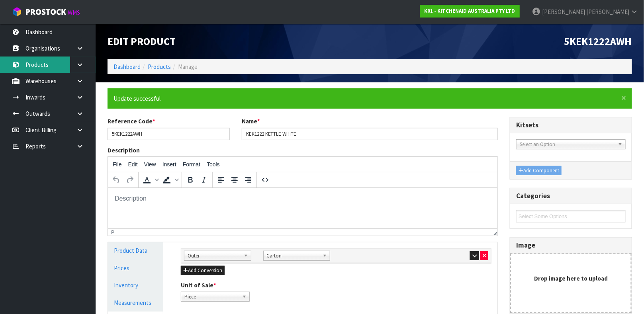
click at [43, 69] on link "Products" at bounding box center [48, 65] width 96 height 16
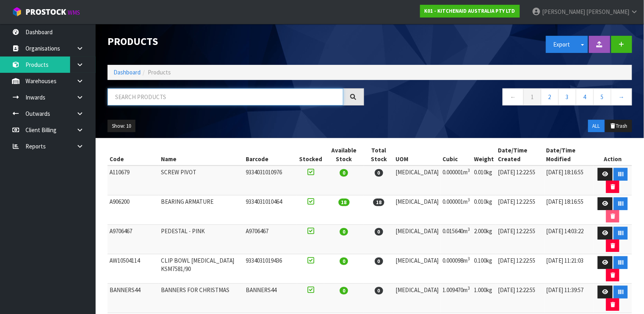
click at [129, 96] on input "text" at bounding box center [225, 96] width 236 height 17
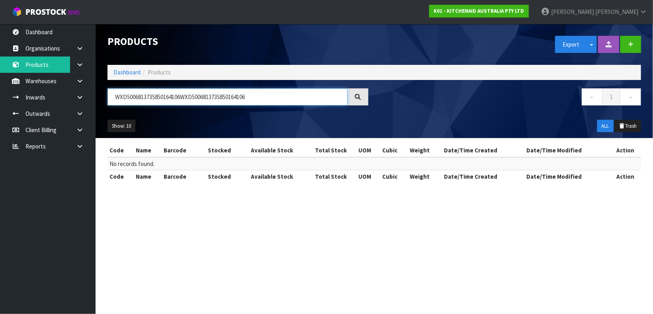
click at [129, 96] on input "WXD5006813735850164106WXD5006813735850164106" at bounding box center [227, 96] width 240 height 17
click at [84, 81] on link at bounding box center [82, 81] width 25 height 16
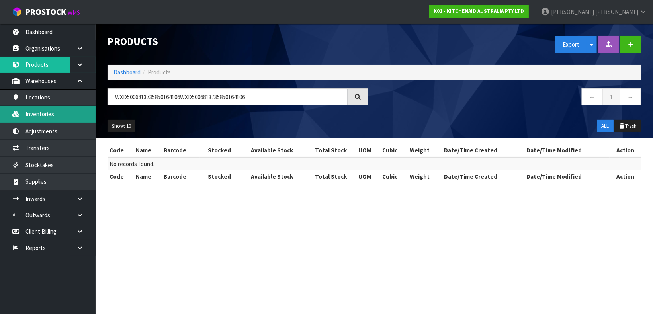
click at [60, 113] on link "Inventories" at bounding box center [48, 114] width 96 height 16
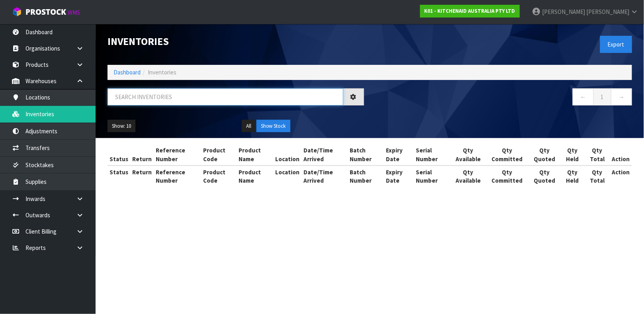
click at [164, 98] on input "text" at bounding box center [225, 96] width 236 height 17
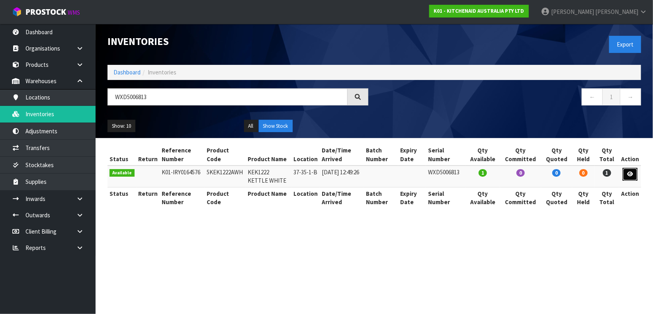
click at [632, 179] on link at bounding box center [629, 174] width 15 height 13
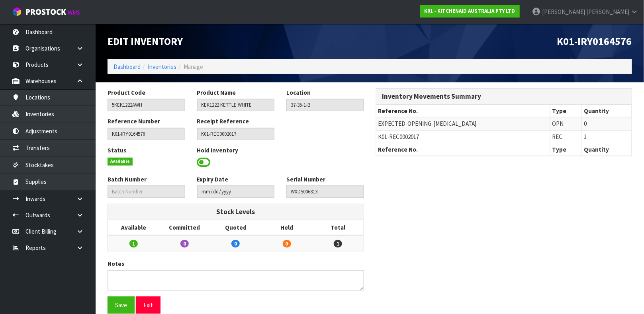
scroll to position [11, 0]
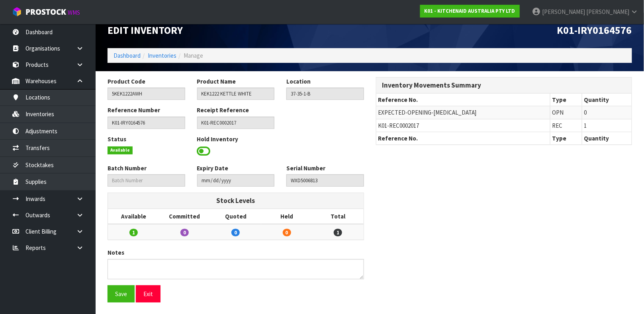
click at [394, 127] on span "K01-REC0002017" at bounding box center [398, 126] width 41 height 8
copy tr "K01-REC0002017"
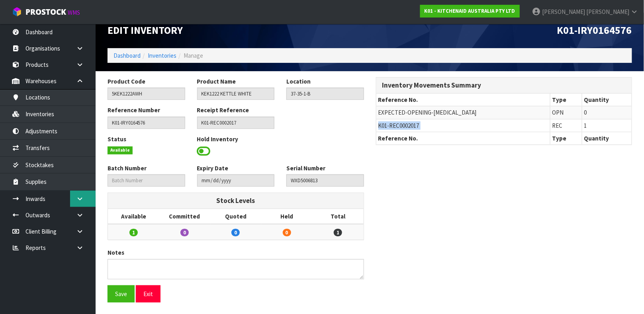
click at [77, 199] on icon at bounding box center [80, 199] width 8 height 6
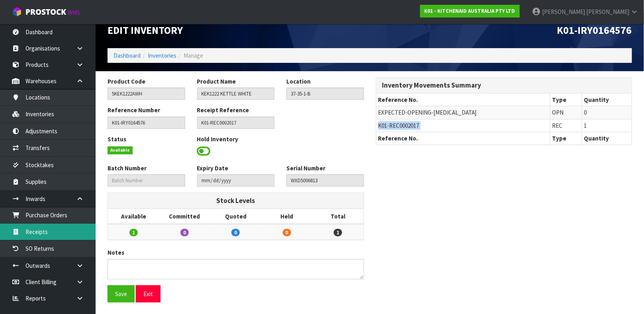
click at [61, 237] on link "Receipts" at bounding box center [48, 232] width 96 height 16
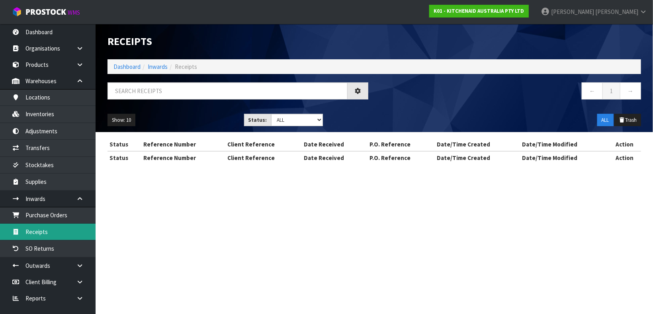
click at [61, 237] on section "Receipts Import Receipts Drop file here to import csv template Dashboard Inward…" at bounding box center [326, 157] width 653 height 314
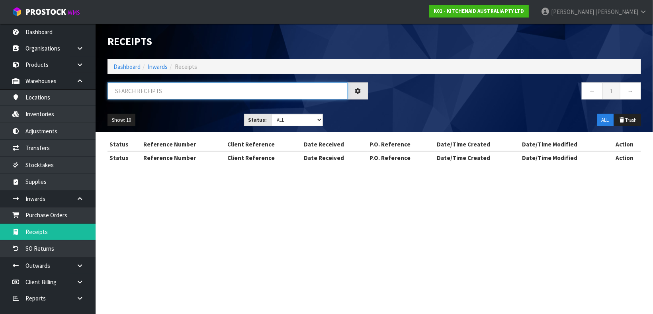
click at [202, 95] on input "text" at bounding box center [227, 90] width 240 height 17
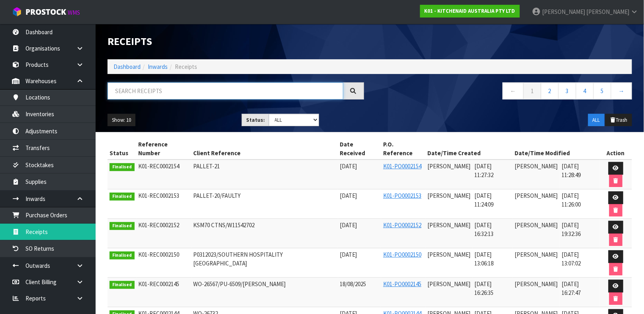
paste input "K01-REC0002017"
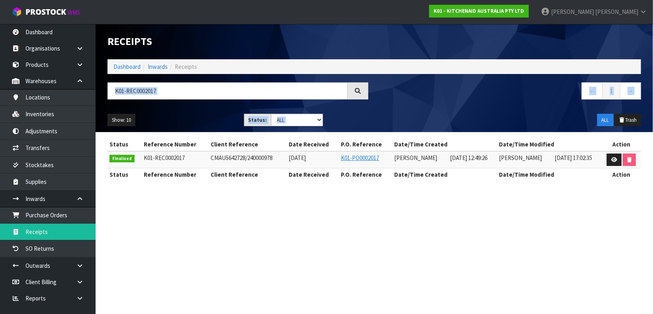
drag, startPoint x: 649, startPoint y: 72, endPoint x: 651, endPoint y: 181, distance: 109.9
click at [643, 181] on div "Receipts Import Receipts Drop file here to import csv template Dashboard Inward…" at bounding box center [326, 97] width 653 height 195
click at [610, 258] on section "Receipts Import Receipts Drop file here to import csv template Dashboard Inward…" at bounding box center [326, 157] width 653 height 314
click at [614, 160] on icon at bounding box center [614, 159] width 6 height 5
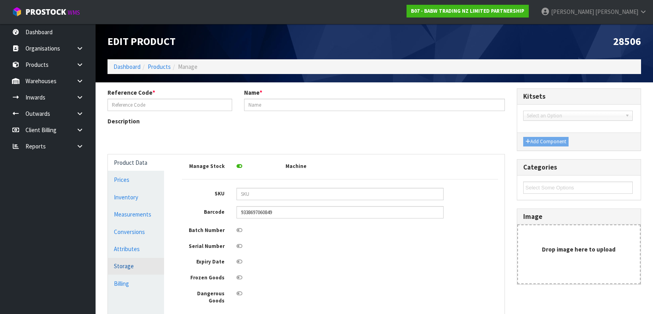
type input "28506"
type input "BLUE BIRTHDAY TE"
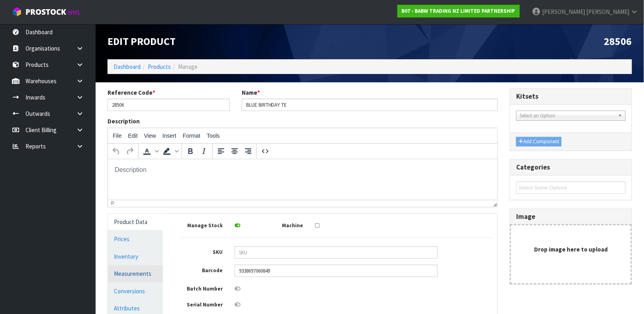
click at [151, 278] on link "Measurements" at bounding box center [135, 273] width 55 height 16
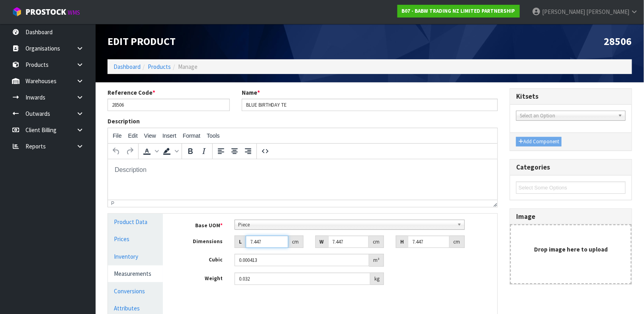
click at [269, 241] on input "7.447" at bounding box center [267, 242] width 43 height 12
type input "0.000001"
click at [347, 242] on input "7.447" at bounding box center [348, 242] width 41 height 12
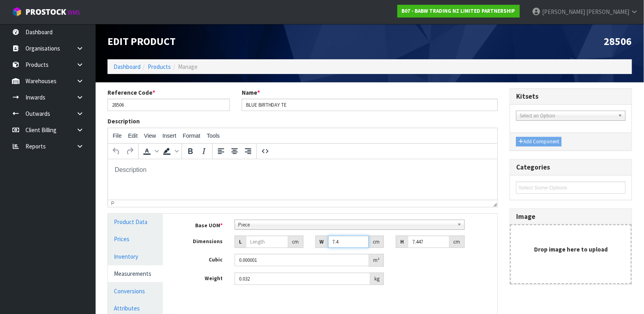
type input "7"
click at [431, 243] on input "7.447" at bounding box center [429, 242] width 42 height 12
type input "7"
click at [288, 263] on input "0.000001" at bounding box center [301, 260] width 135 height 12
type input "0"
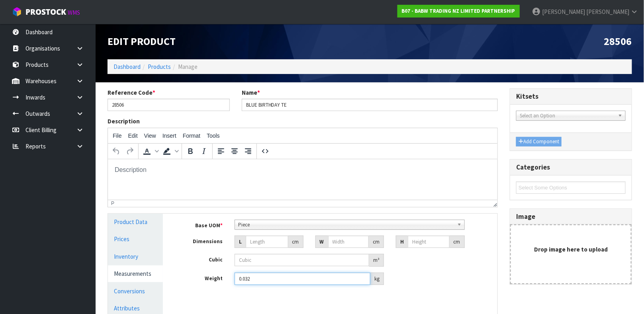
click at [303, 276] on input "0.032" at bounding box center [302, 279] width 136 height 12
type input "0"
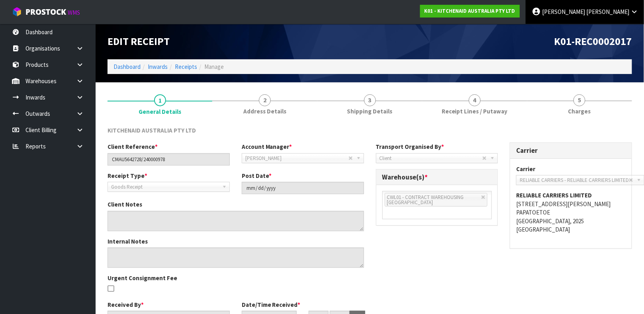
click at [613, 5] on link "James Luff" at bounding box center [584, 12] width 118 height 24
click at [603, 27] on link "Logout" at bounding box center [611, 31] width 63 height 11
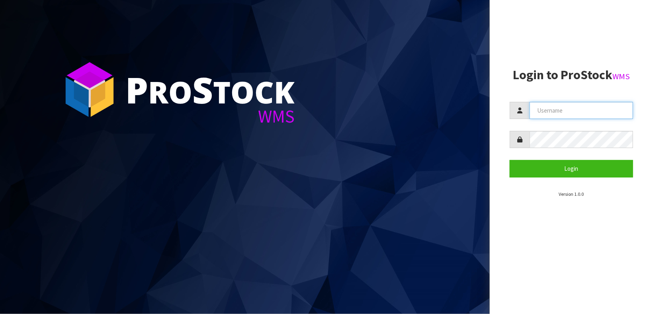
click at [539, 103] on input "text" at bounding box center [580, 110] width 103 height 17
type input "Johnny"
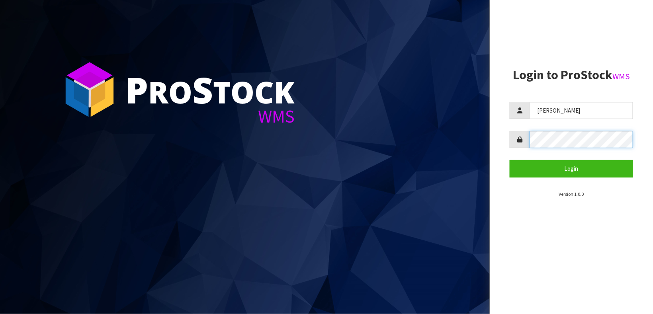
click at [509, 160] on button "Login" at bounding box center [570, 168] width 123 height 17
